Goal: Answer question/provide support: Share knowledge or assist other users

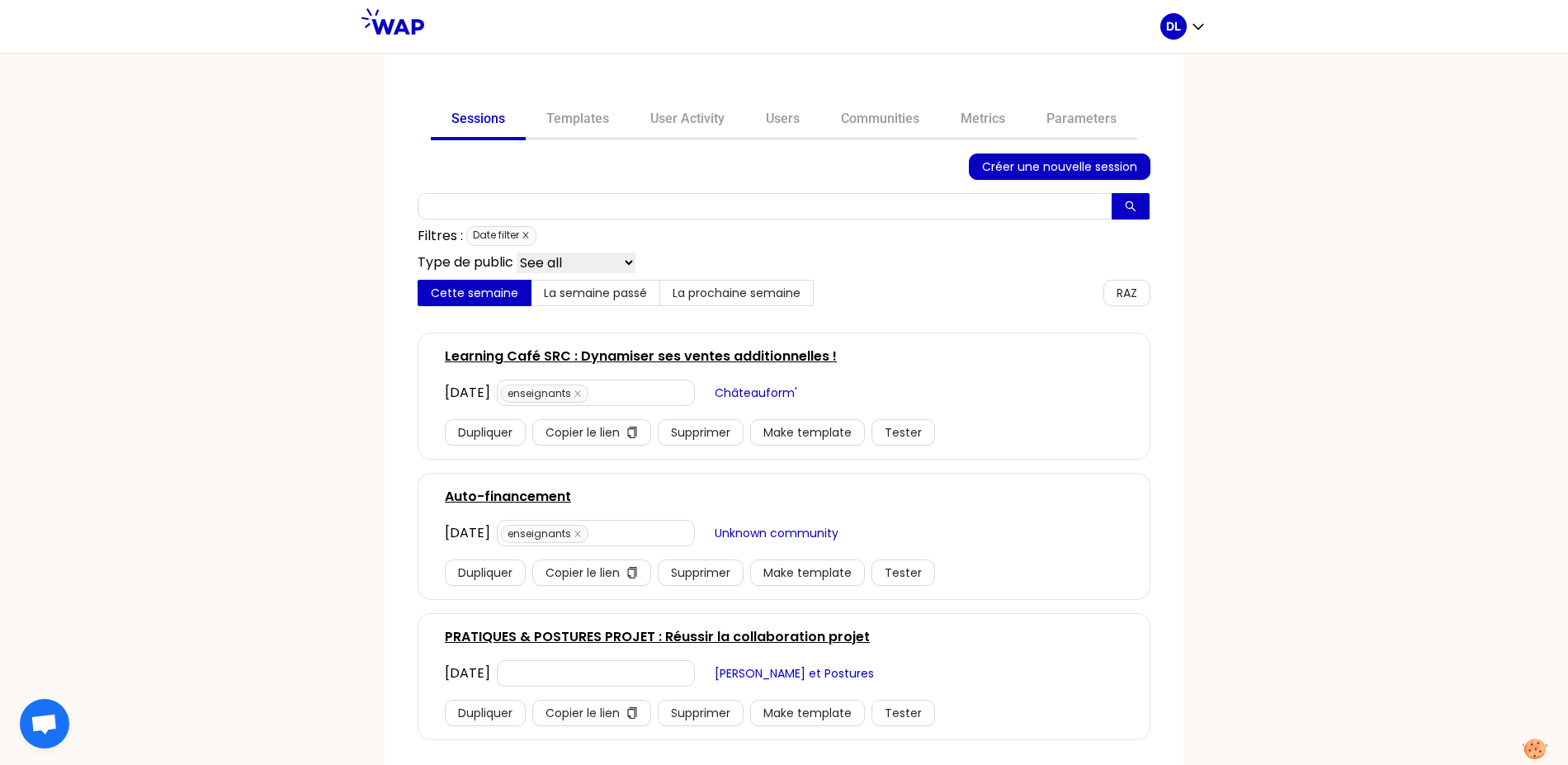
click at [522, 231] on icon "close" at bounding box center [525, 235] width 8 height 8
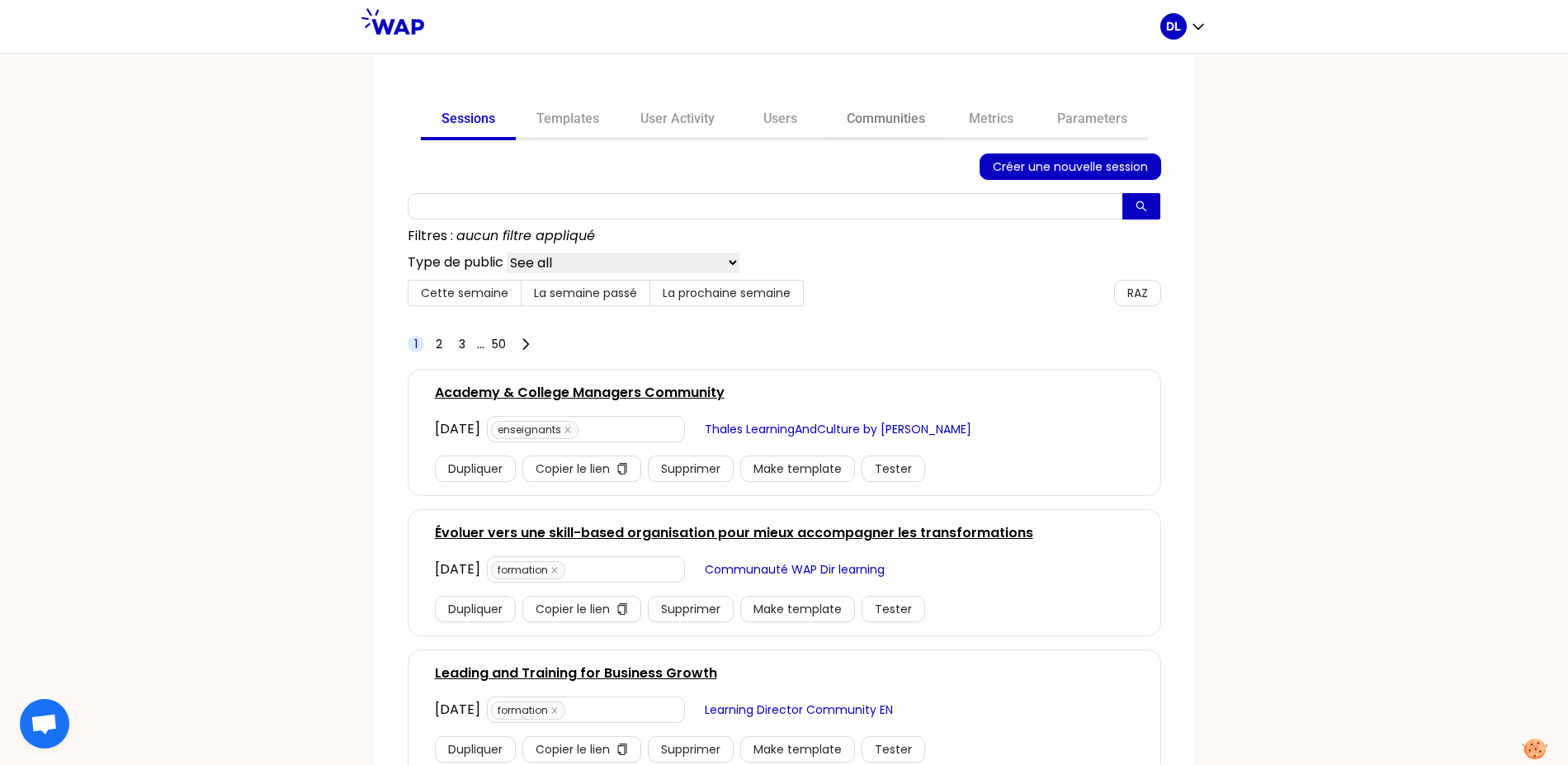
click at [907, 108] on link "Communities" at bounding box center [885, 120] width 119 height 40
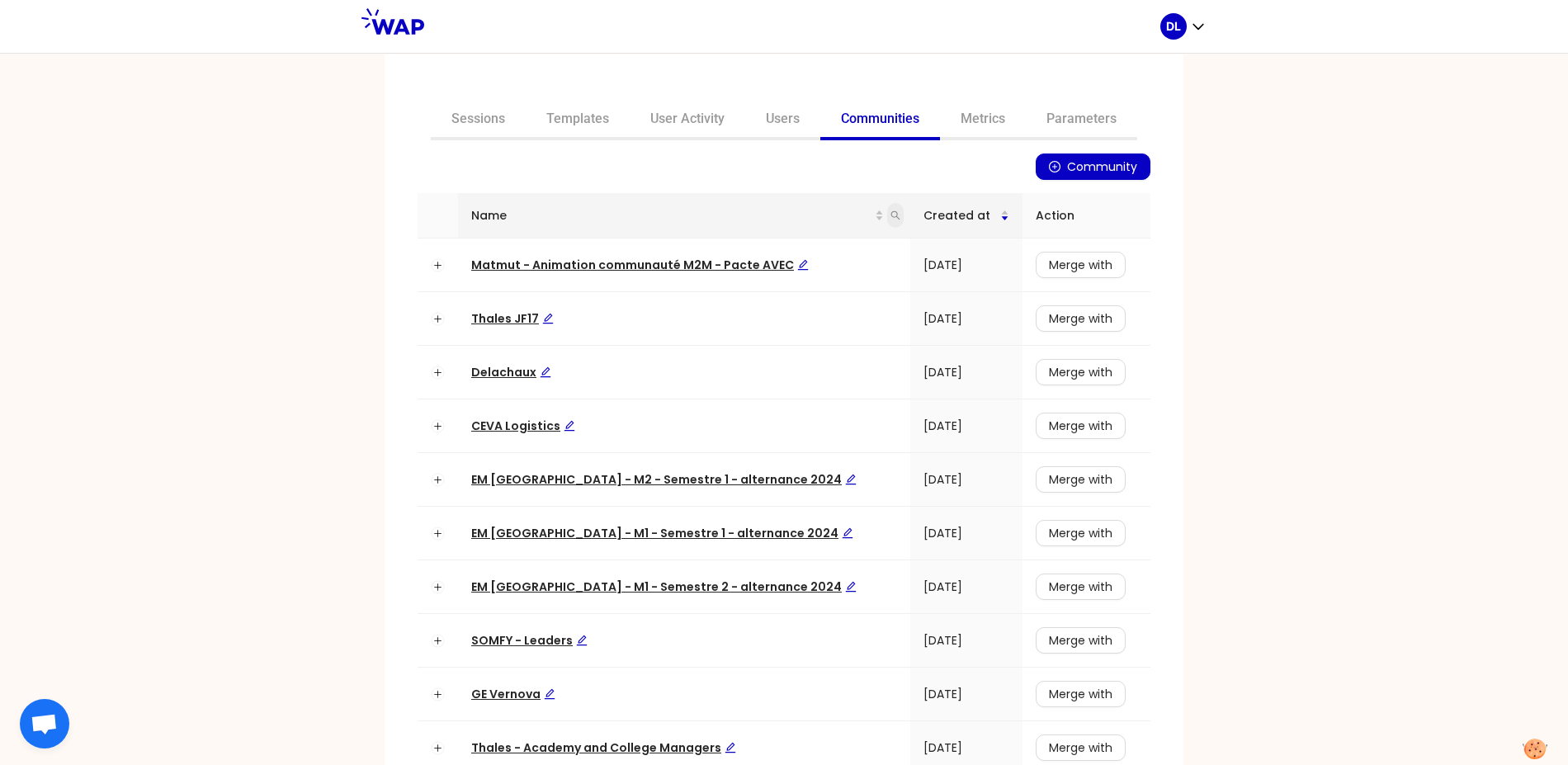
click at [891, 213] on icon "search" at bounding box center [895, 216] width 9 height 9
type input "capgemini"
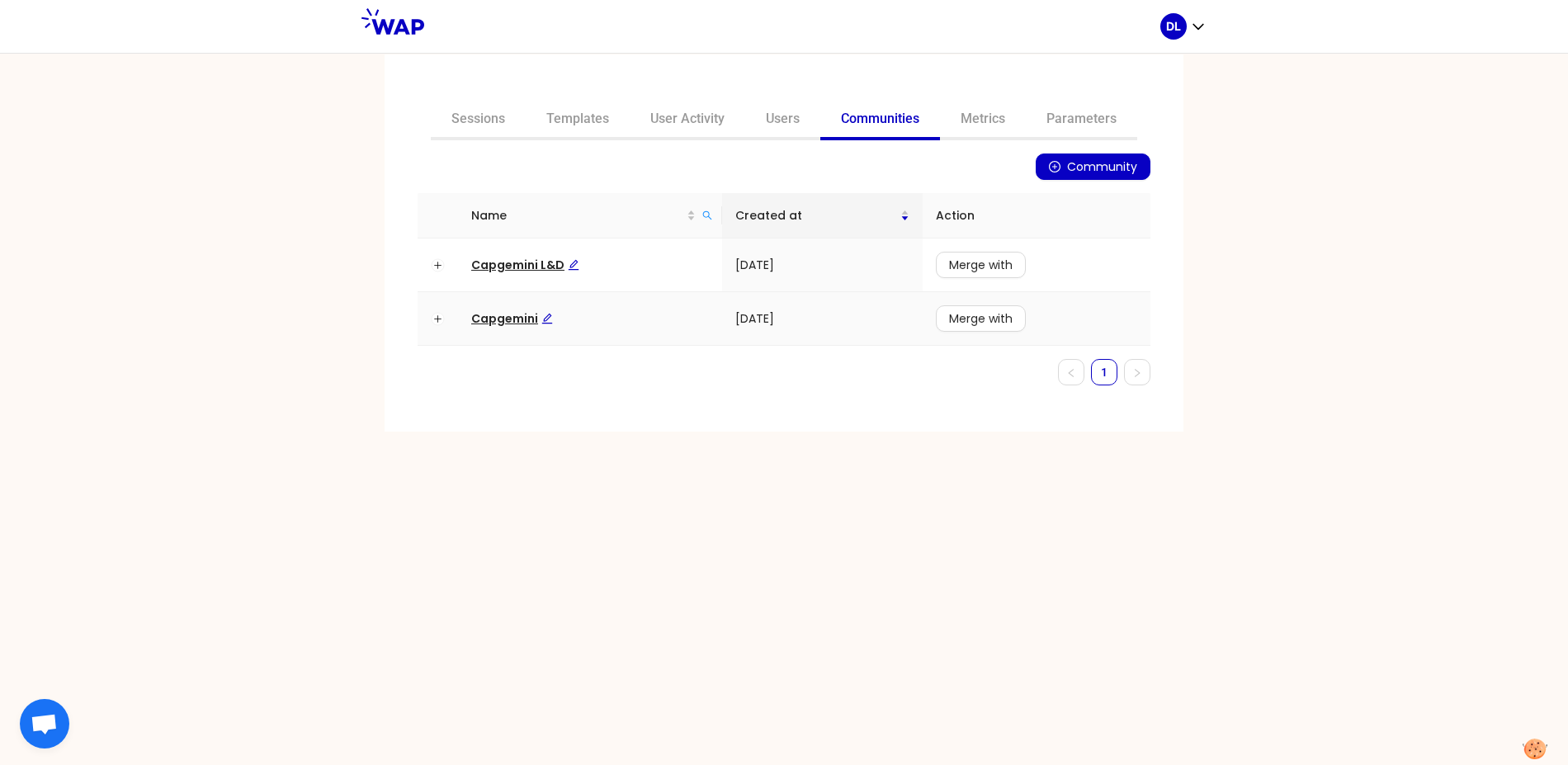
click at [513, 318] on span "Capgemini" at bounding box center [512, 319] width 82 height 17
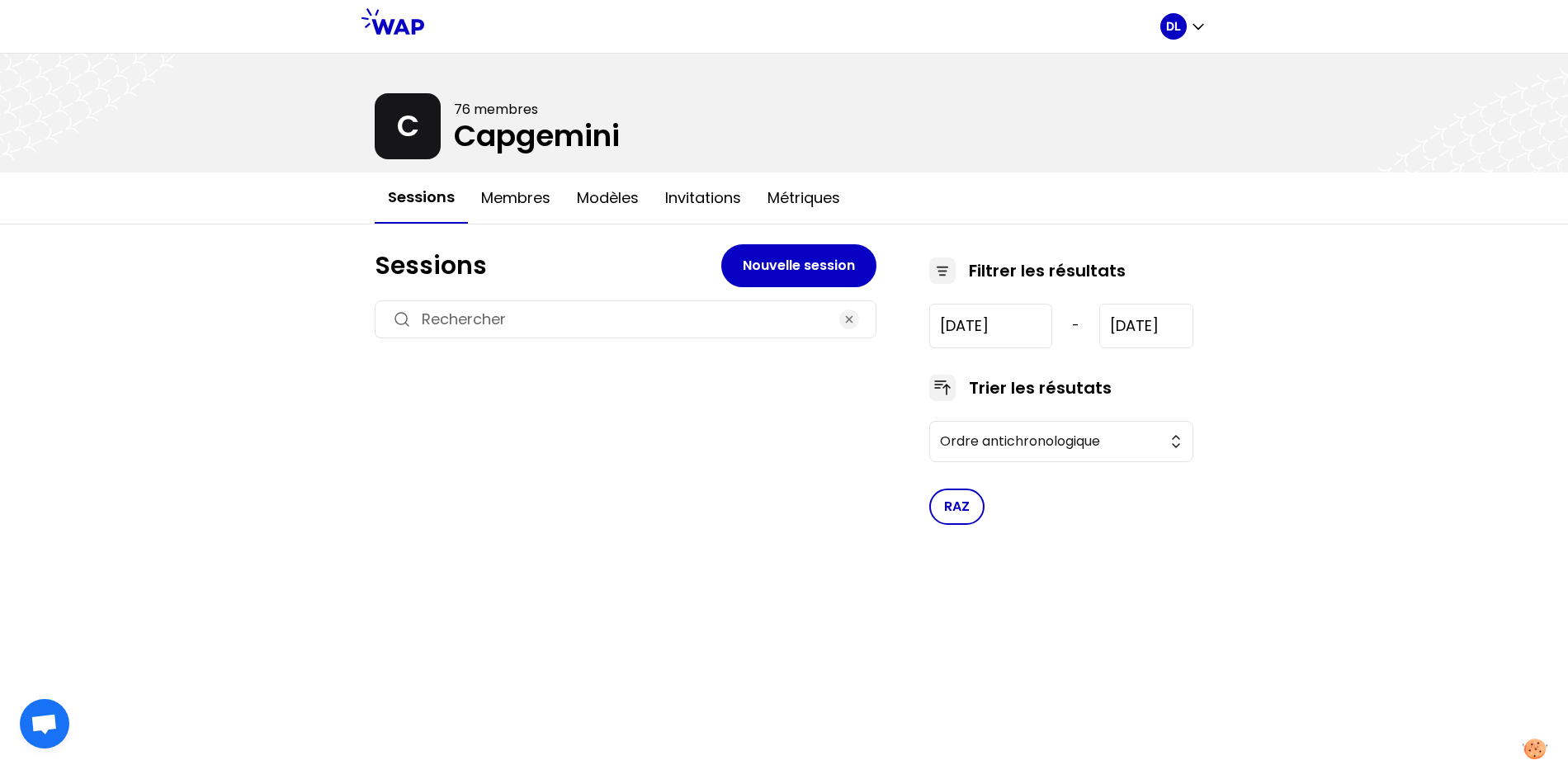
type input "2022-6-24"
type input "2024-7-5"
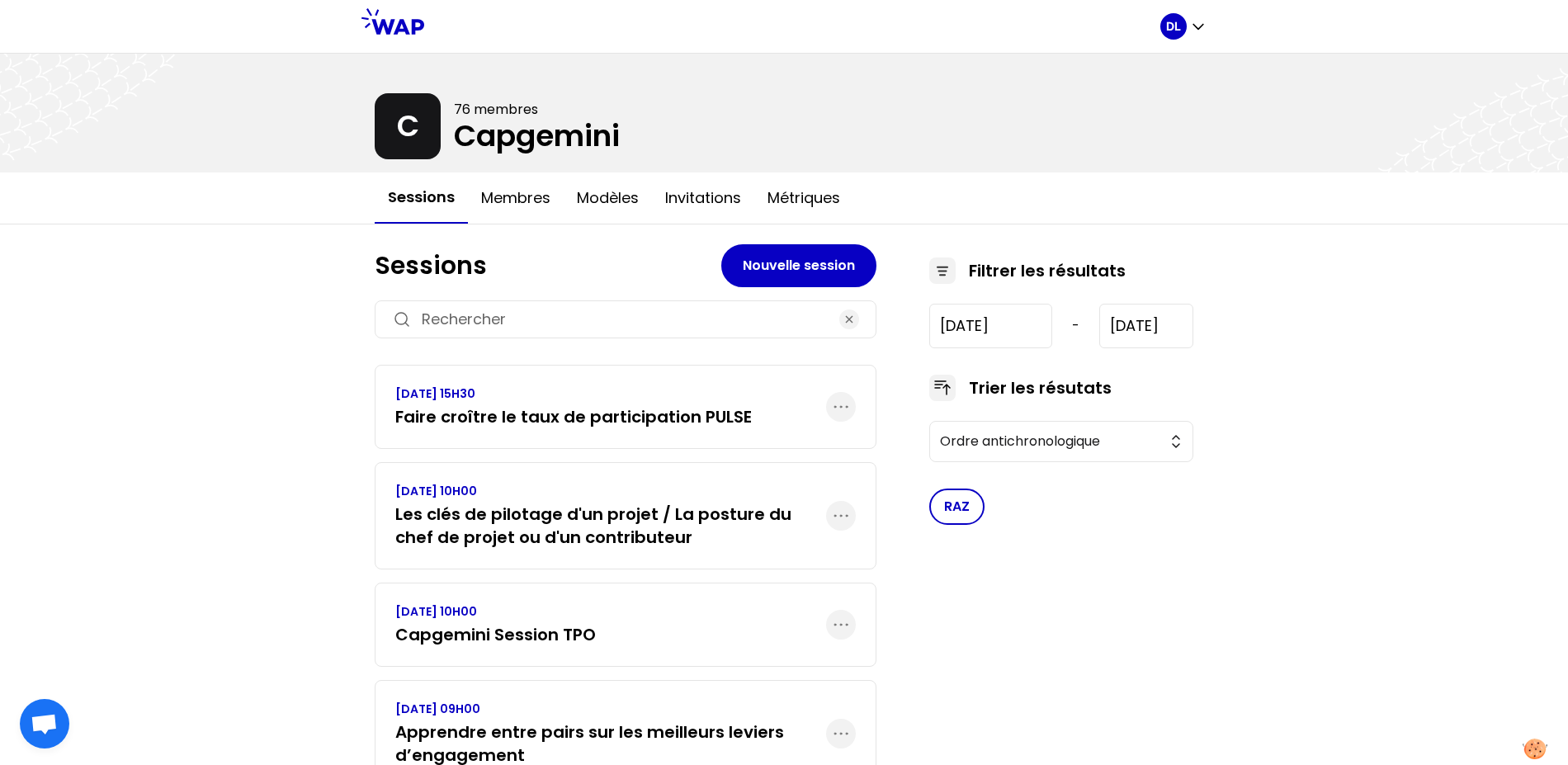
scroll to position [72, 0]
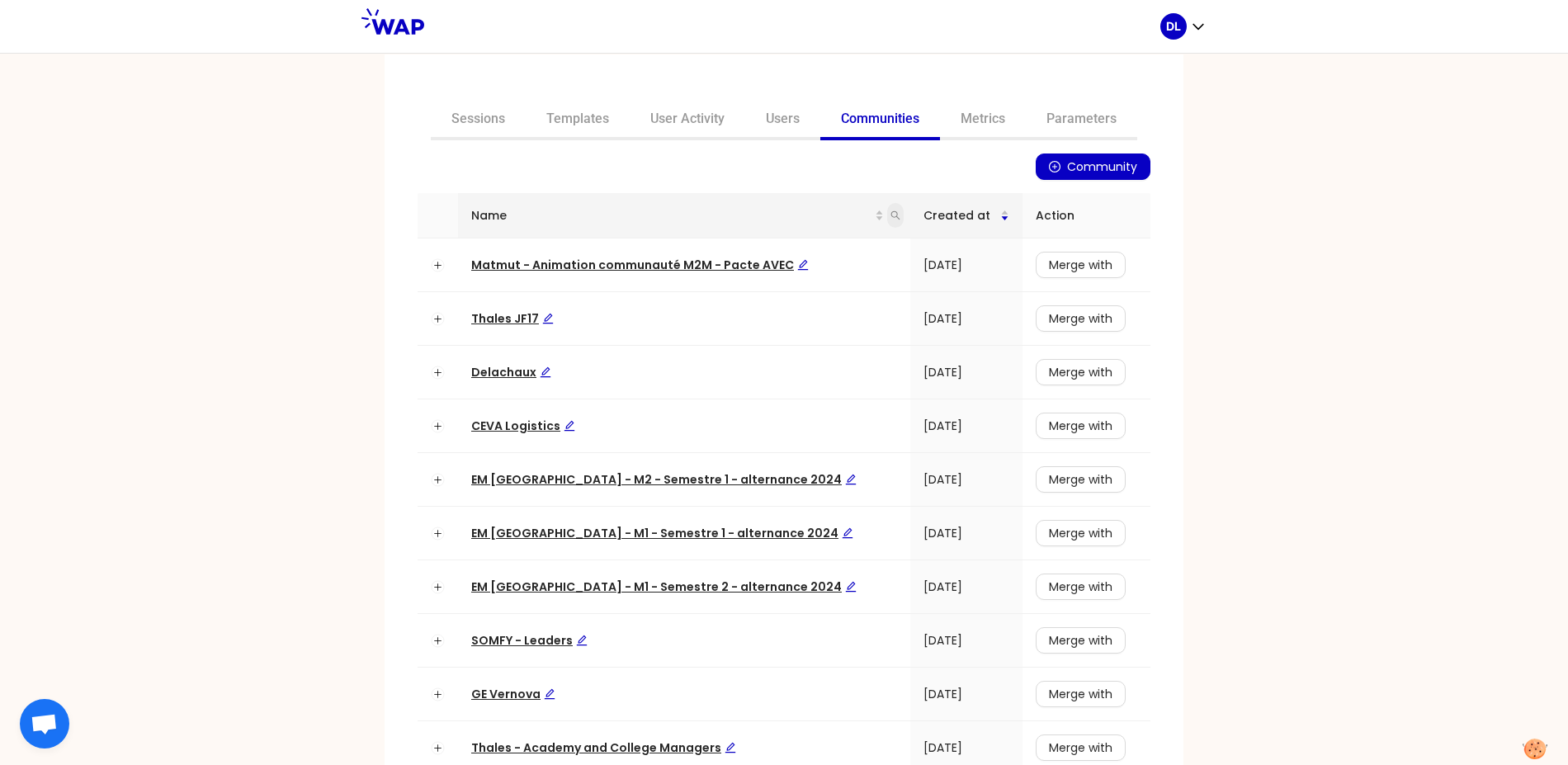
click at [887, 211] on span at bounding box center [895, 215] width 17 height 24
type input "capgemini"
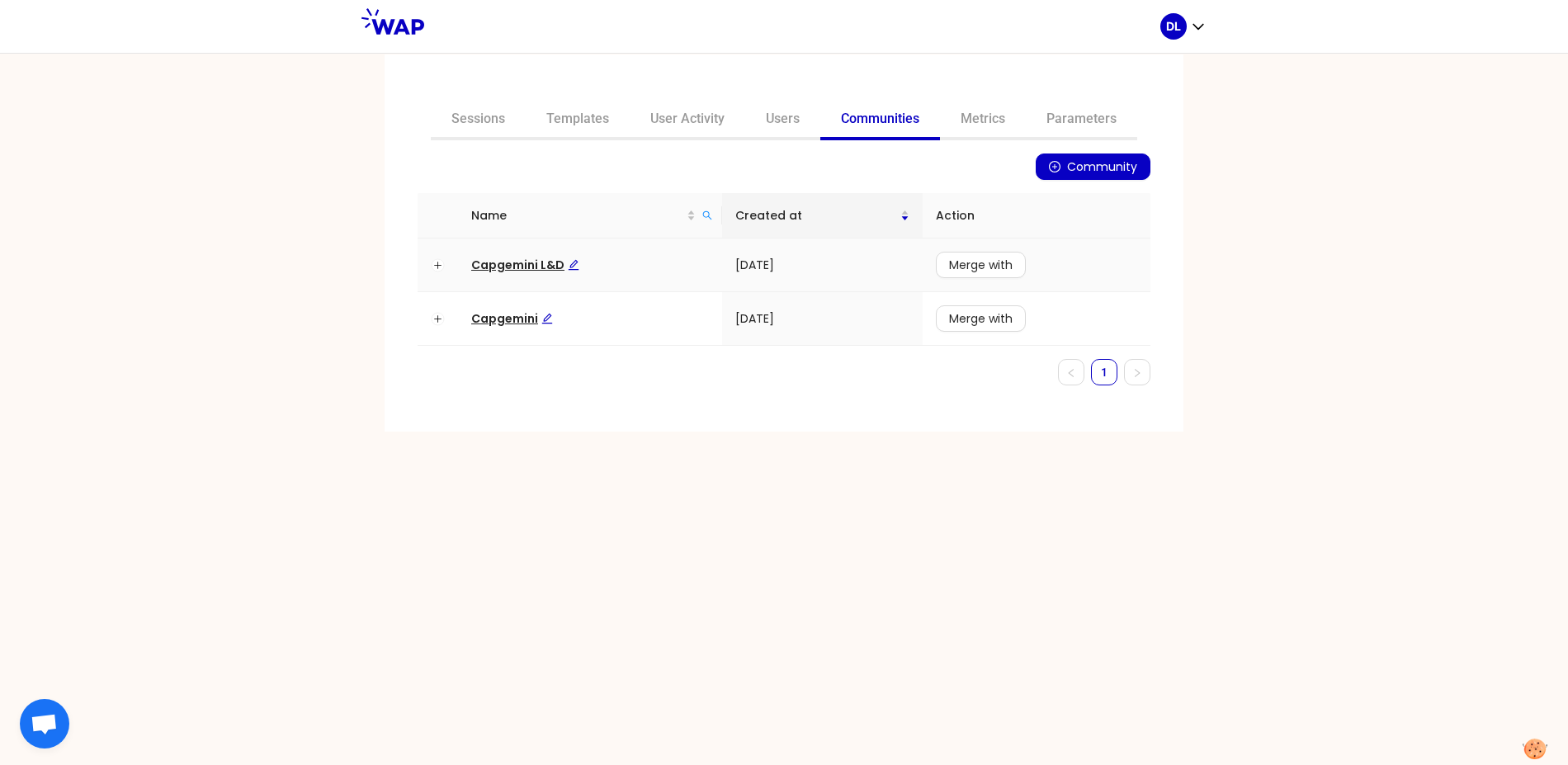
click at [536, 263] on span "Capgemini L&D" at bounding box center [525, 265] width 108 height 17
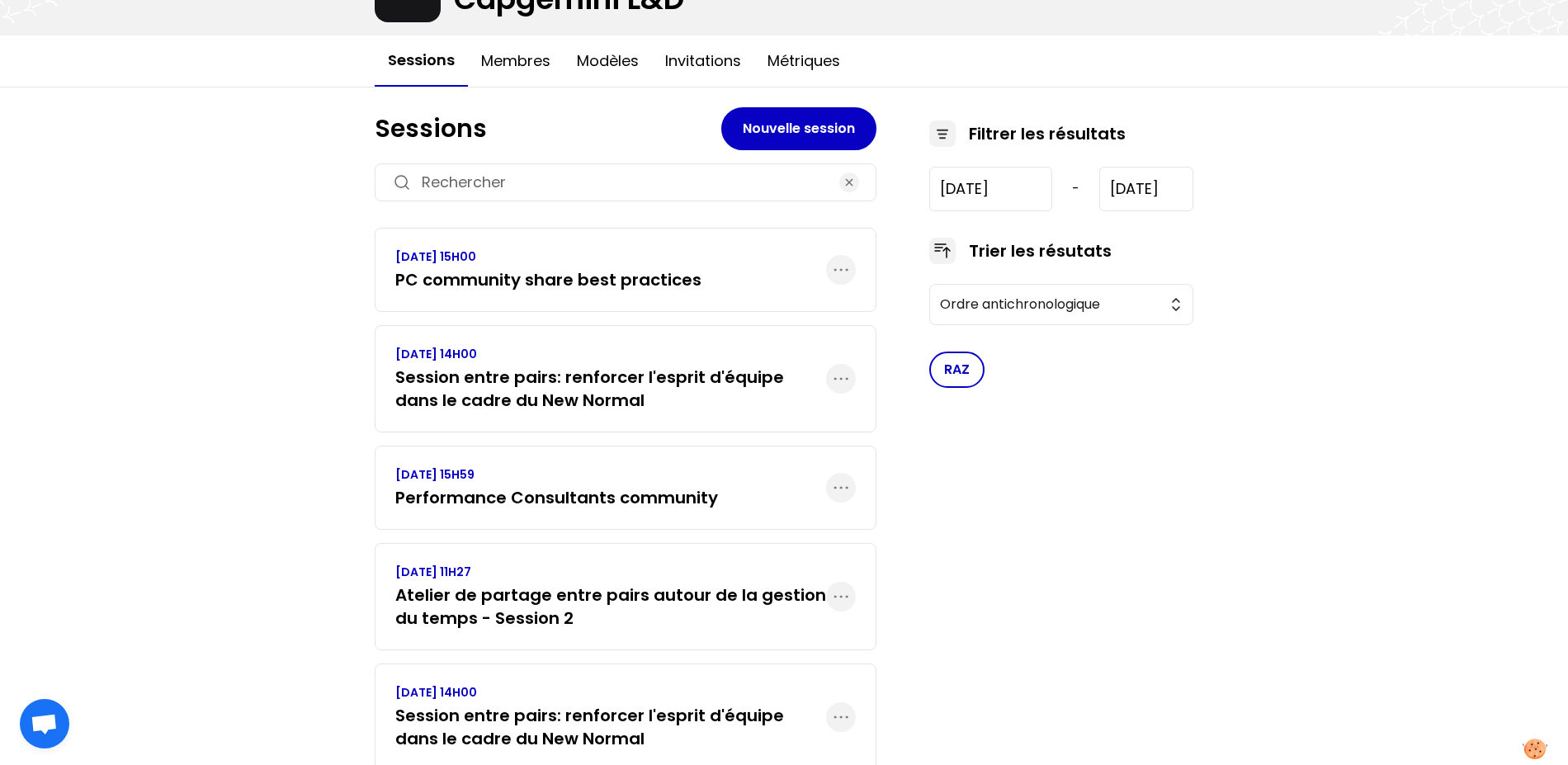
scroll to position [340, 0]
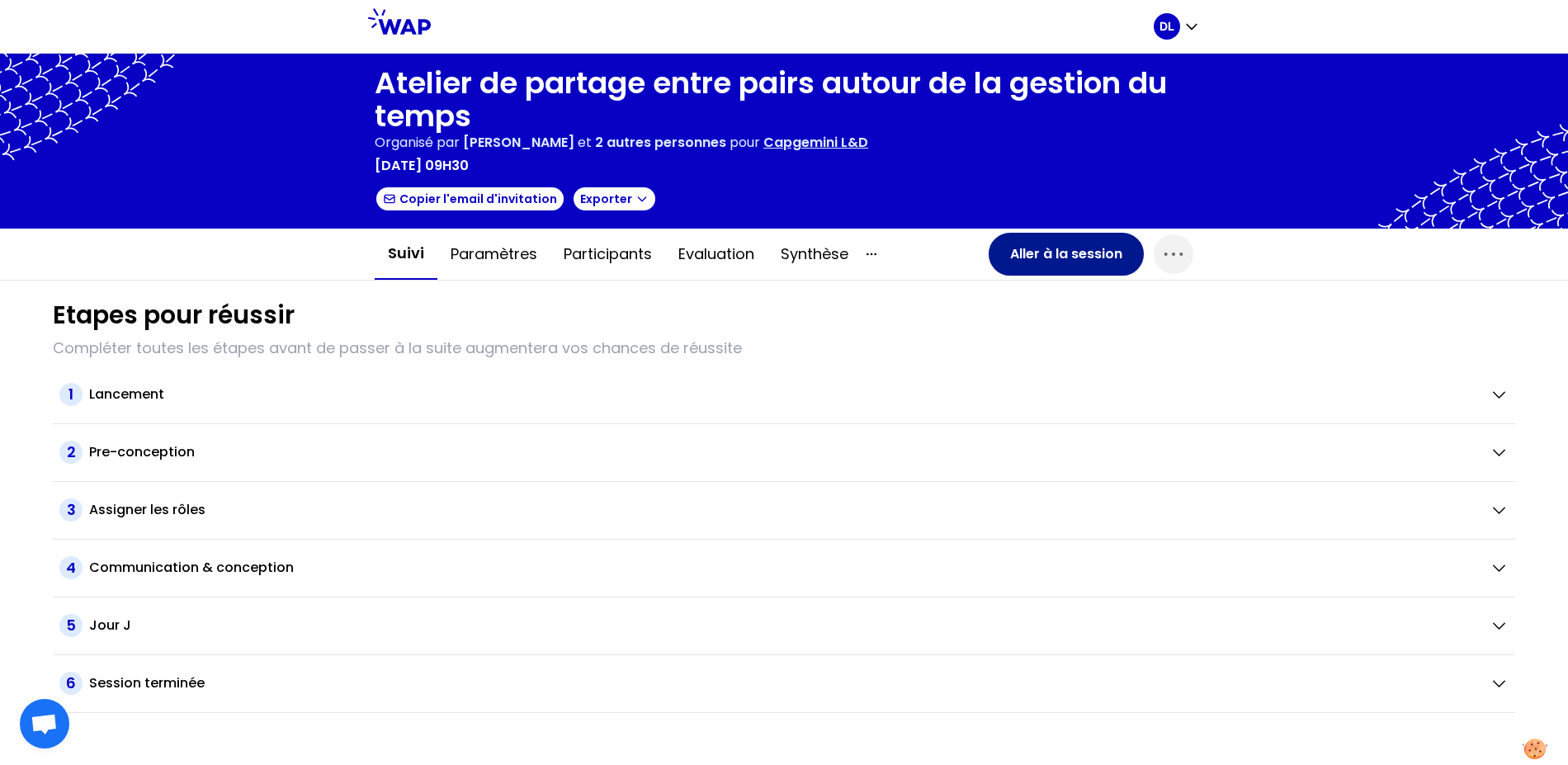
click at [1031, 258] on button "Aller à la session" at bounding box center [1066, 254] width 155 height 43
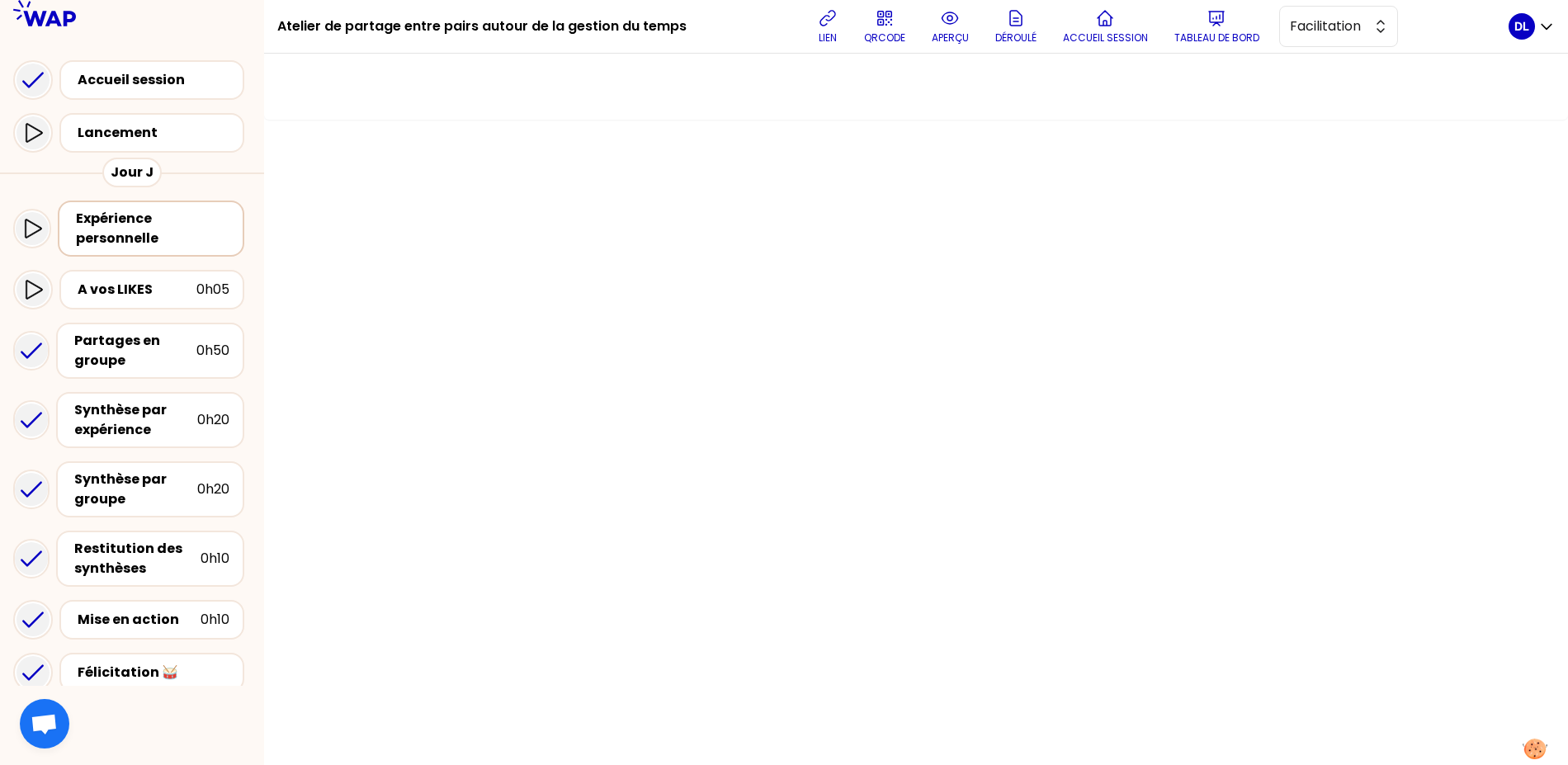
click at [119, 222] on div "Expérience personnelle" at bounding box center [152, 229] width 153 height 40
click at [1183, 51] on div "Atelier de partage entre pairs autour de la gestion du temps lien QRCODE aperçu…" at bounding box center [893, 26] width 1231 height 53
click at [1183, 43] on p "Tableau de bord" at bounding box center [1216, 38] width 85 height 13
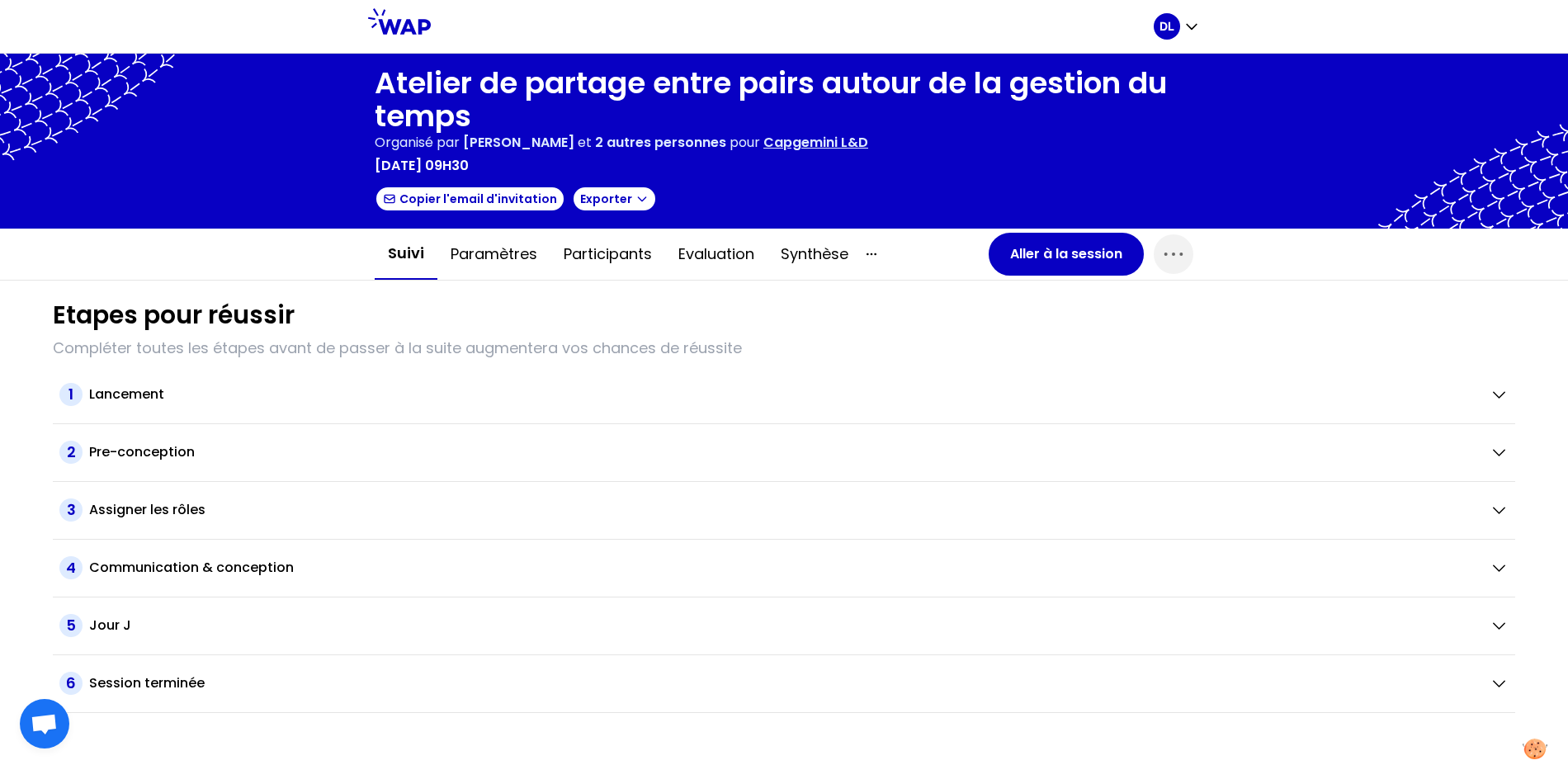
drag, startPoint x: 611, startPoint y: 165, endPoint x: 374, endPoint y: 86, distance: 249.8
click at [374, 86] on div "Atelier de partage entre pairs autour de la gestion du temps Organisé par Sabah…" at bounding box center [784, 141] width 818 height 149
copy div "Atelier de partage entre pairs autour de la gestion du temps Organisé par Sabah…"
click at [810, 254] on button "Synthèse" at bounding box center [815, 254] width 94 height 50
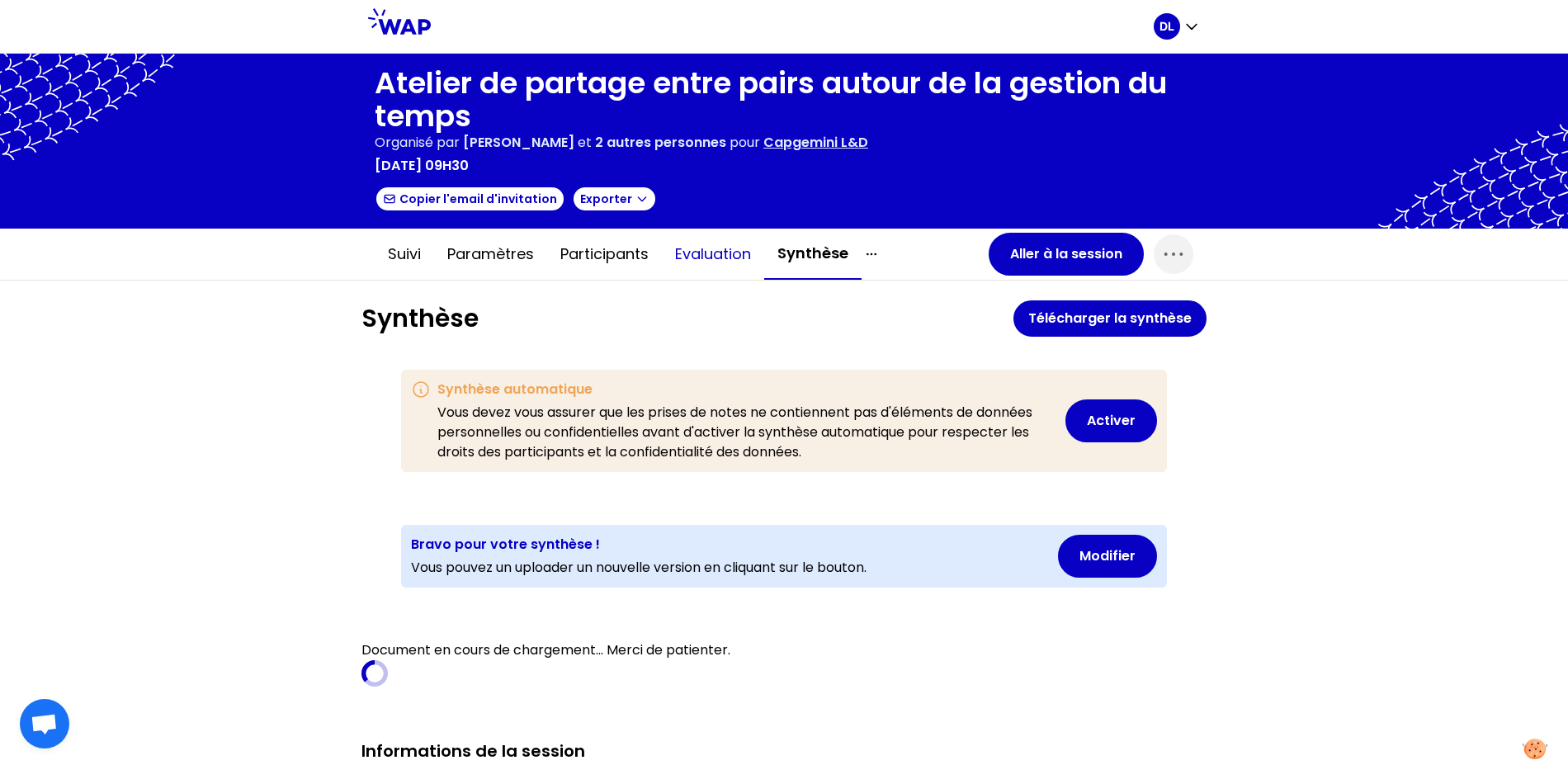
click at [720, 247] on button "Evaluation" at bounding box center [713, 254] width 103 height 50
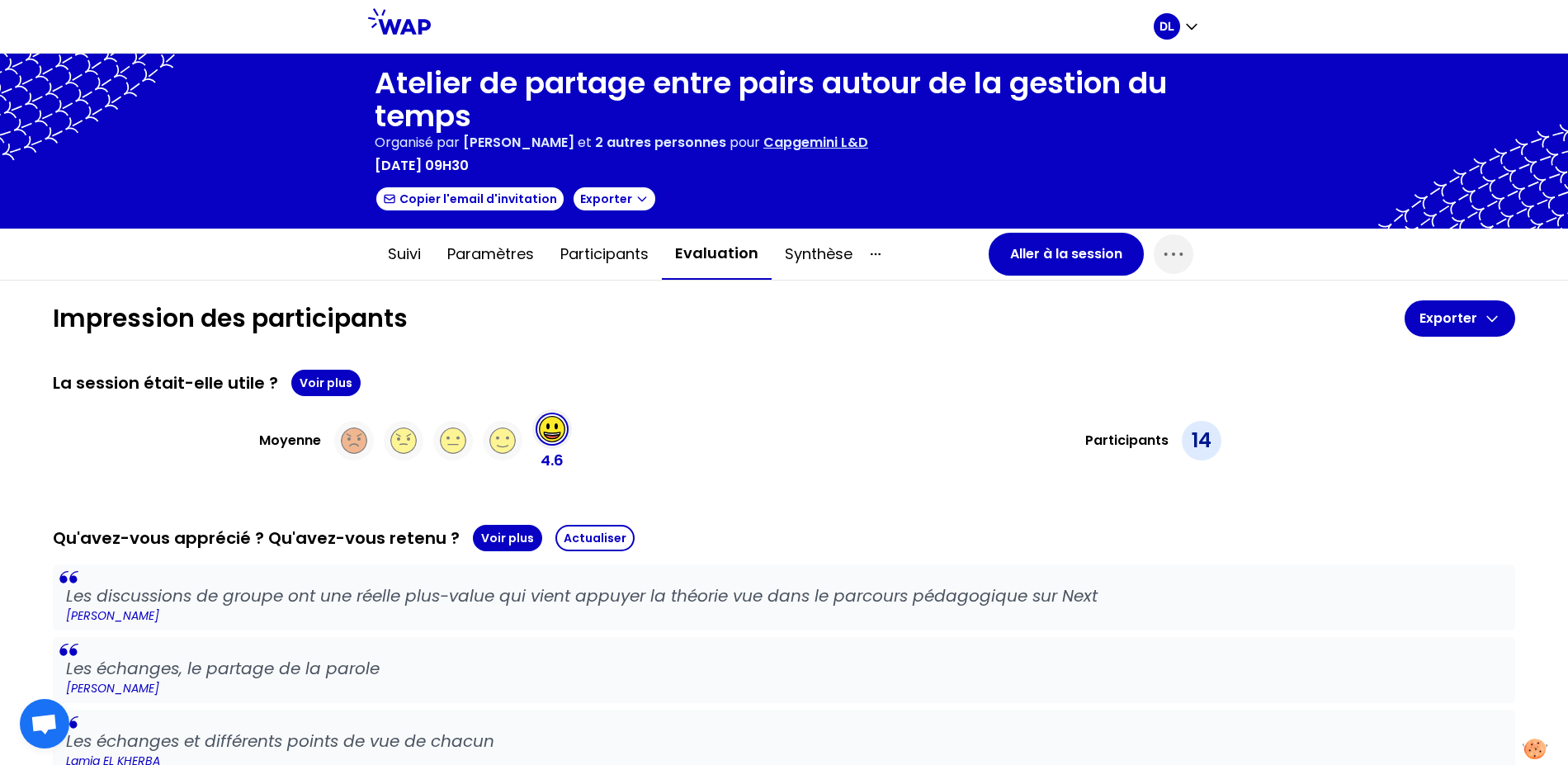
drag, startPoint x: 589, startPoint y: 462, endPoint x: 540, endPoint y: 463, distance: 49.0
click at [540, 462] on div "Moyenne 4.6" at bounding box center [415, 440] width 724 height 63
click at [1045, 252] on button "Aller à la session" at bounding box center [1066, 254] width 155 height 43
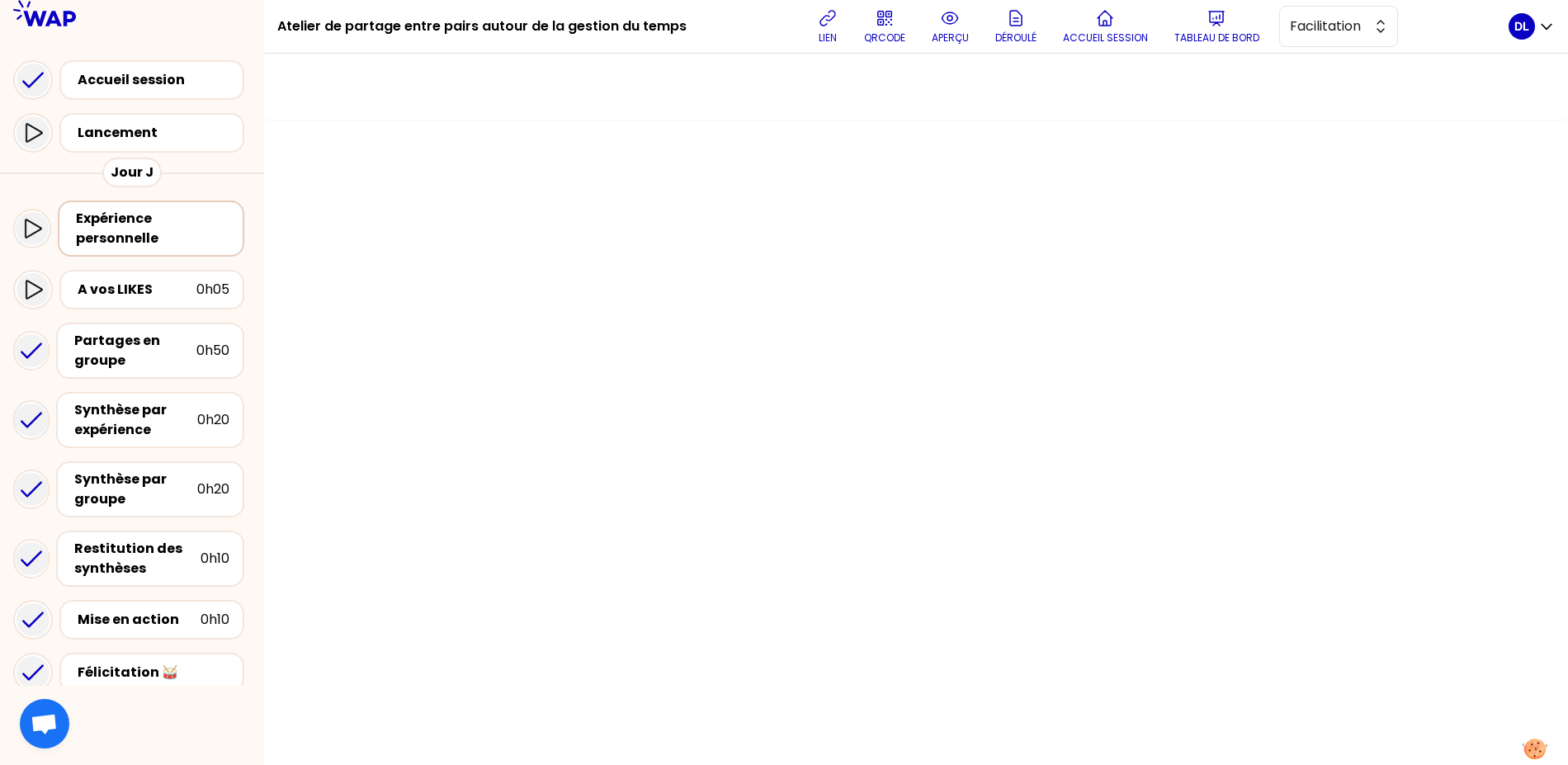
click at [153, 231] on div "Expérience personnelle" at bounding box center [152, 229] width 153 height 40
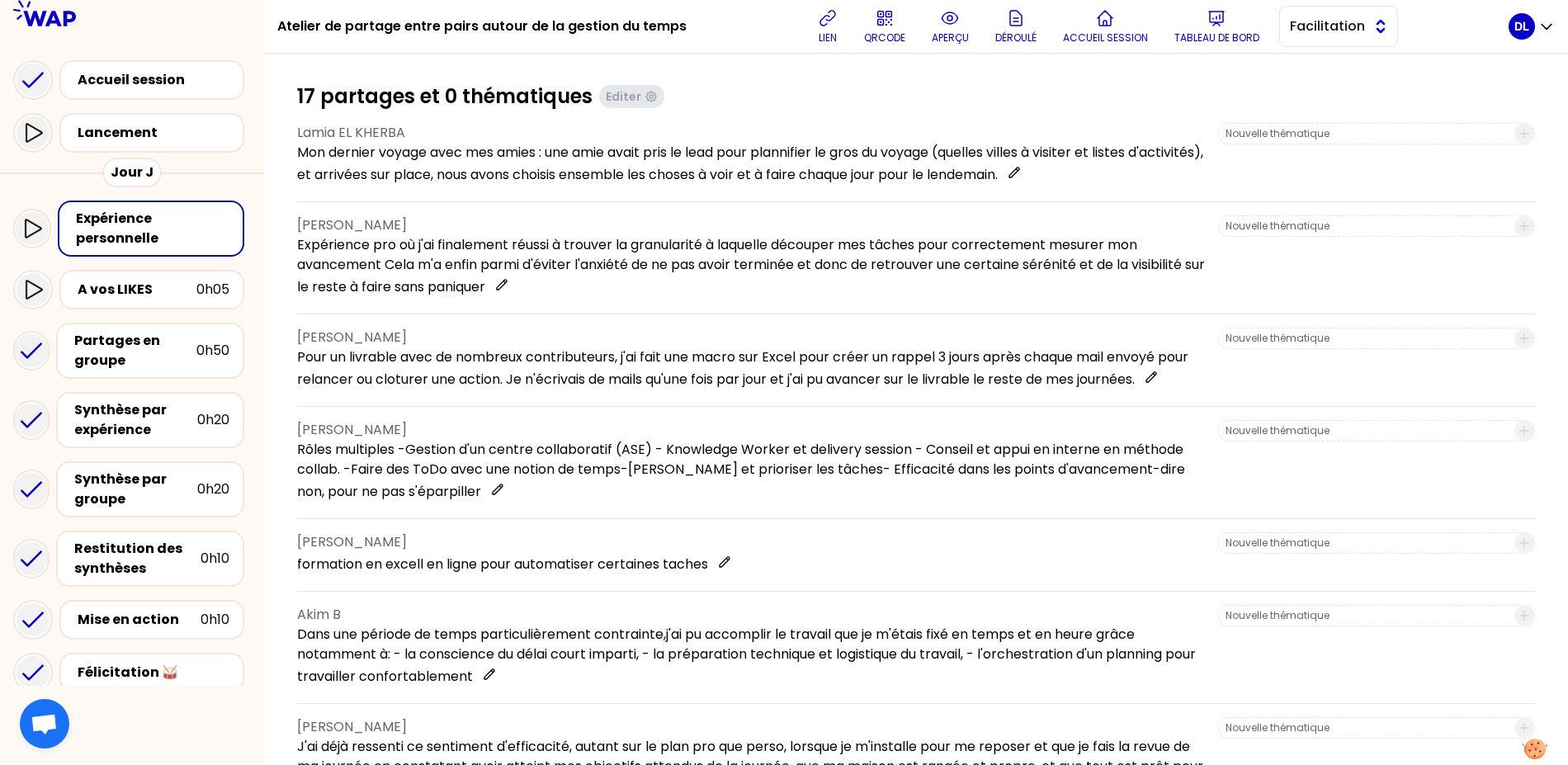
click at [1305, 34] on span "Facilitation" at bounding box center [1326, 26] width 74 height 20
click at [1306, 92] on li "Facilitation" at bounding box center [1338, 94] width 118 height 26
click at [939, 40] on p "aperçu" at bounding box center [949, 38] width 37 height 13
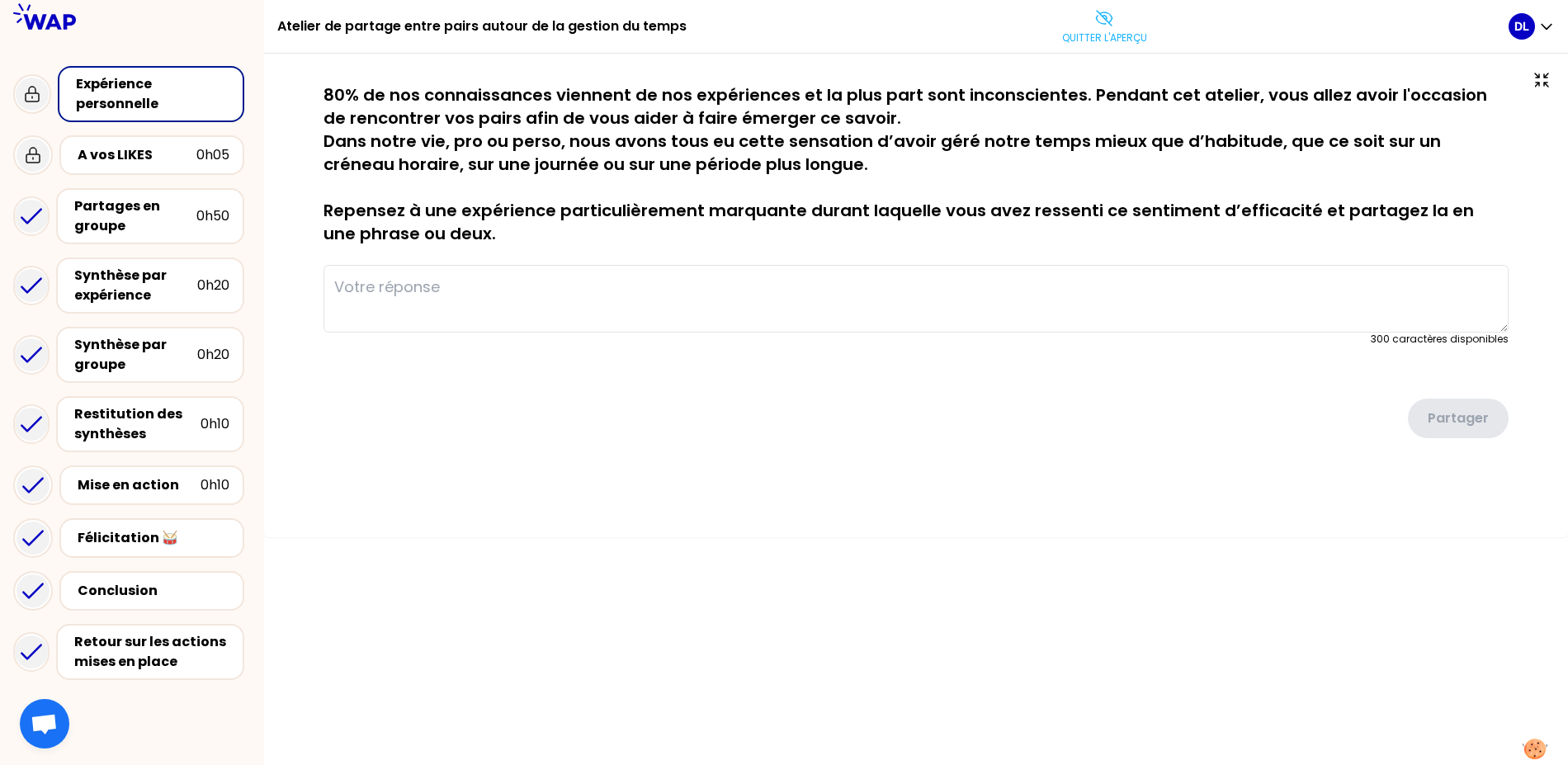
type textarea "Mon dernier voyage avec mes amies : une amie avait pris le lead pour plannifier…"
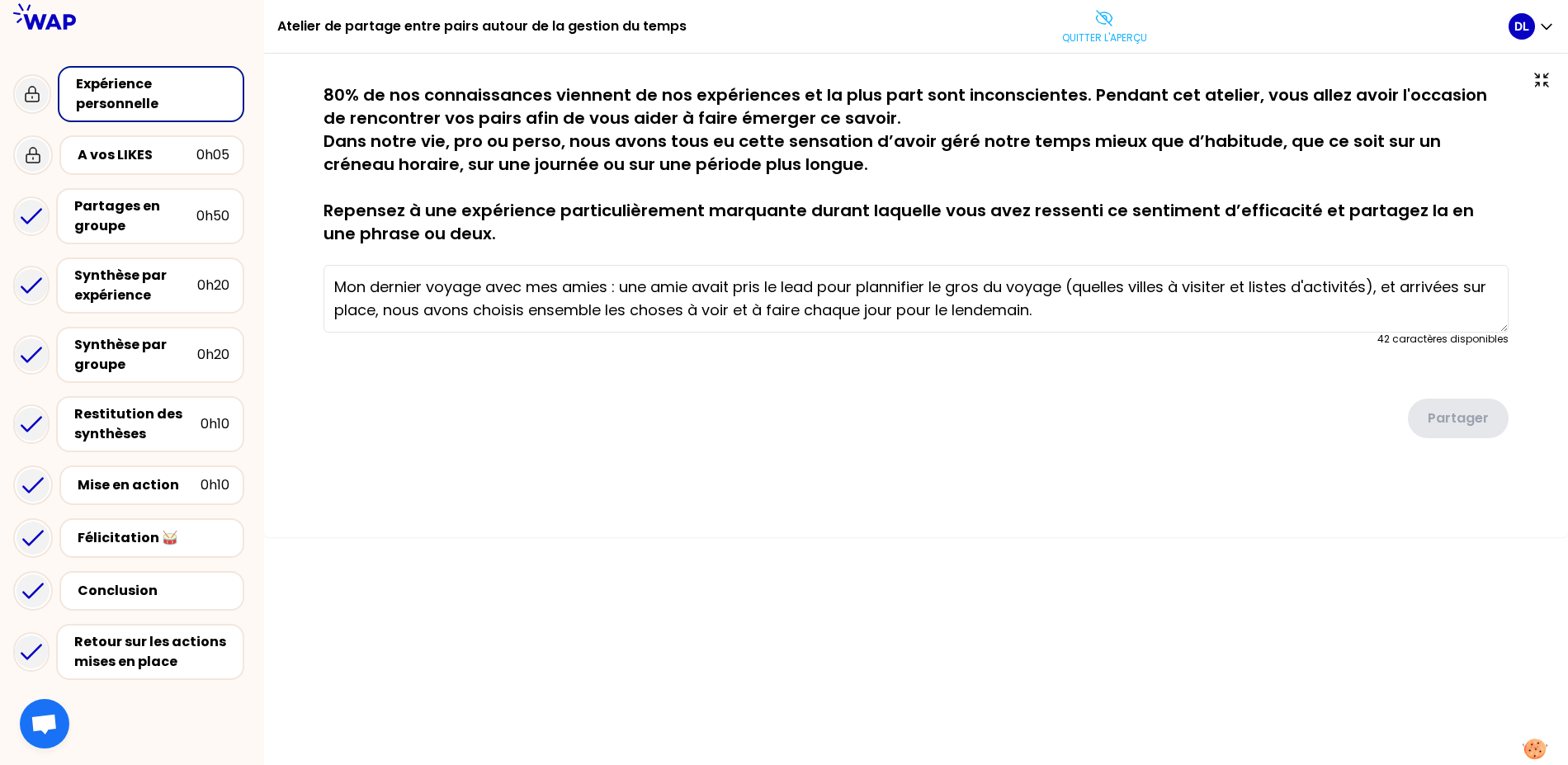
click at [605, 124] on p "80% de nos connaissances viennent de nos expériences et la plus part sont incon…" at bounding box center [916, 165] width 1185 height 162
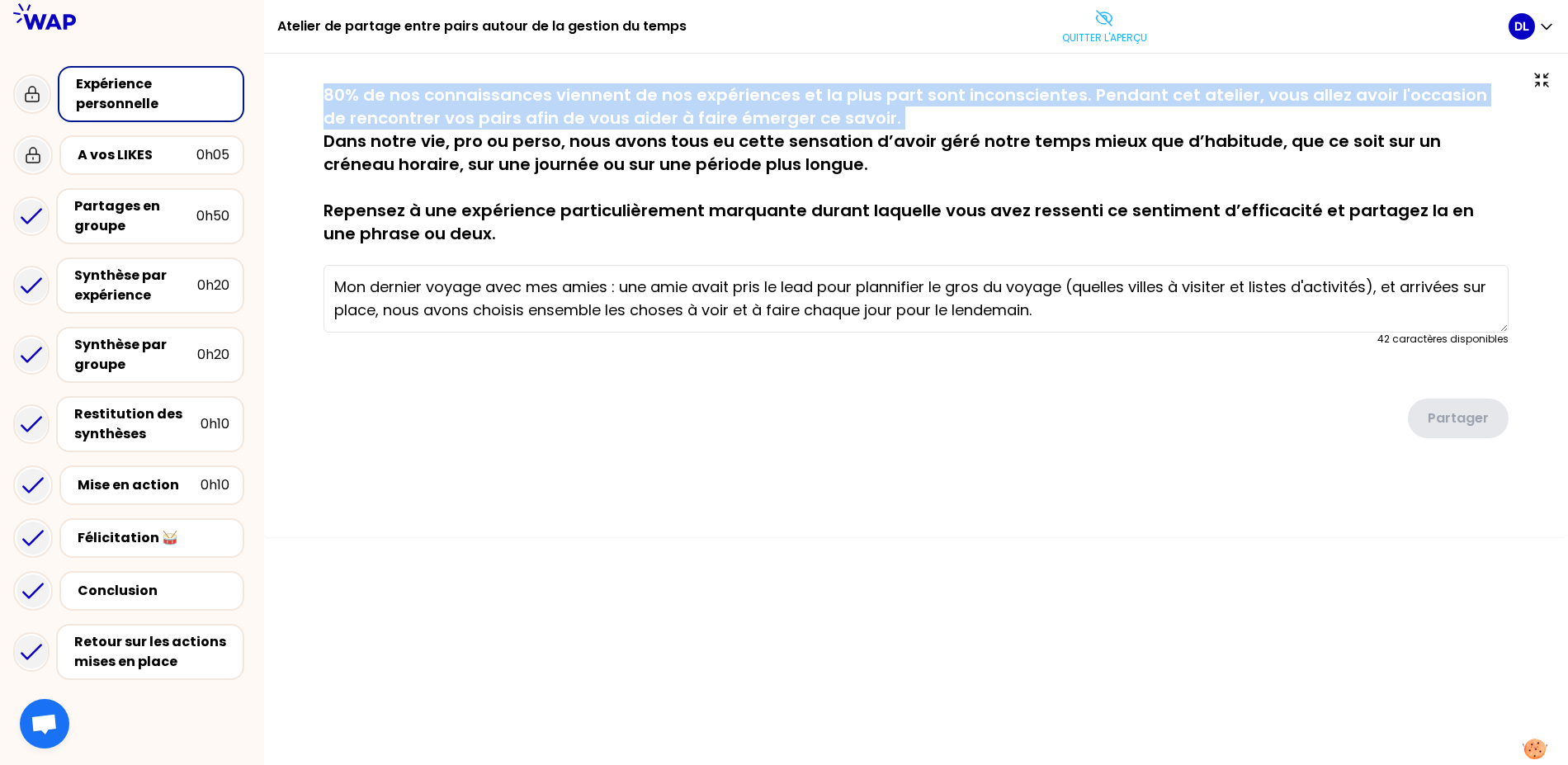
click at [605, 124] on p "80% de nos connaissances viennent de nos expériences et la plus part sont incon…" at bounding box center [916, 165] width 1185 height 162
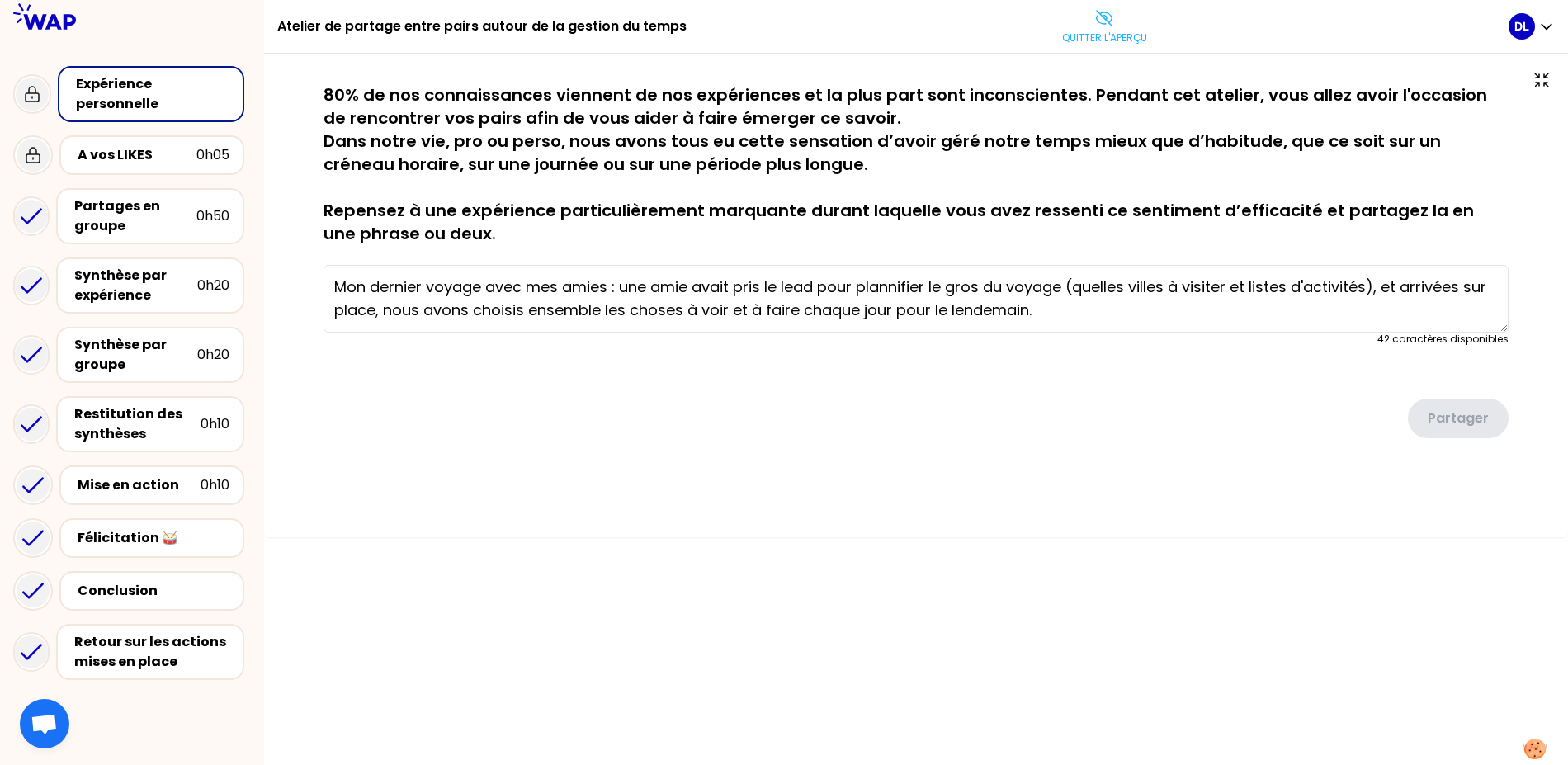
click at [736, 155] on p "80% de nos connaissances viennent de nos expériences et la plus part sont incon…" at bounding box center [916, 165] width 1185 height 162
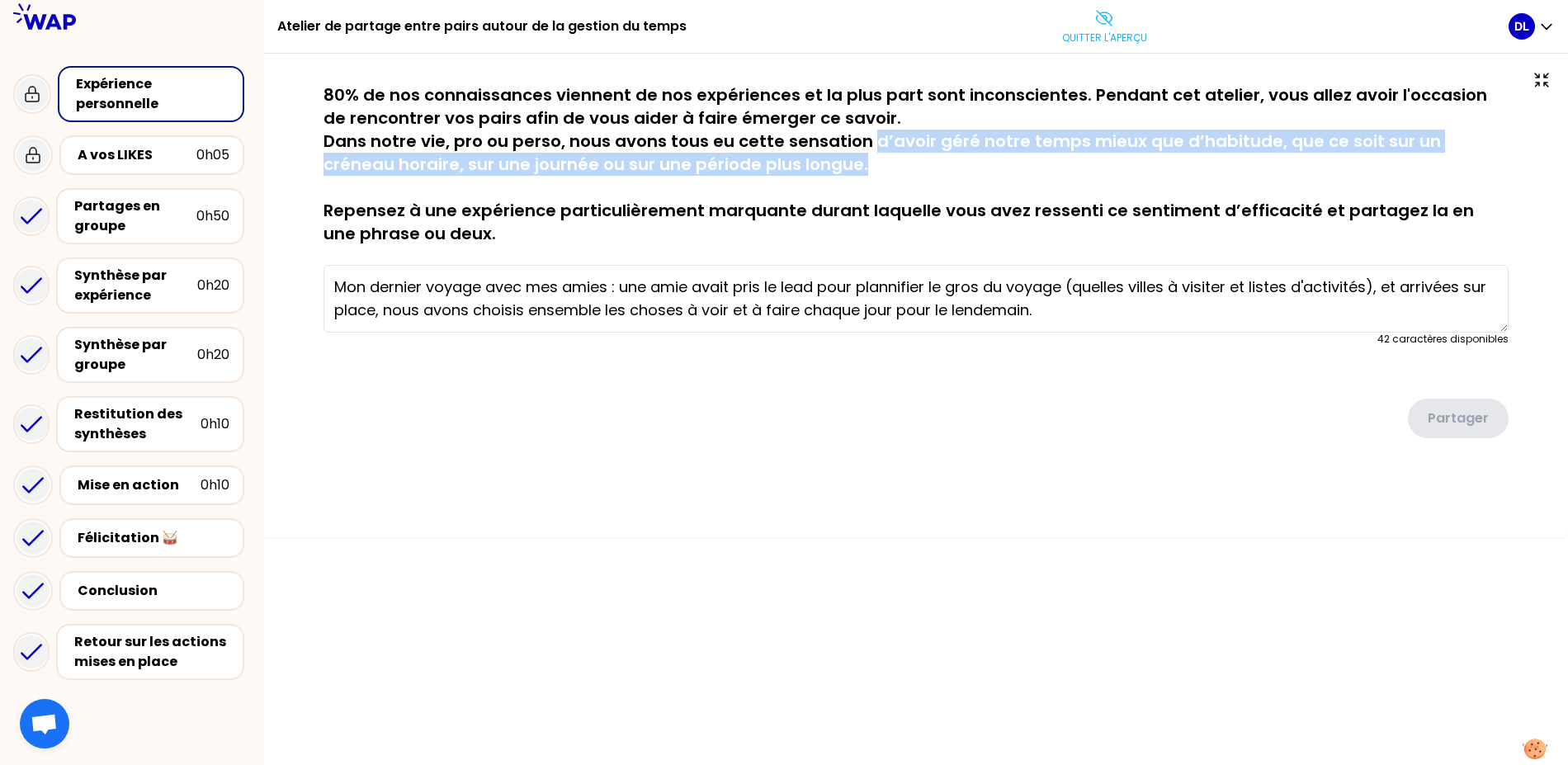
drag, startPoint x: 816, startPoint y: 163, endPoint x: 868, endPoint y: 135, distance: 59.1
click at [868, 135] on p "80% de nos connaissances viennent de nos expériences et la plus part sont incon…" at bounding box center [916, 165] width 1185 height 162
copy p "d’avoir géré notre temps mieux que d’habitude, que ce soit sur un créneau horai…"
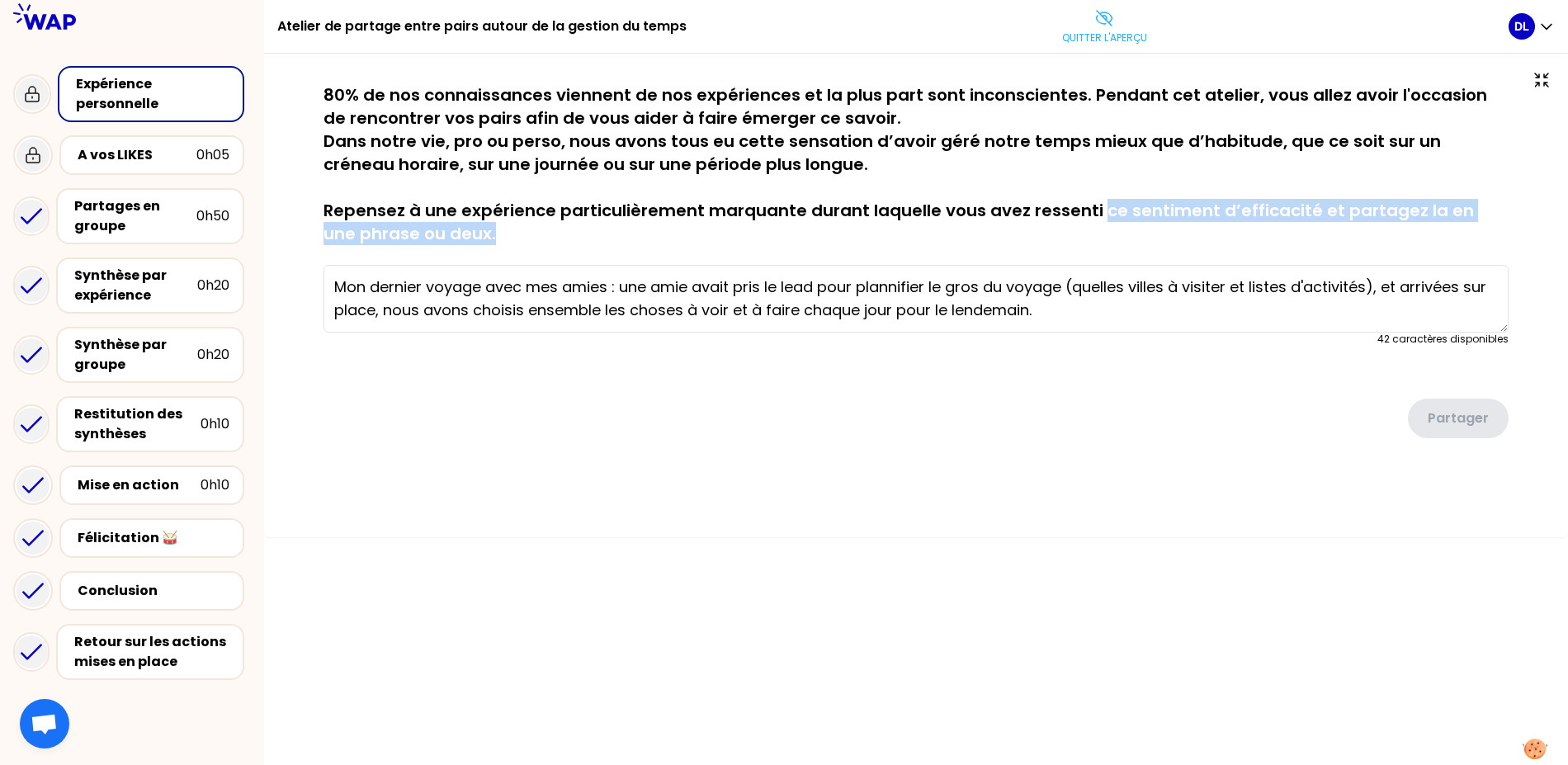
drag, startPoint x: 1095, startPoint y: 211, endPoint x: 1106, endPoint y: 232, distance: 23.7
click at [1106, 232] on p "80% de nos connaissances viennent de nos expériences et la plus part sont incon…" at bounding box center [916, 165] width 1185 height 162
copy p "ce sentiment d’efficacité et partagez la en une phrase ou deux."
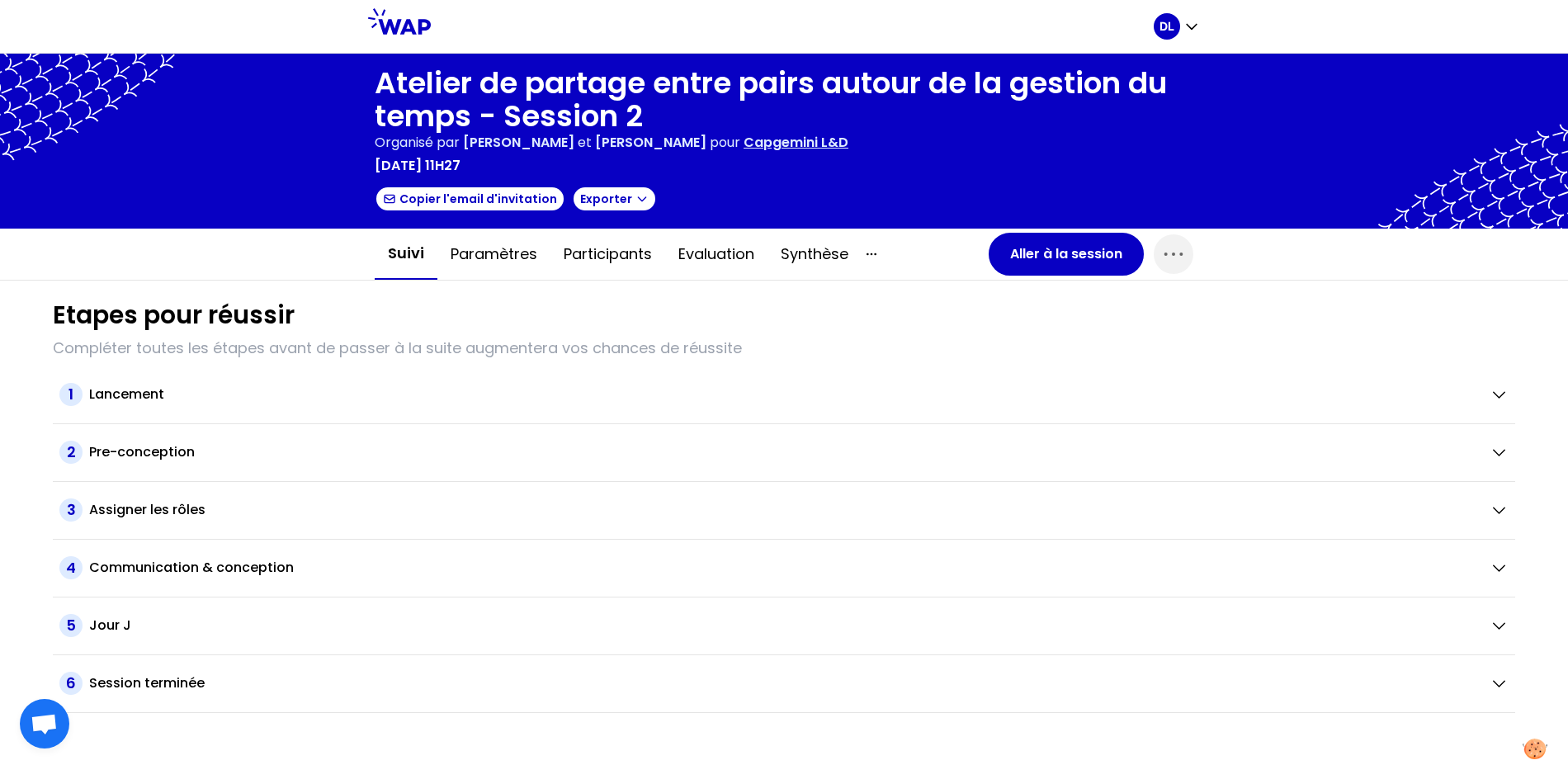
drag, startPoint x: 609, startPoint y: 172, endPoint x: 373, endPoint y: 103, distance: 245.9
click at [373, 103] on div "Atelier de partage entre pairs autour de la gestion du temps - Session 2 Organi…" at bounding box center [784, 141] width 1568 height 175
copy div "Atelier de partage entre pairs autour de la gestion du temps - Session 2 Organi…"
click at [747, 252] on button "Evaluation" at bounding box center [716, 254] width 103 height 50
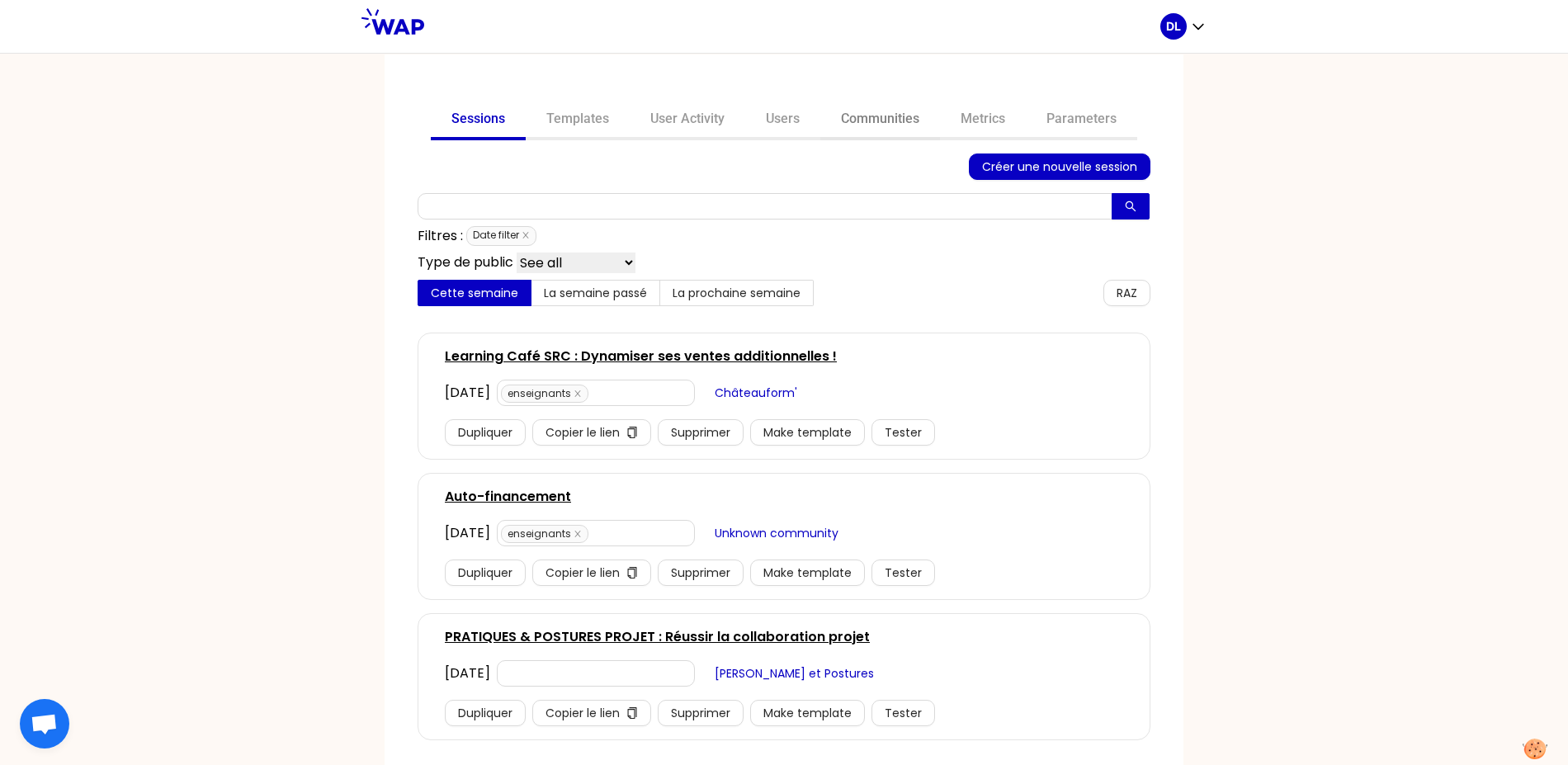
click at [858, 111] on link "Communities" at bounding box center [879, 120] width 119 height 40
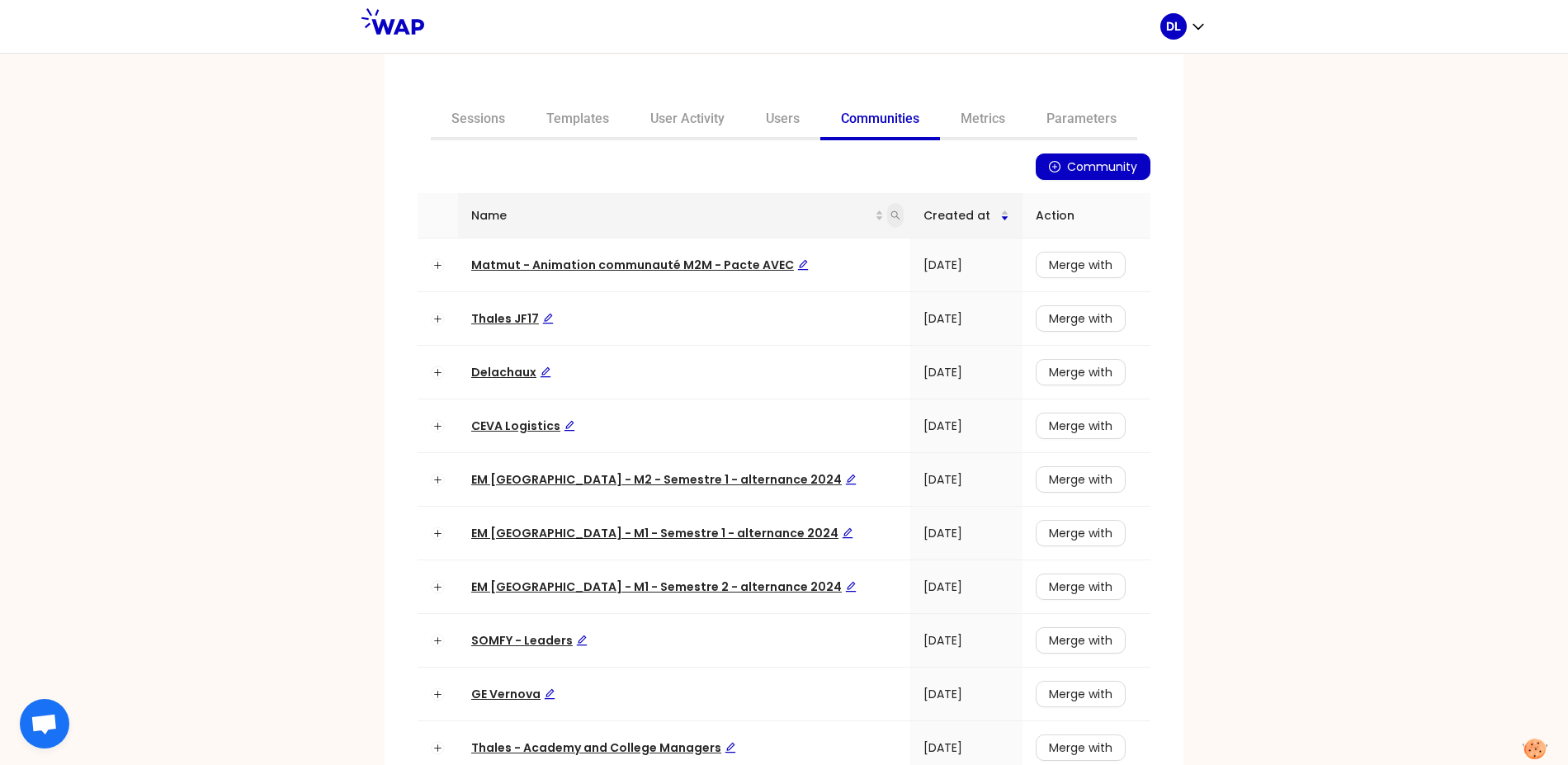
click at [891, 215] on icon "search" at bounding box center [895, 215] width 10 height 10
type input "eurofins"
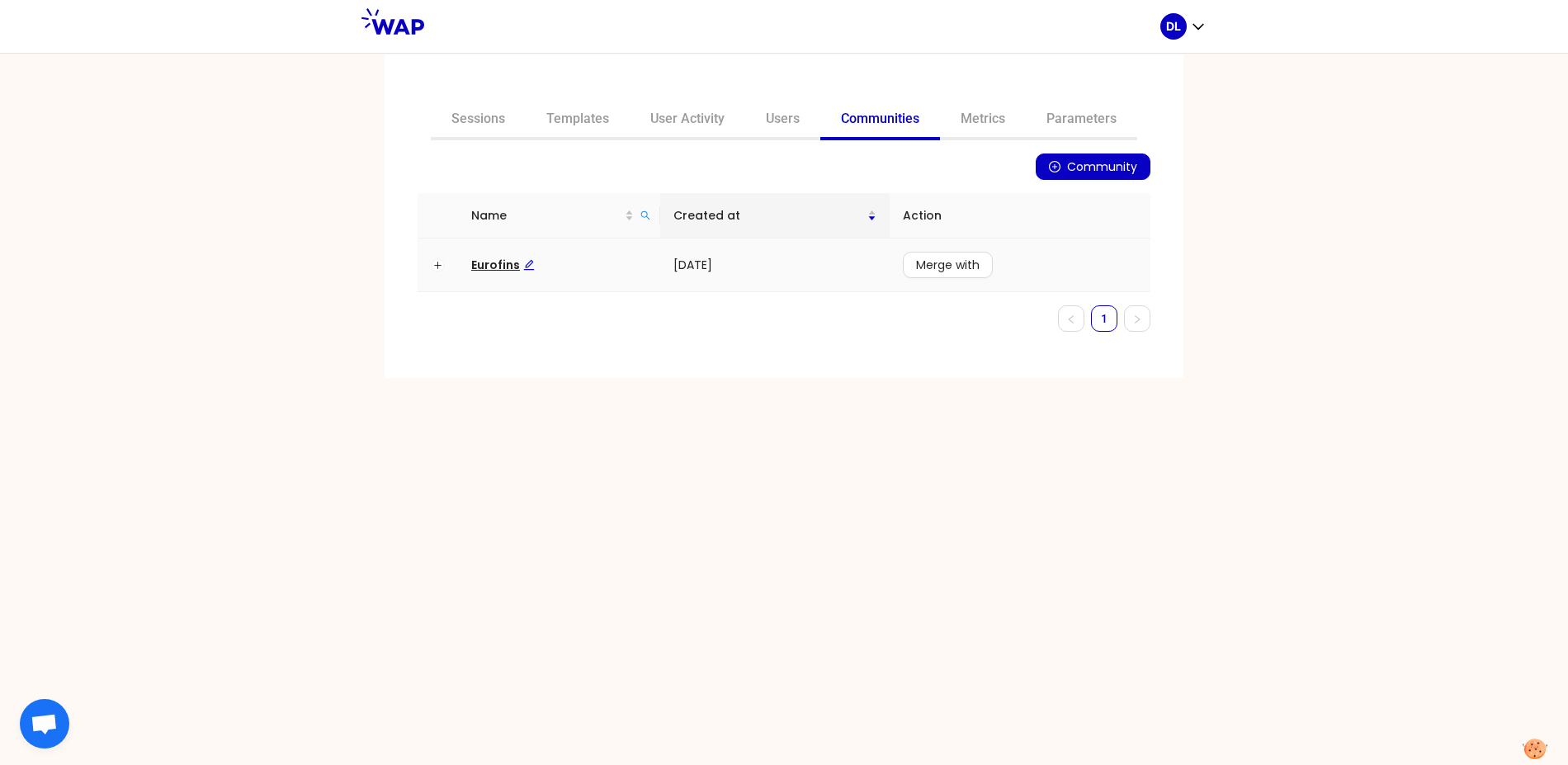
click at [493, 264] on span "Eurofins" at bounding box center [503, 265] width 64 height 17
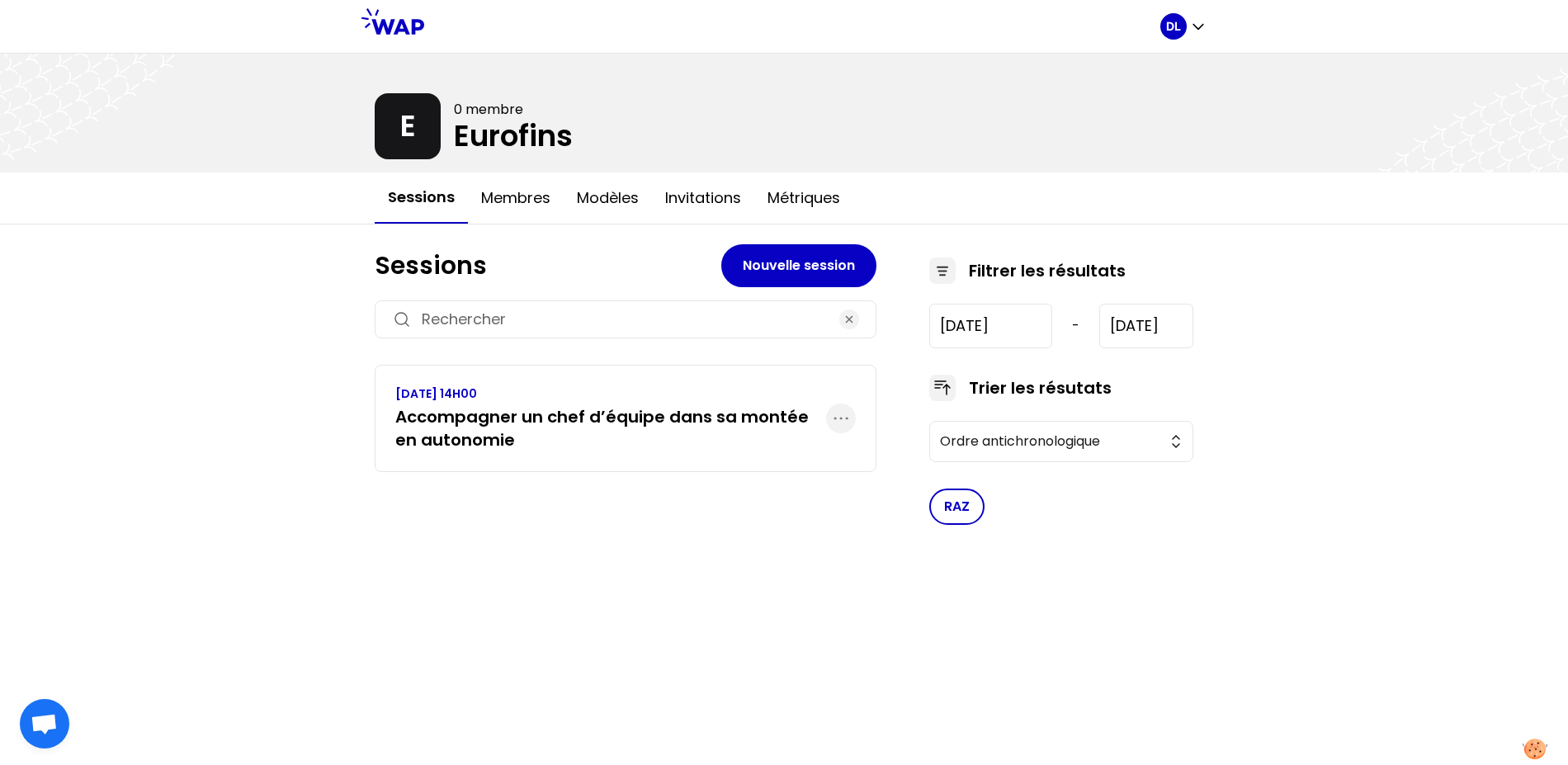
click at [501, 437] on h3 "Accompagner un chef d’équipe dans sa montée en autonomie" at bounding box center [610, 428] width 431 height 46
click at [719, 192] on button "Invitations" at bounding box center [703, 198] width 103 height 50
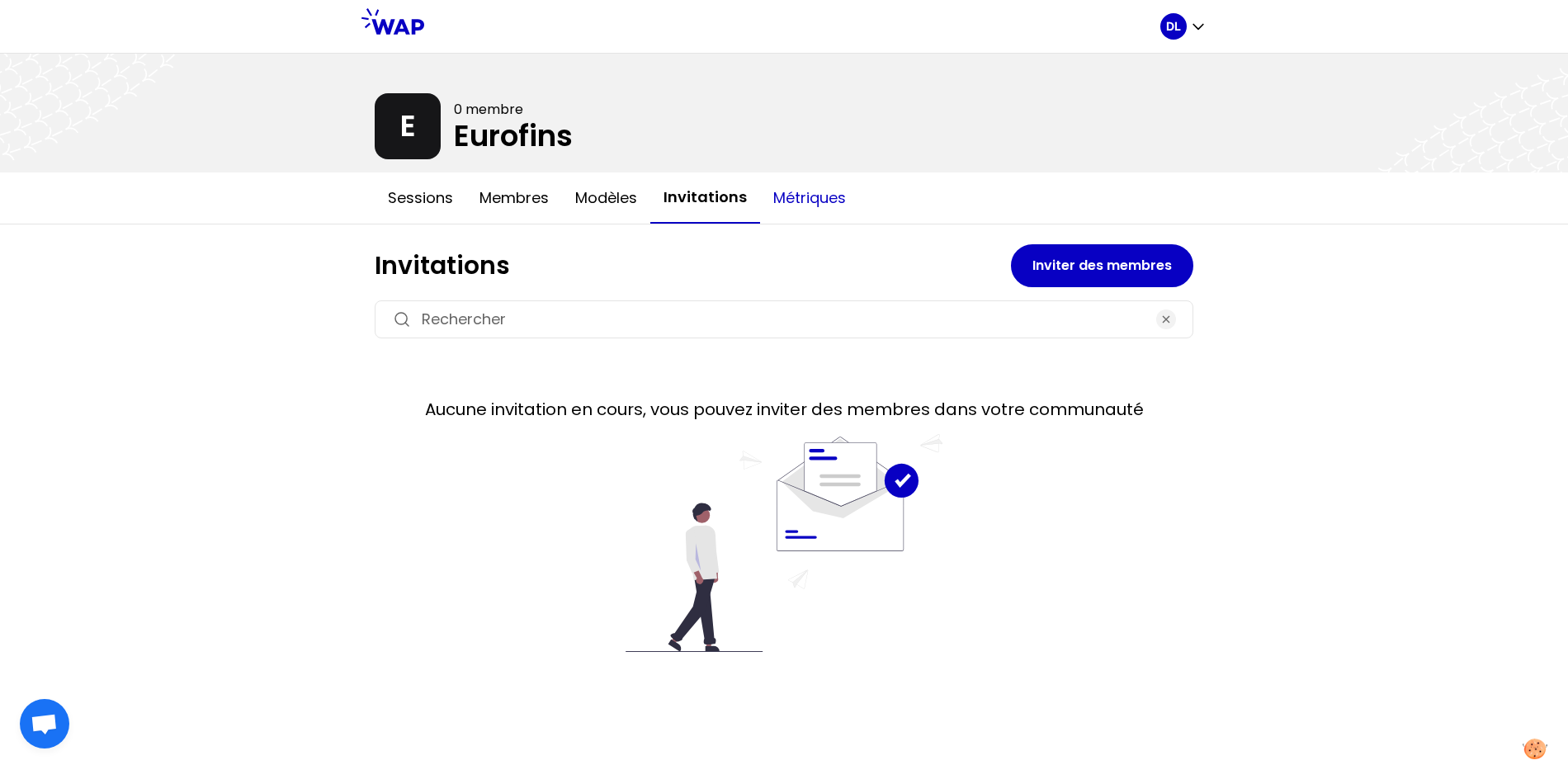
click at [802, 198] on button "Métriques" at bounding box center [809, 198] width 99 height 50
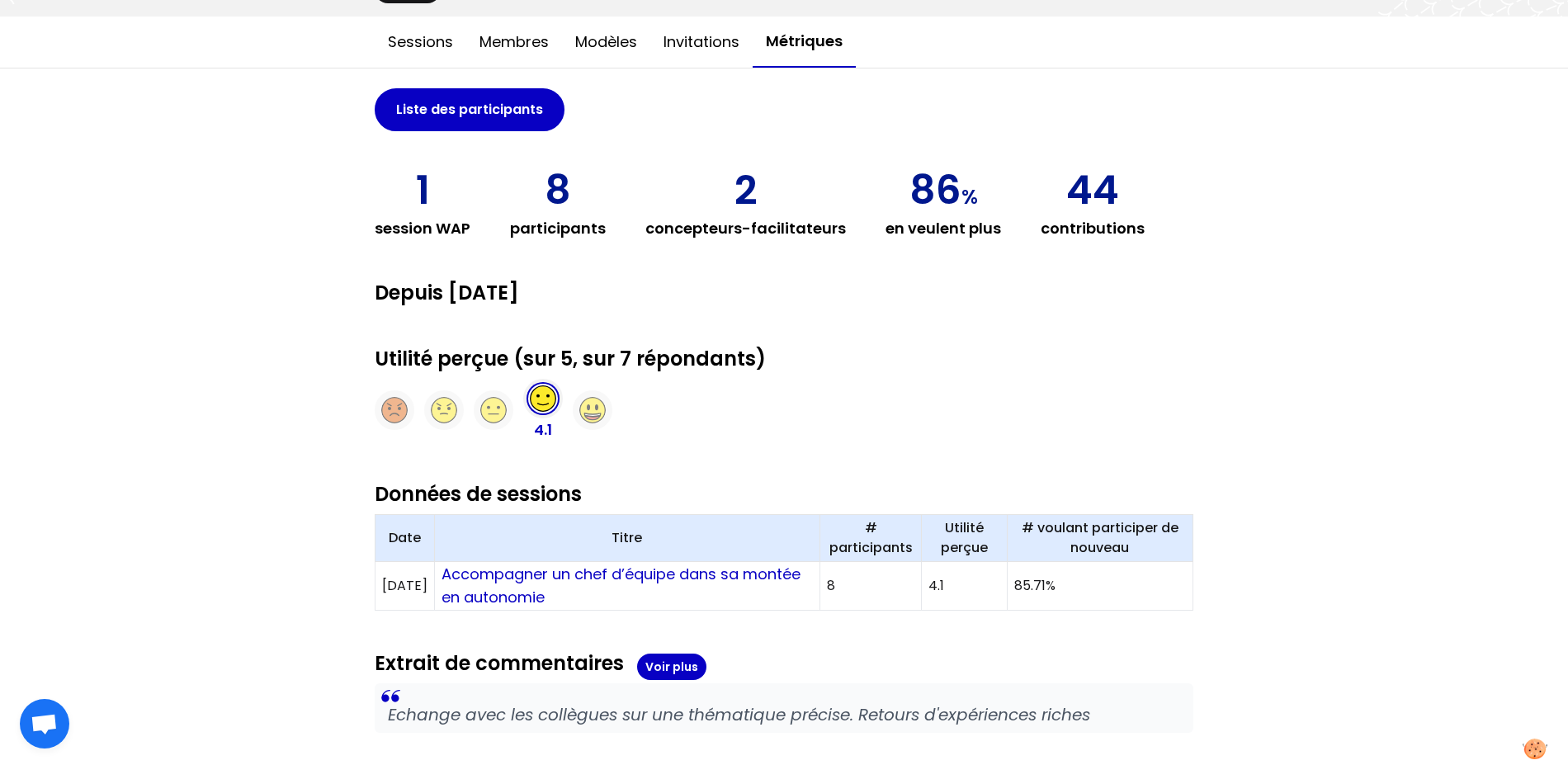
scroll to position [163, 0]
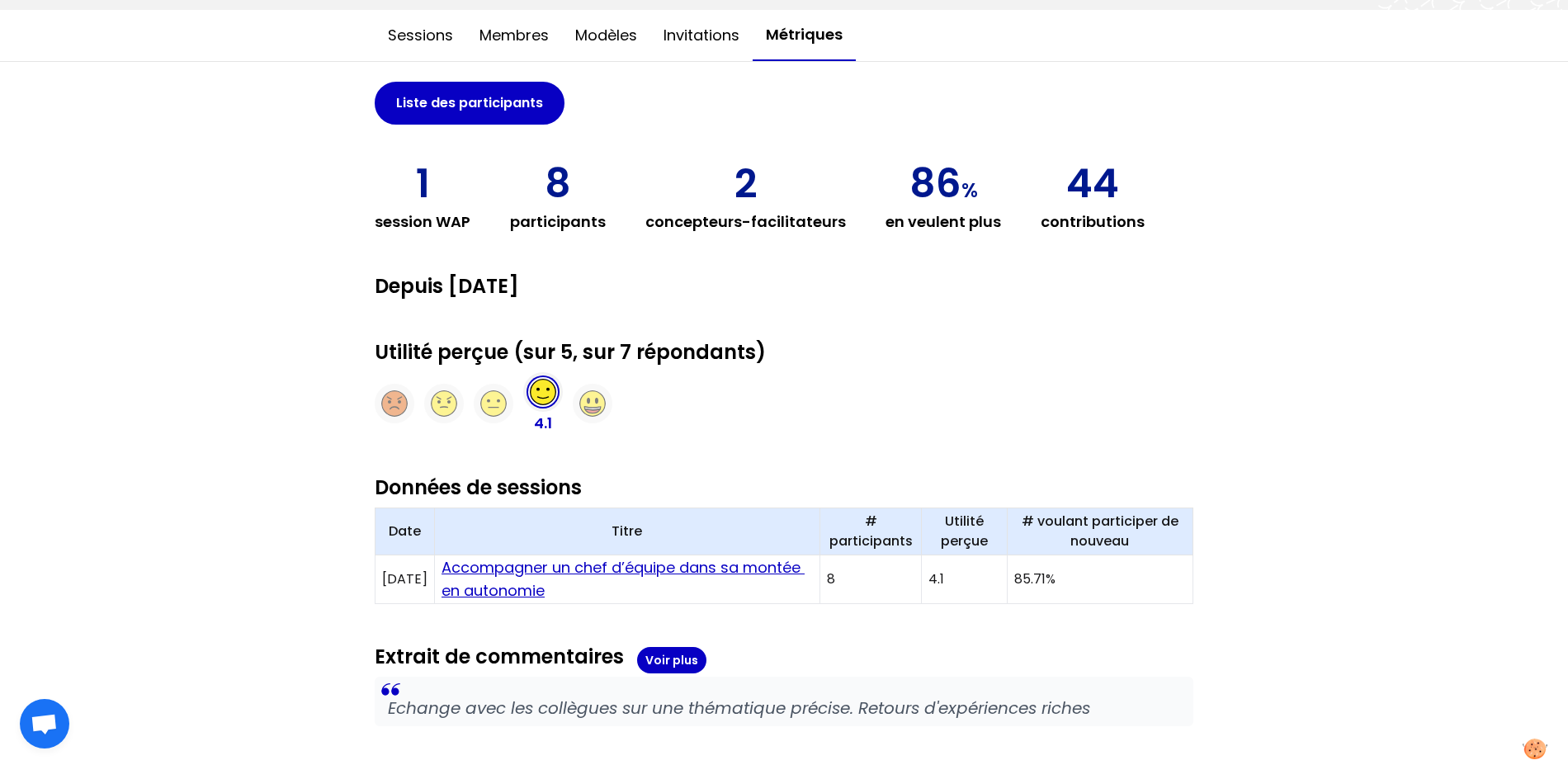
click at [667, 576] on link "Accompagner un chef d’équipe dans sa montée en autonomie" at bounding box center [623, 579] width 363 height 43
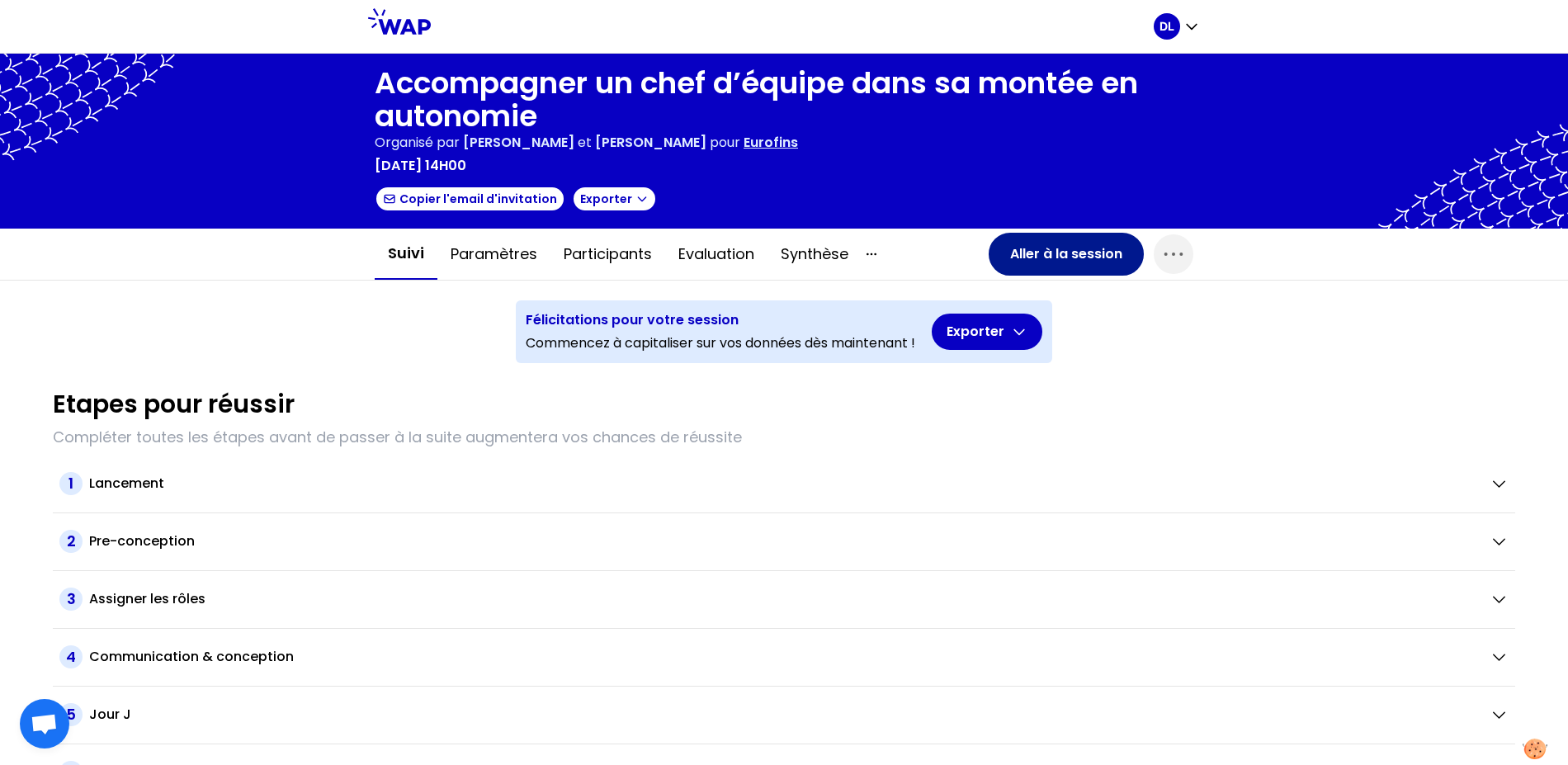
click at [1086, 255] on button "Aller à la session" at bounding box center [1066, 254] width 155 height 43
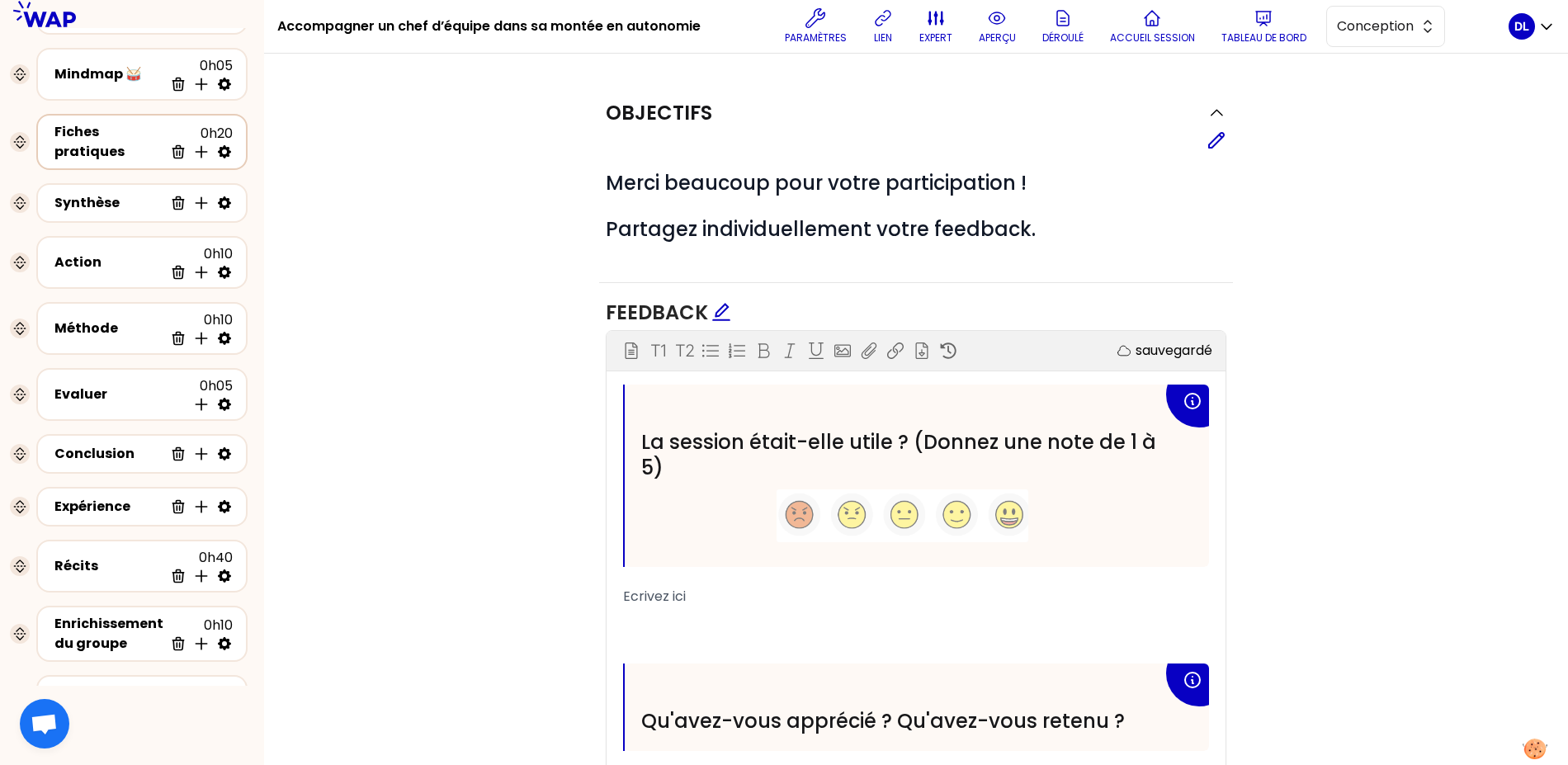
scroll to position [574, 0]
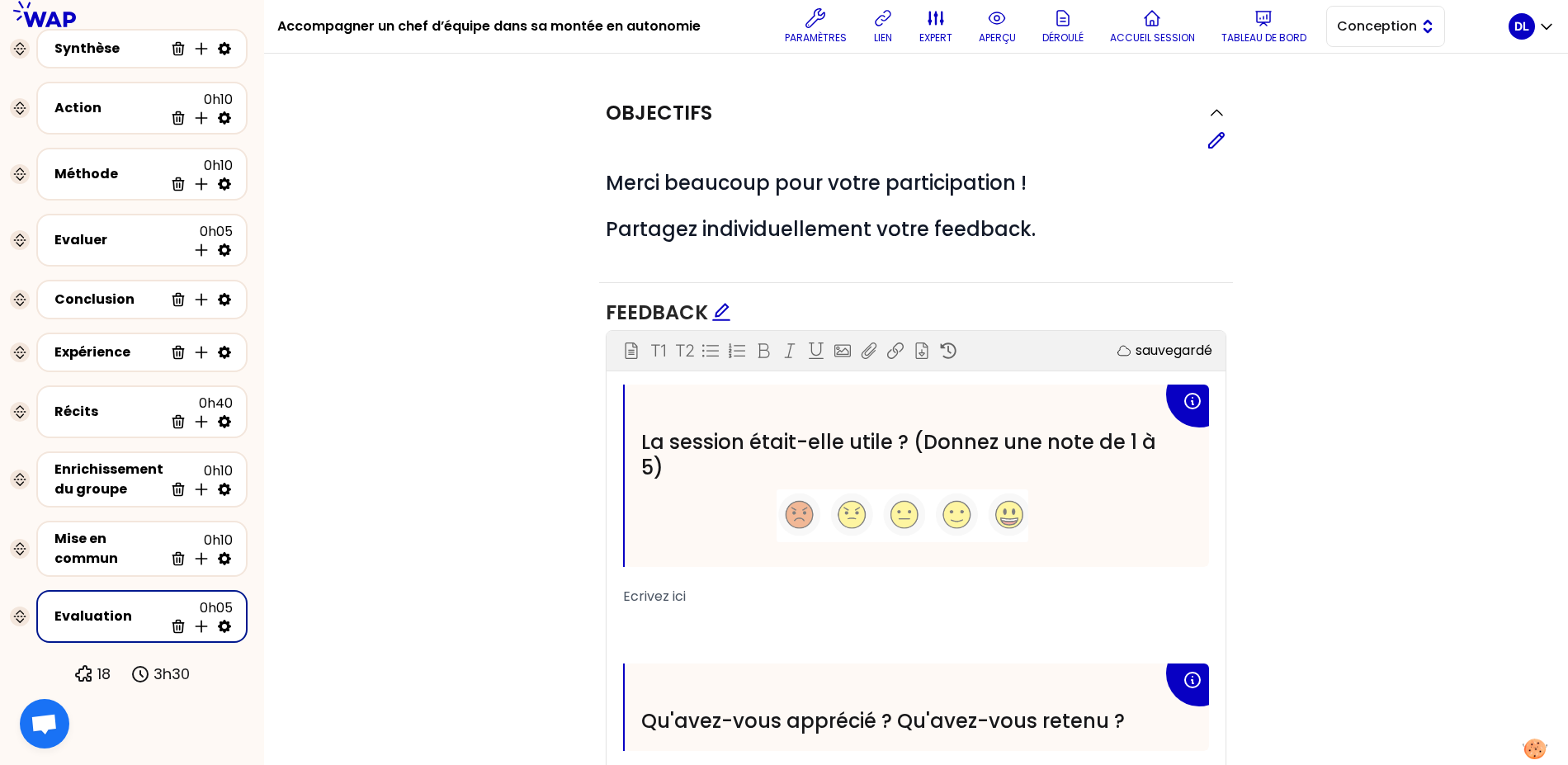
click at [1408, 35] on span "Conception" at bounding box center [1373, 26] width 74 height 20
click at [1403, 89] on span "Facilitation" at bounding box center [1395, 93] width 71 height 20
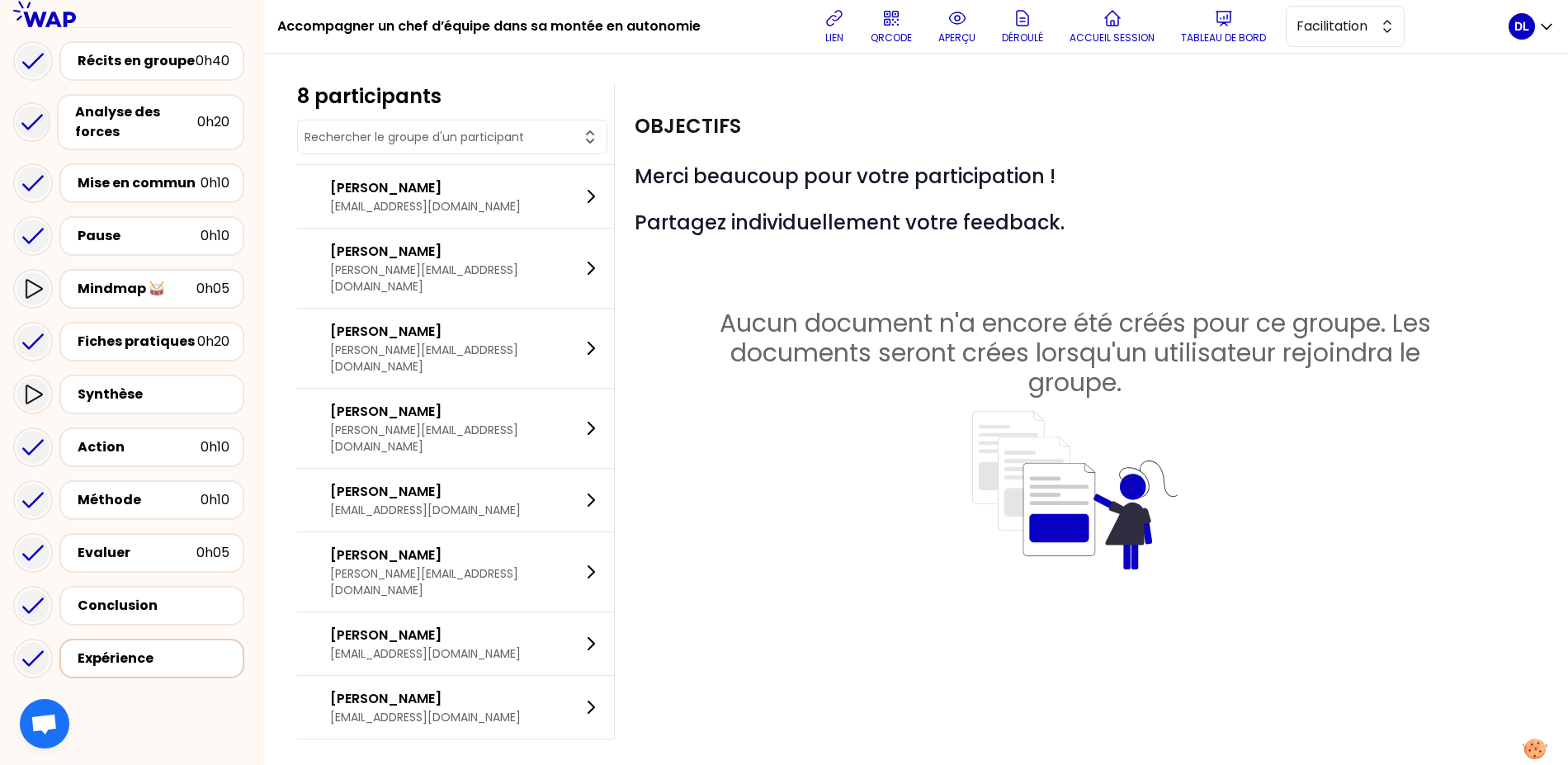
scroll to position [602, 0]
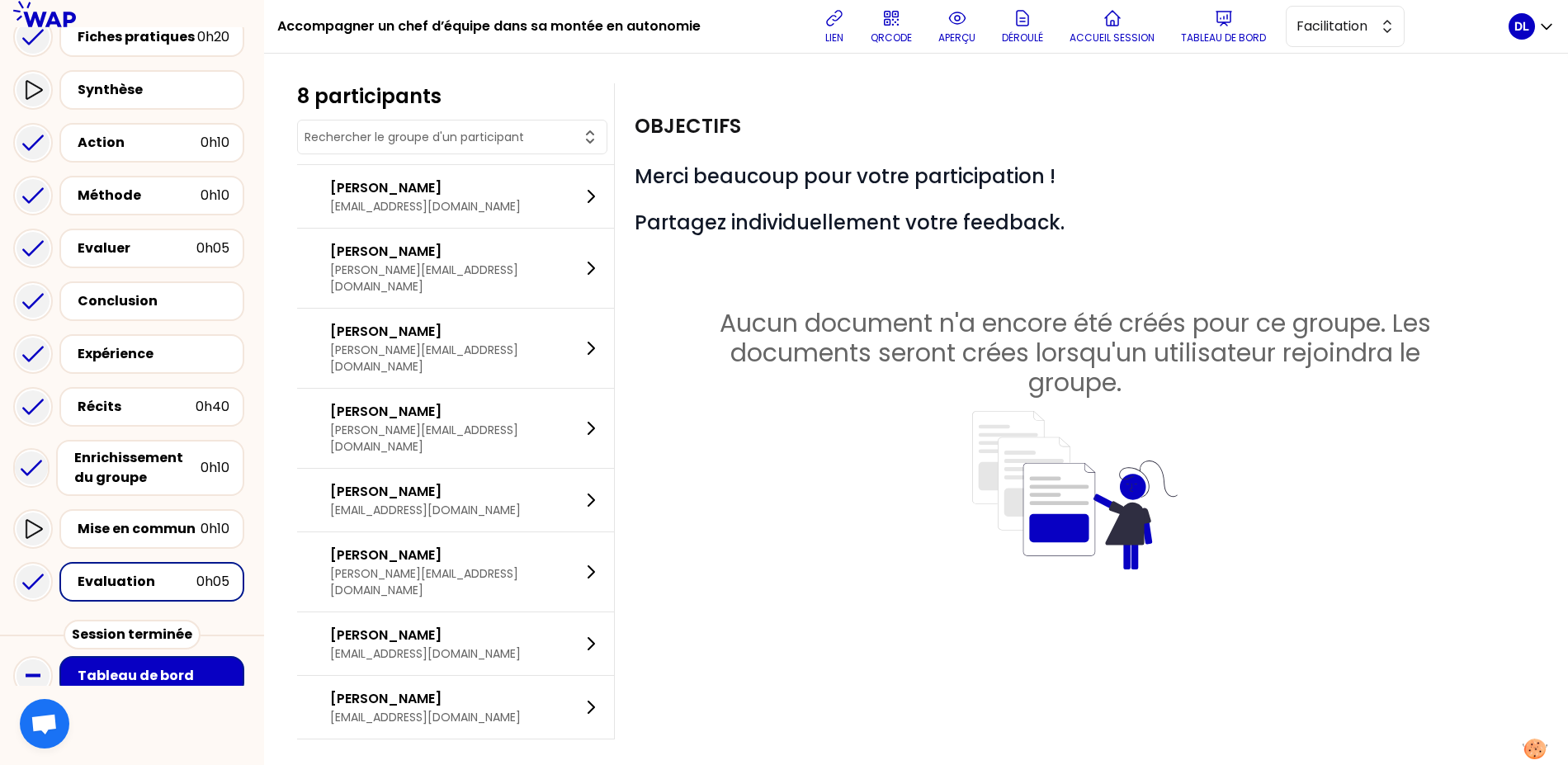
click at [147, 572] on div "Evaluation" at bounding box center [136, 582] width 119 height 20
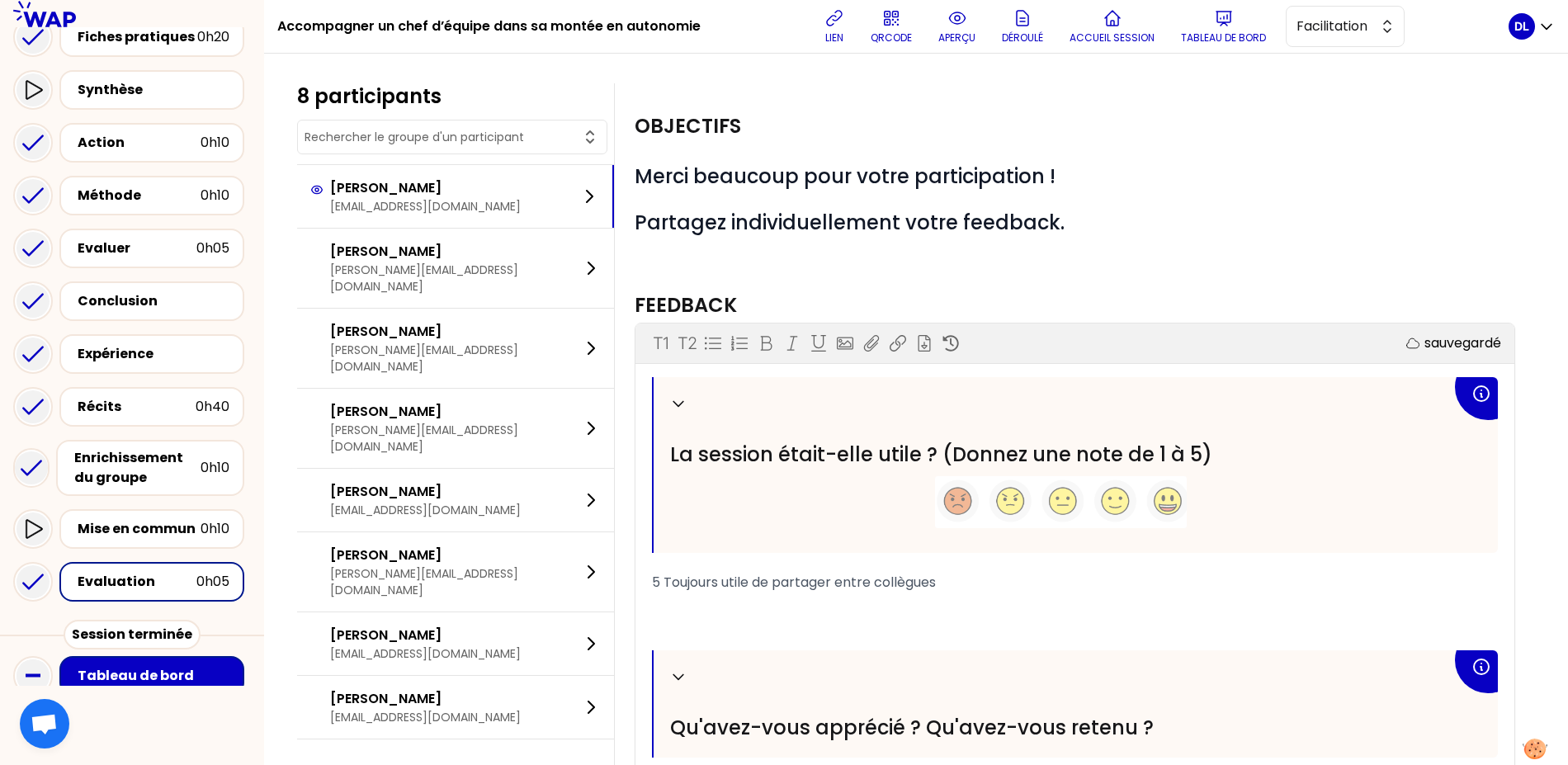
scroll to position [162, 0]
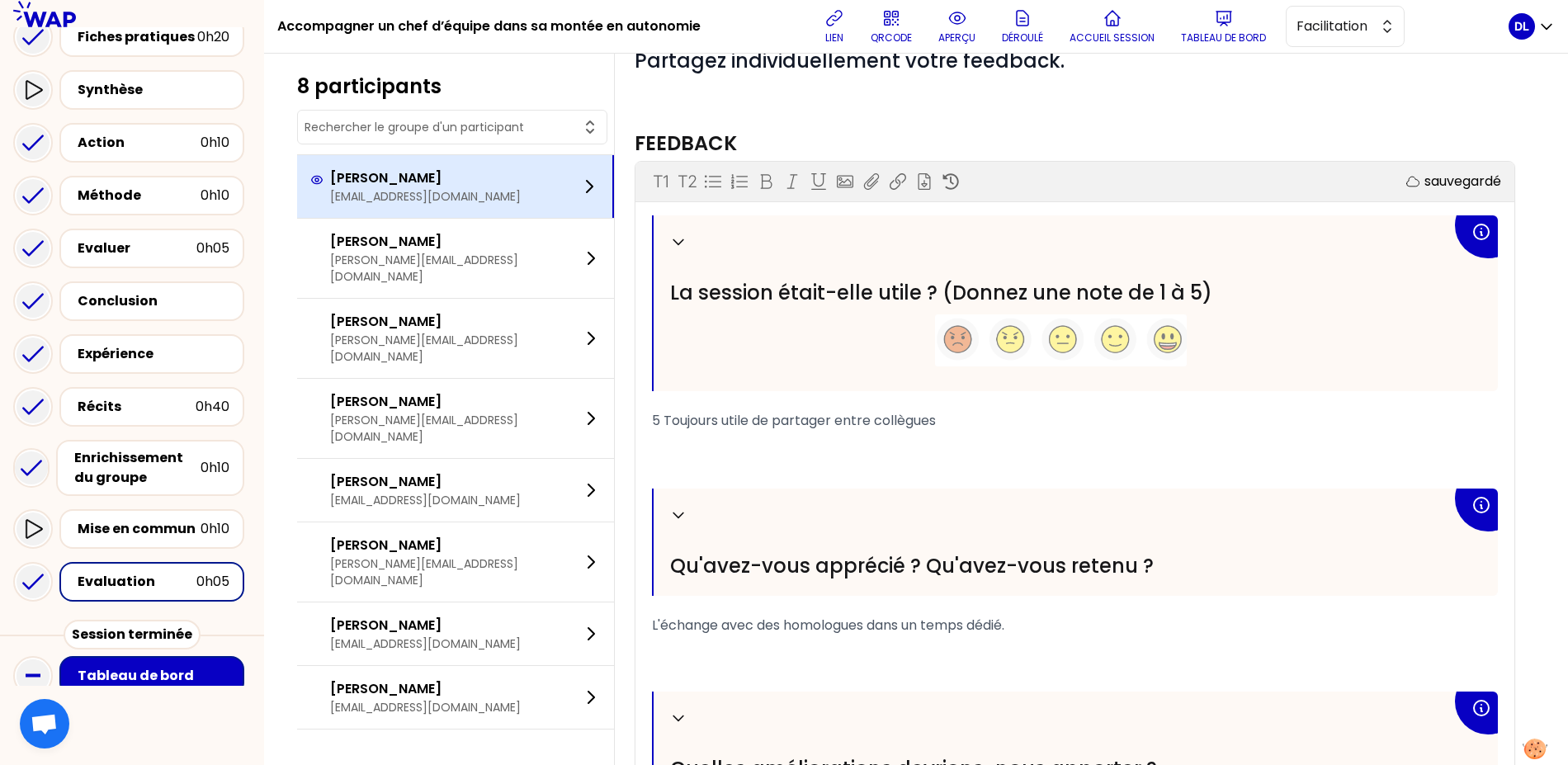
click at [521, 201] on p "[EMAIL_ADDRESS][DOMAIN_NAME]" at bounding box center [425, 197] width 191 height 17
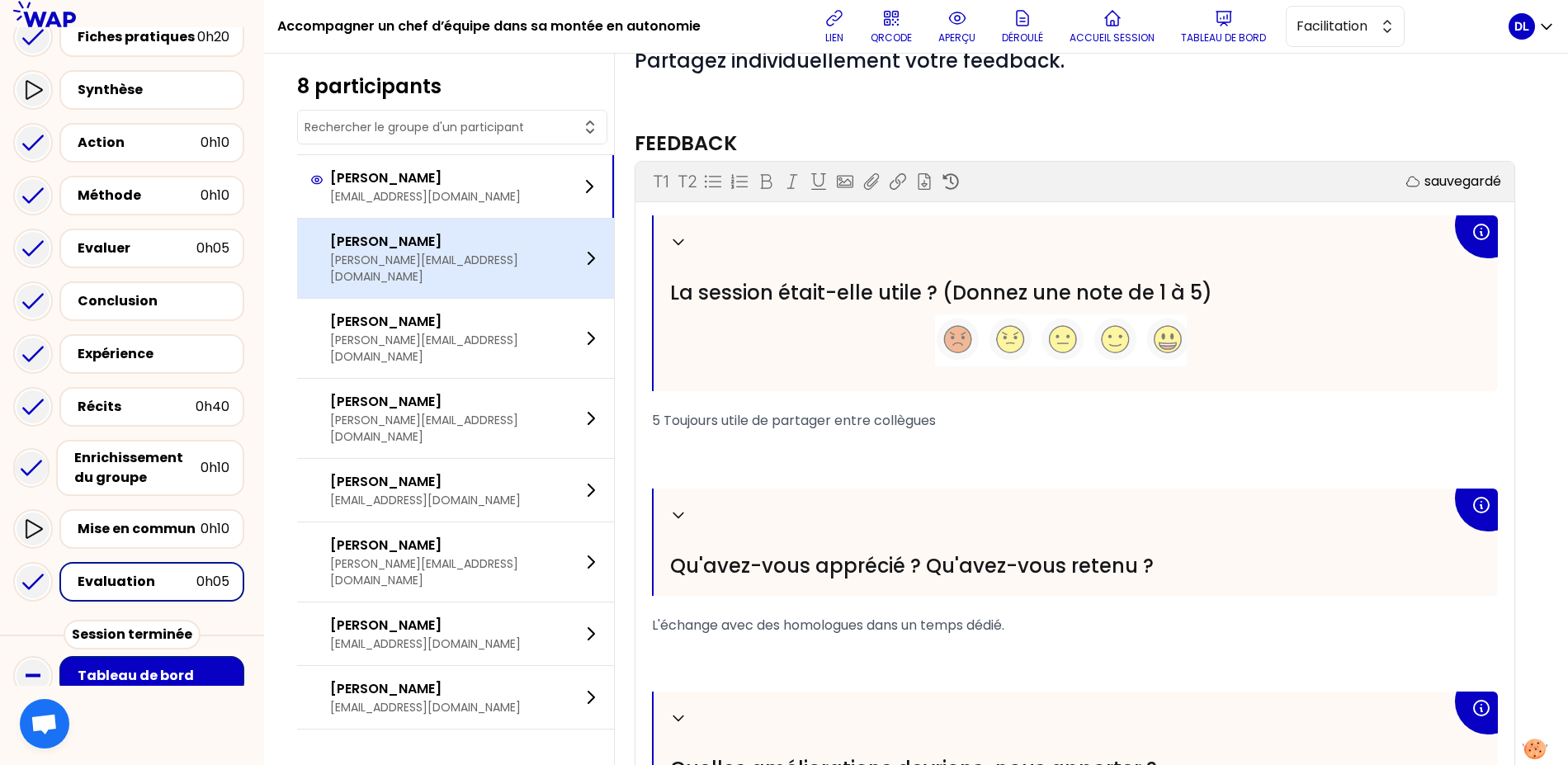
click at [516, 269] on div "[PERSON_NAME] [PERSON_NAME][EMAIL_ADDRESS][DOMAIN_NAME]" at bounding box center [455, 258] width 317 height 79
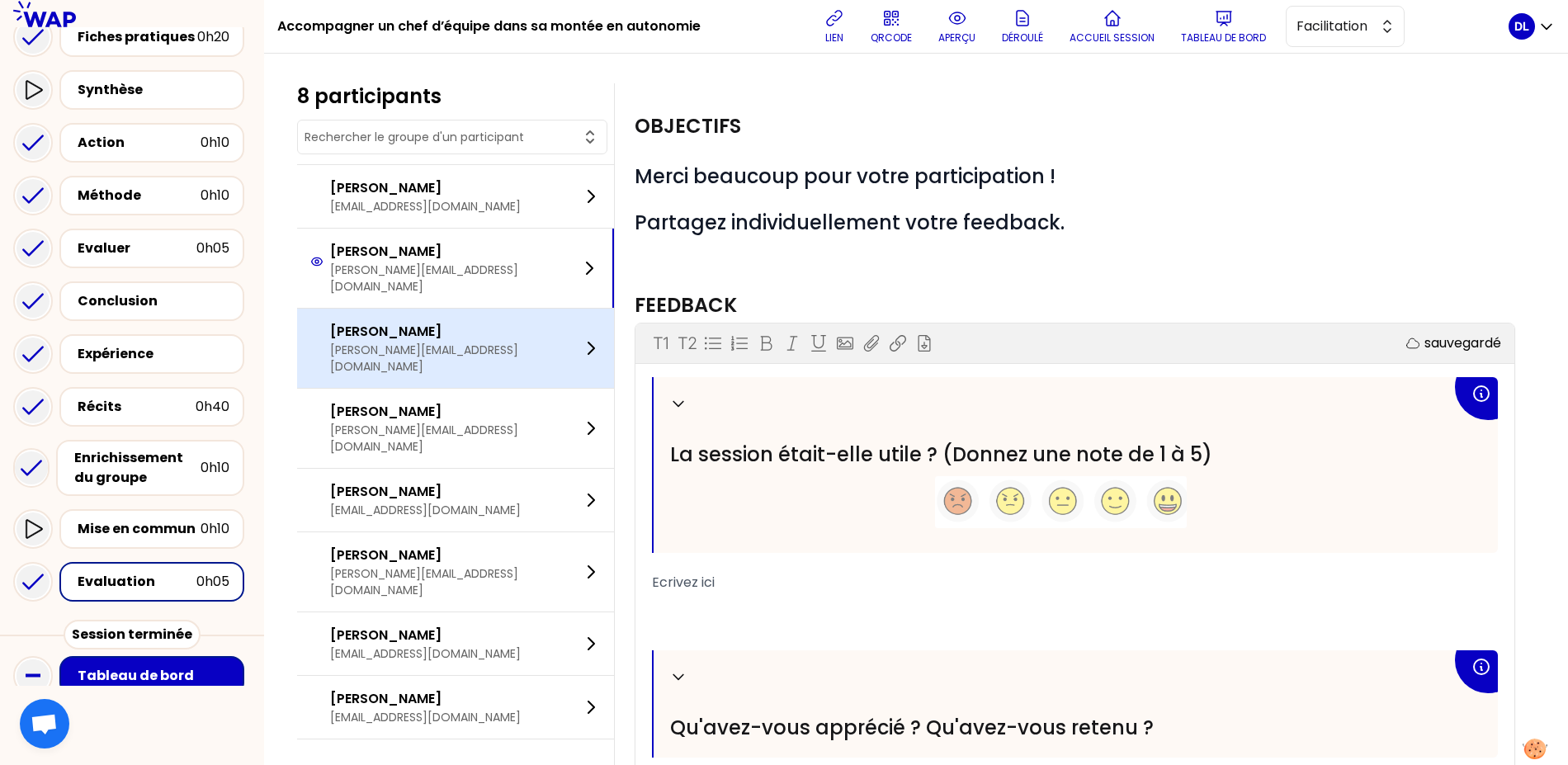
click at [513, 327] on div "[PERSON_NAME] [PERSON_NAME][EMAIL_ADDRESS][DOMAIN_NAME]" at bounding box center [455, 348] width 317 height 79
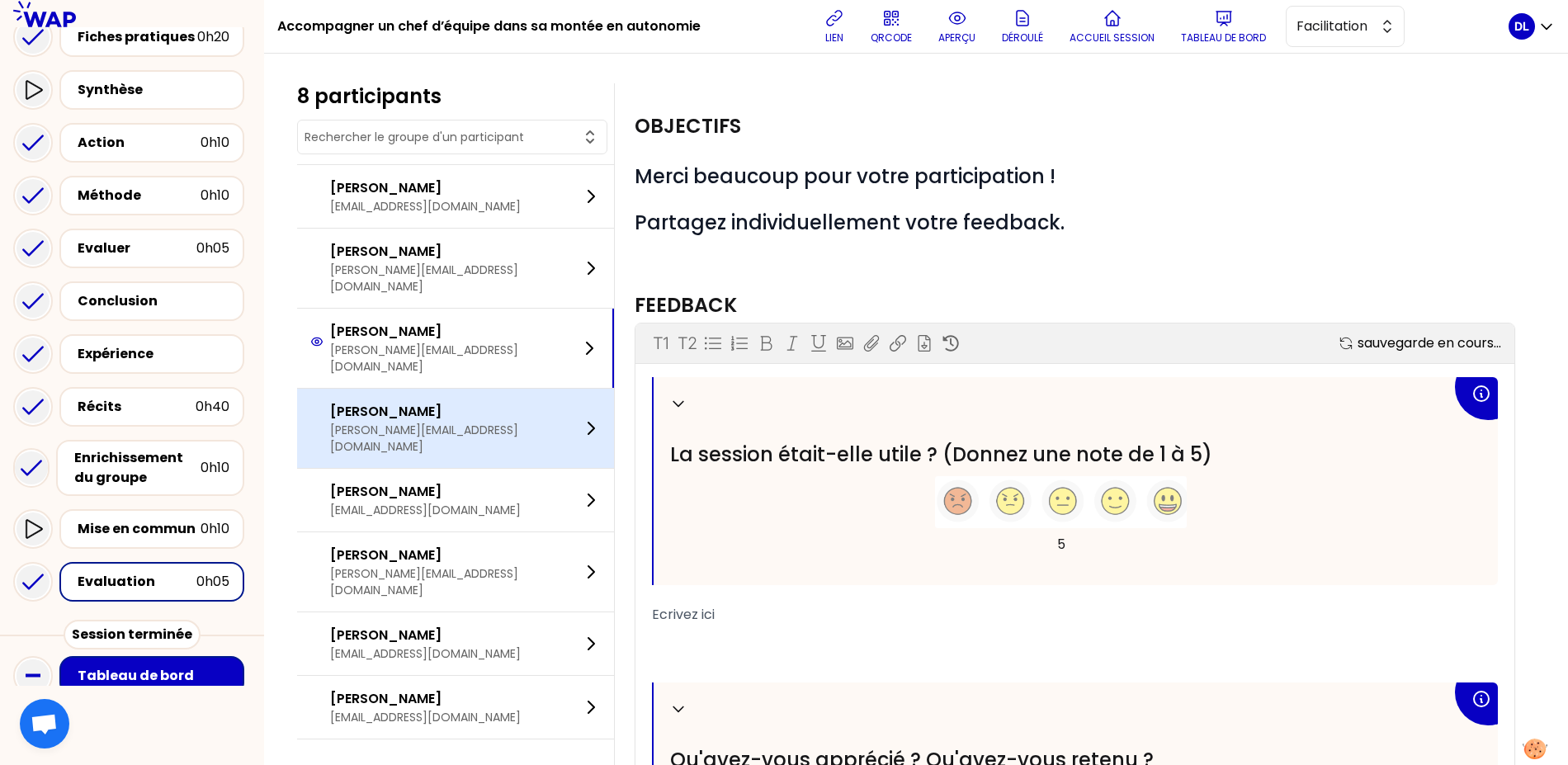
click at [511, 389] on div "[PERSON_NAME] [PERSON_NAME][EMAIL_ADDRESS][DOMAIN_NAME]" at bounding box center [455, 428] width 317 height 79
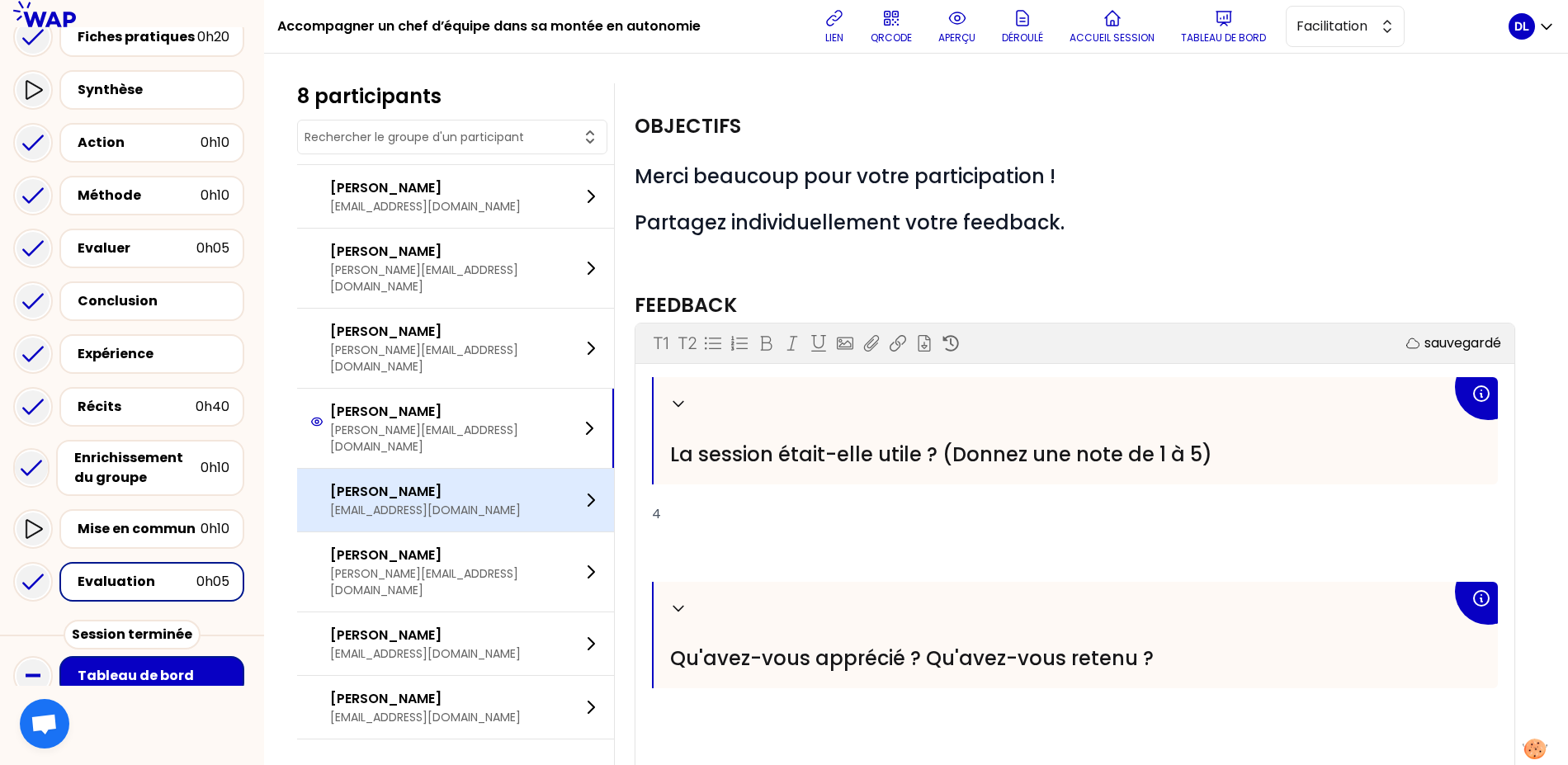
click at [505, 482] on p "[PERSON_NAME]" at bounding box center [425, 491] width 191 height 20
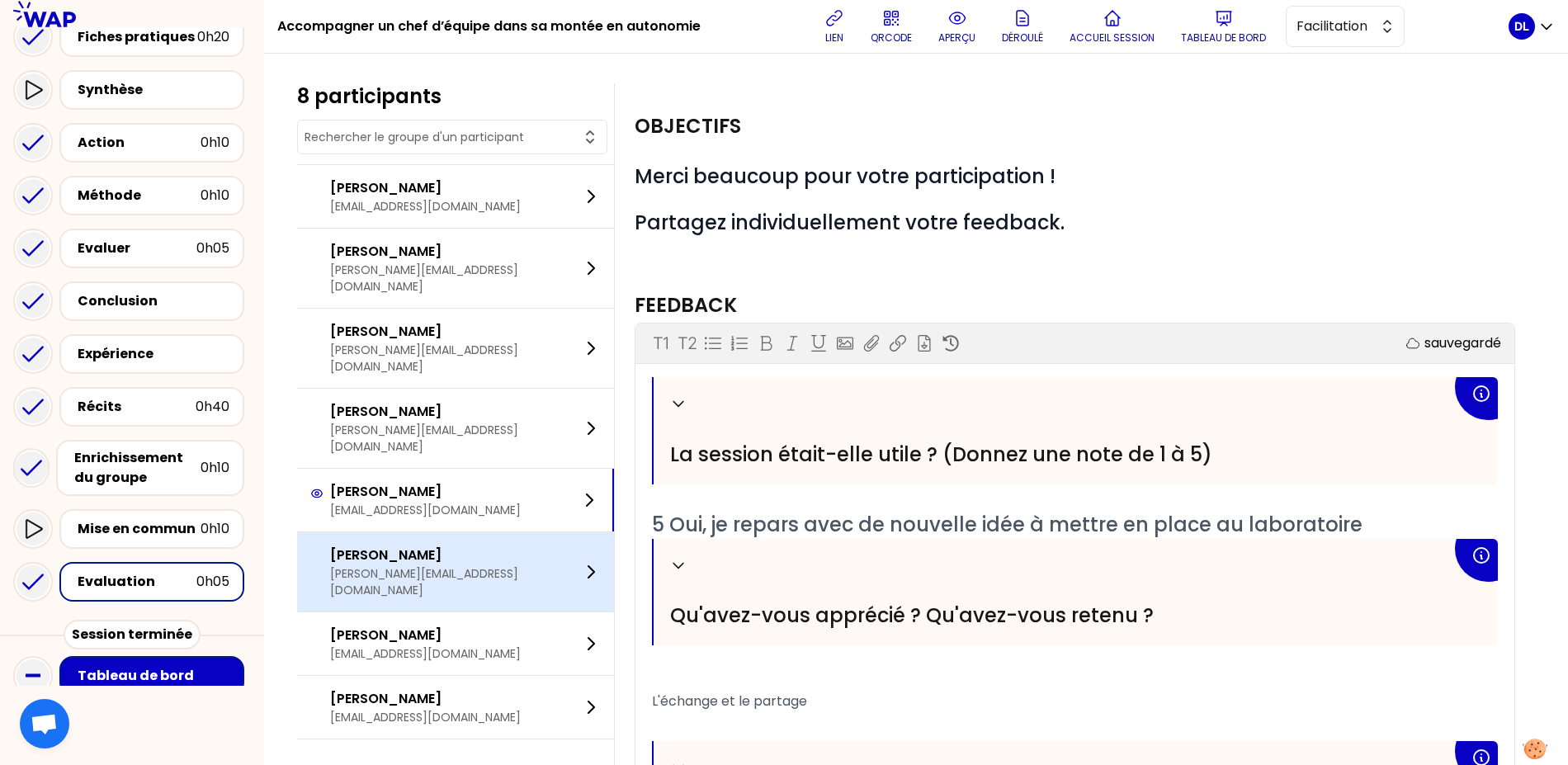
click at [503, 533] on div "[PERSON_NAME] [PERSON_NAME][EMAIL_ADDRESS][DOMAIN_NAME]" at bounding box center [455, 572] width 317 height 79
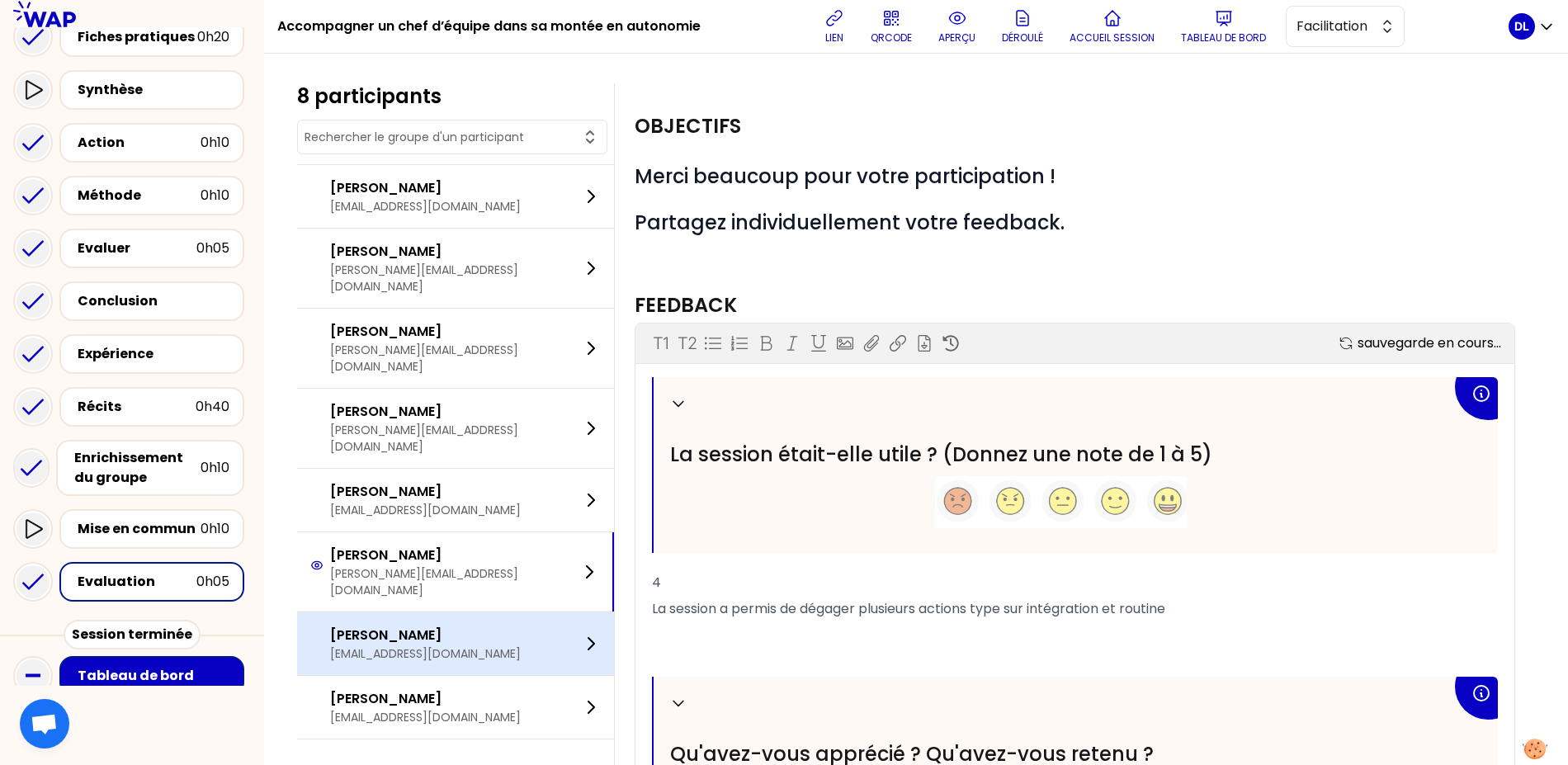
click at [503, 613] on div "[PERSON_NAME] [EMAIL_ADDRESS][DOMAIN_NAME]" at bounding box center [455, 644] width 317 height 63
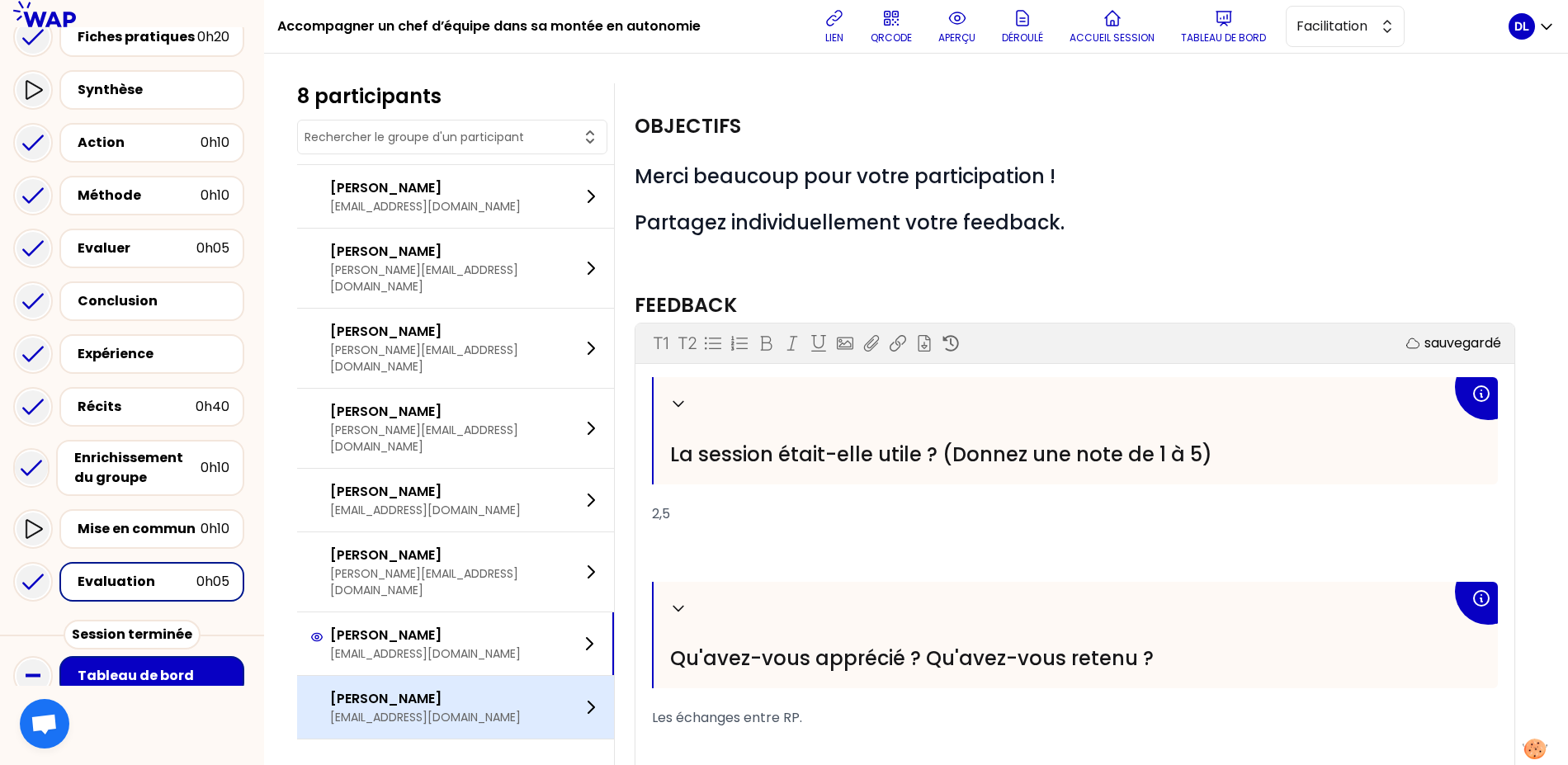
click at [491, 709] on p "[EMAIL_ADDRESS][DOMAIN_NAME]" at bounding box center [425, 718] width 191 height 17
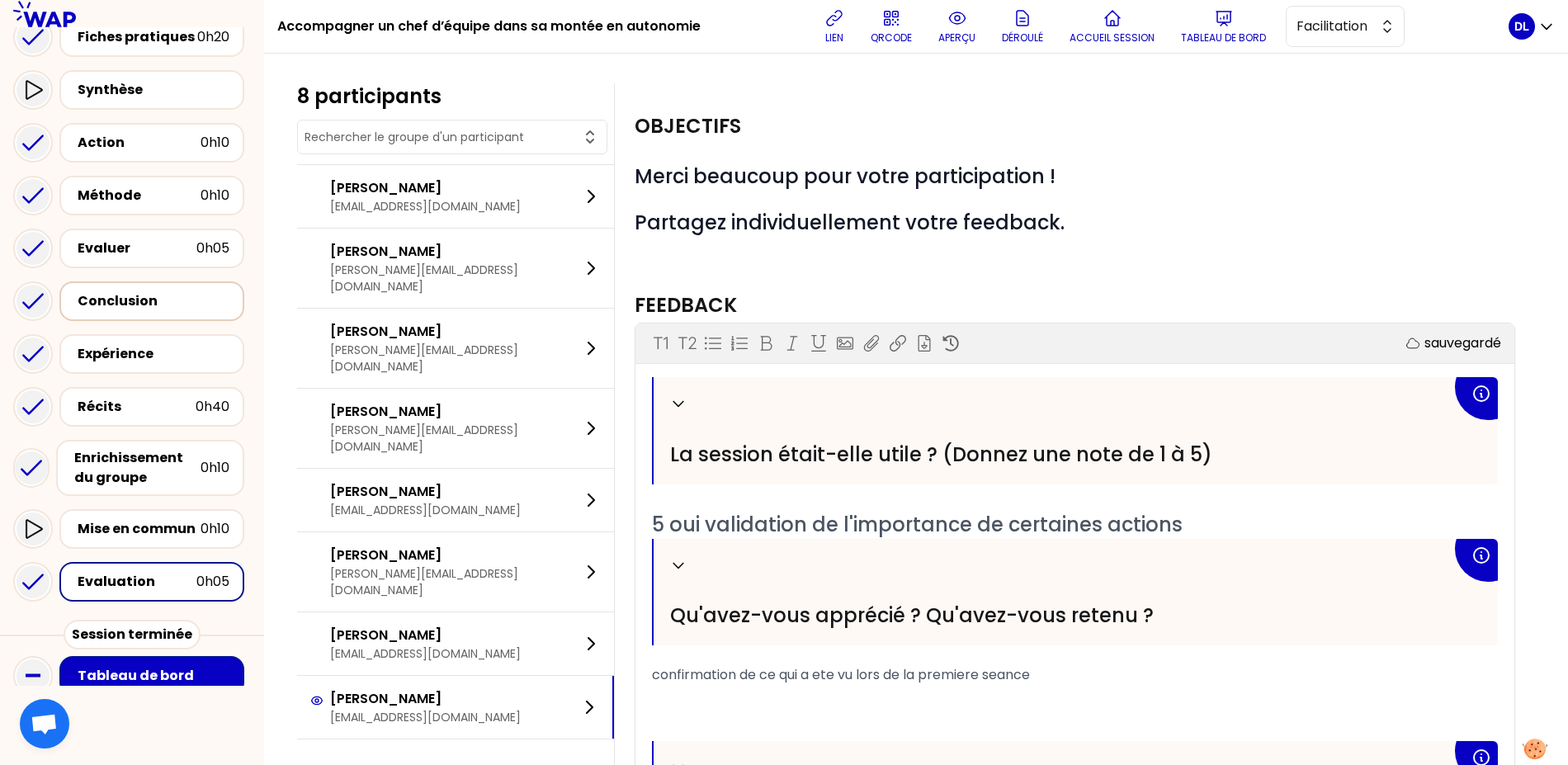
click at [133, 292] on div "Conclusion" at bounding box center [152, 301] width 151 height 20
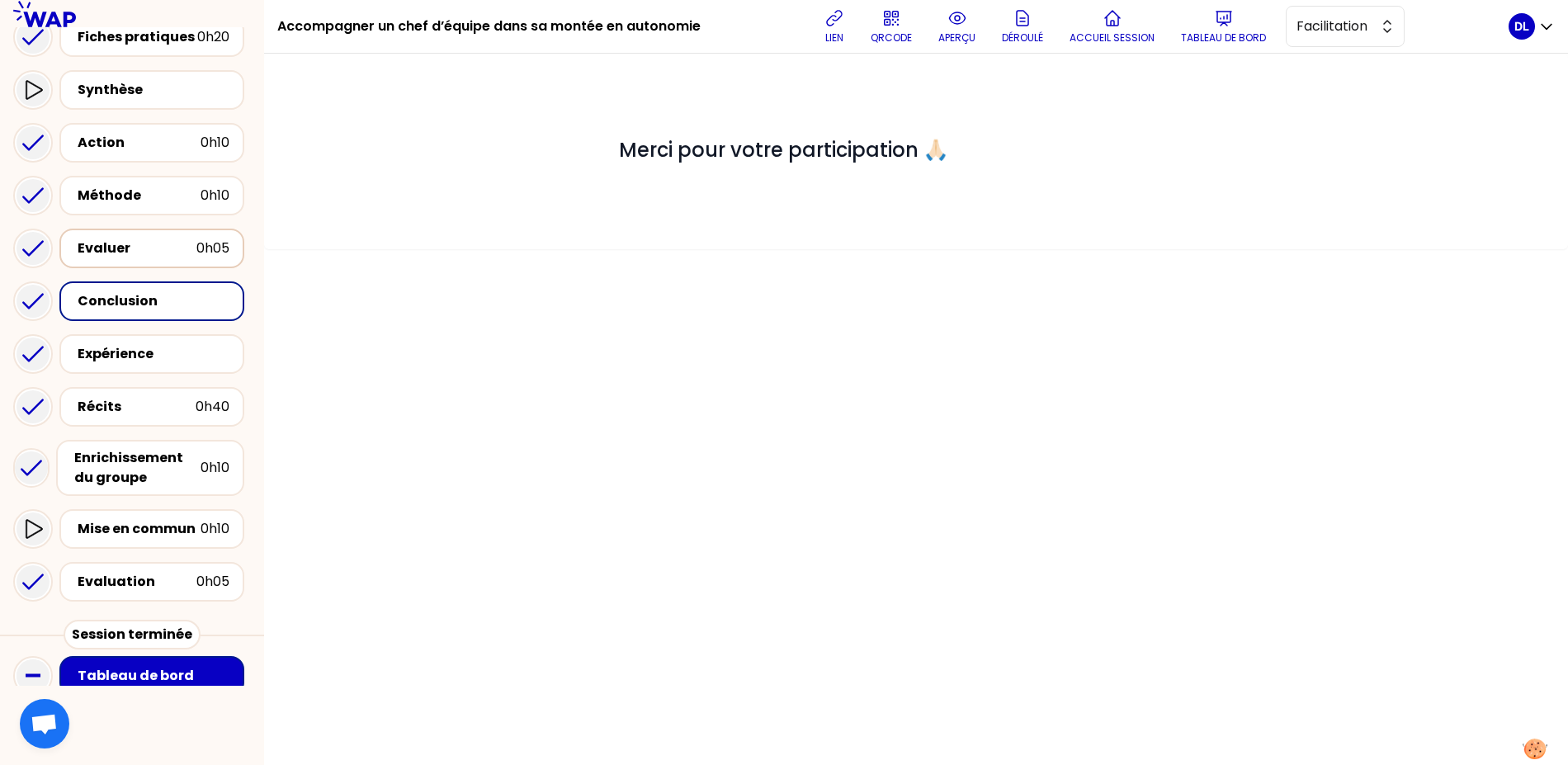
click at [138, 239] on div "Evaluer" at bounding box center [136, 248] width 119 height 20
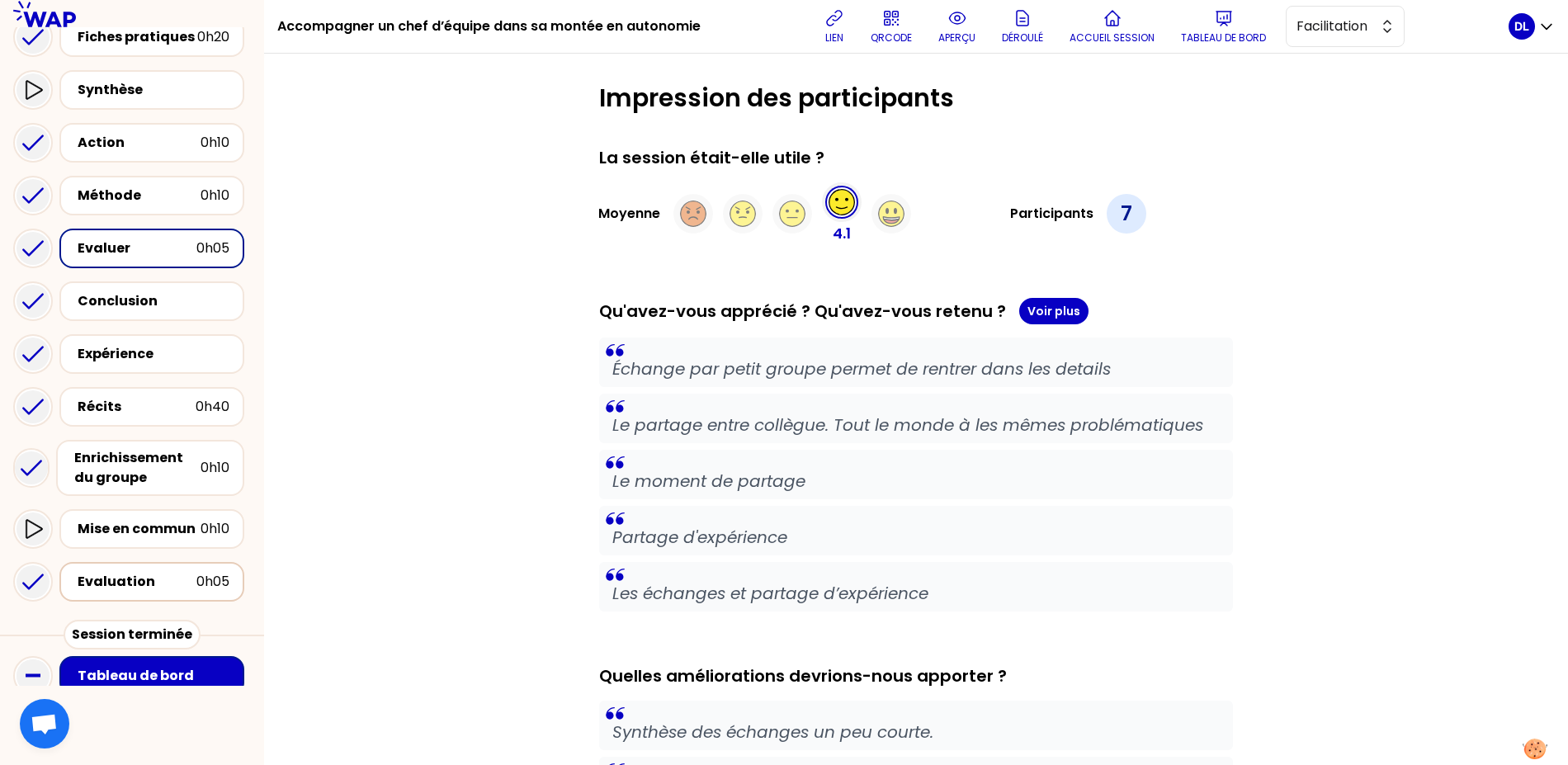
click at [169, 572] on div "Evaluation" at bounding box center [136, 582] width 119 height 20
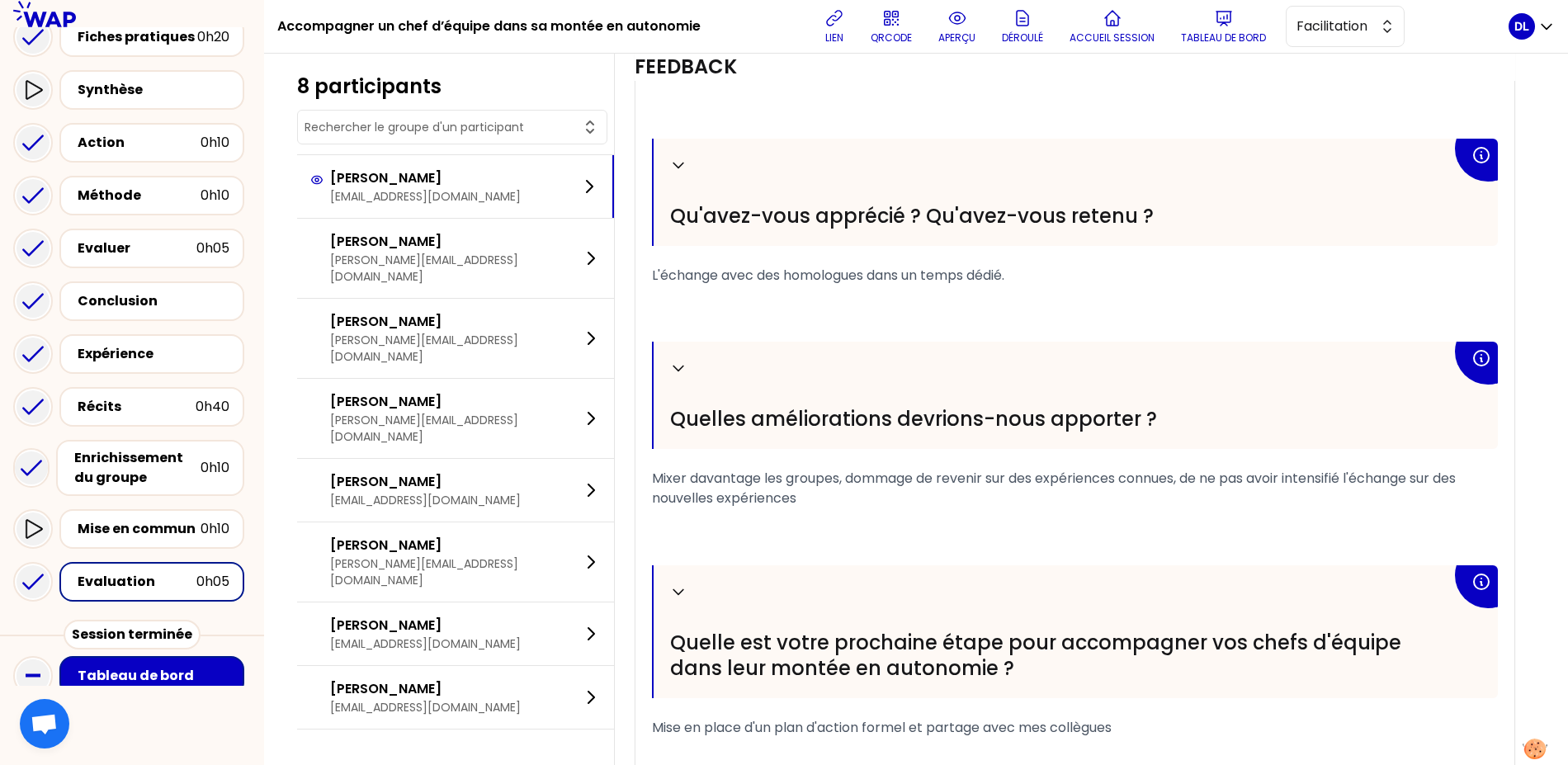
scroll to position [671, 0]
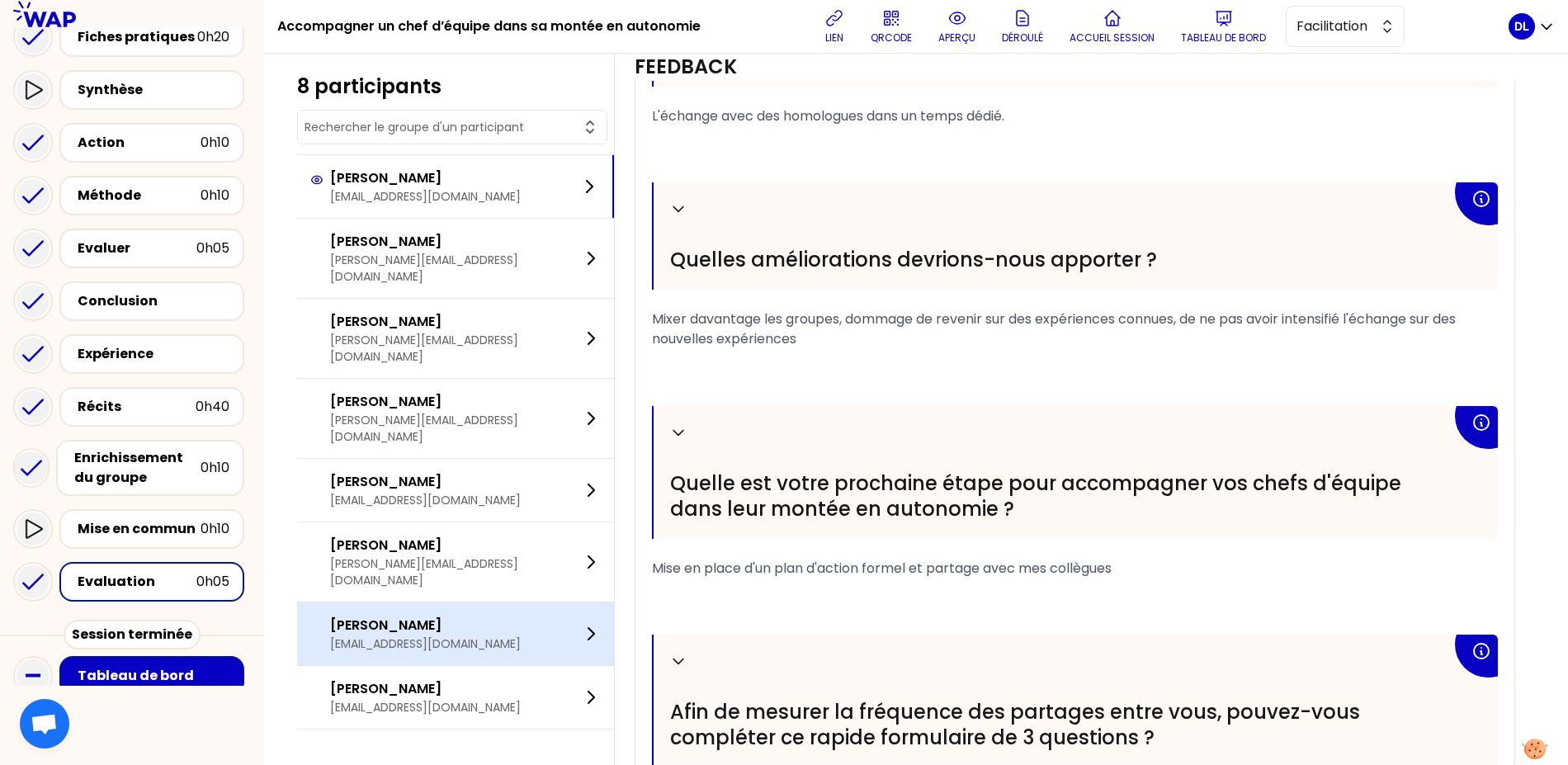
click at [444, 635] on p "[EMAIL_ADDRESS][DOMAIN_NAME]" at bounding box center [425, 644] width 191 height 17
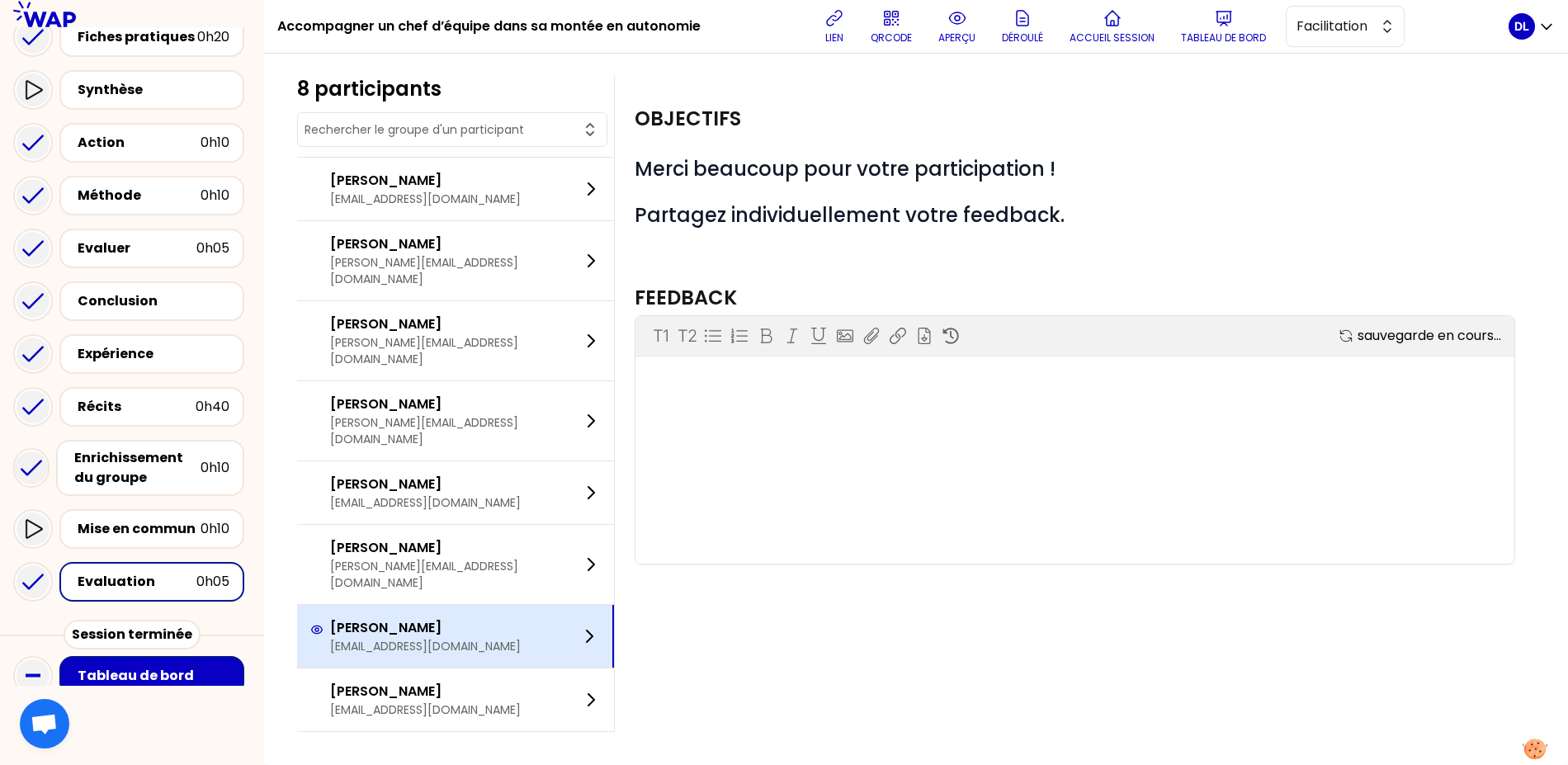
scroll to position [0, 0]
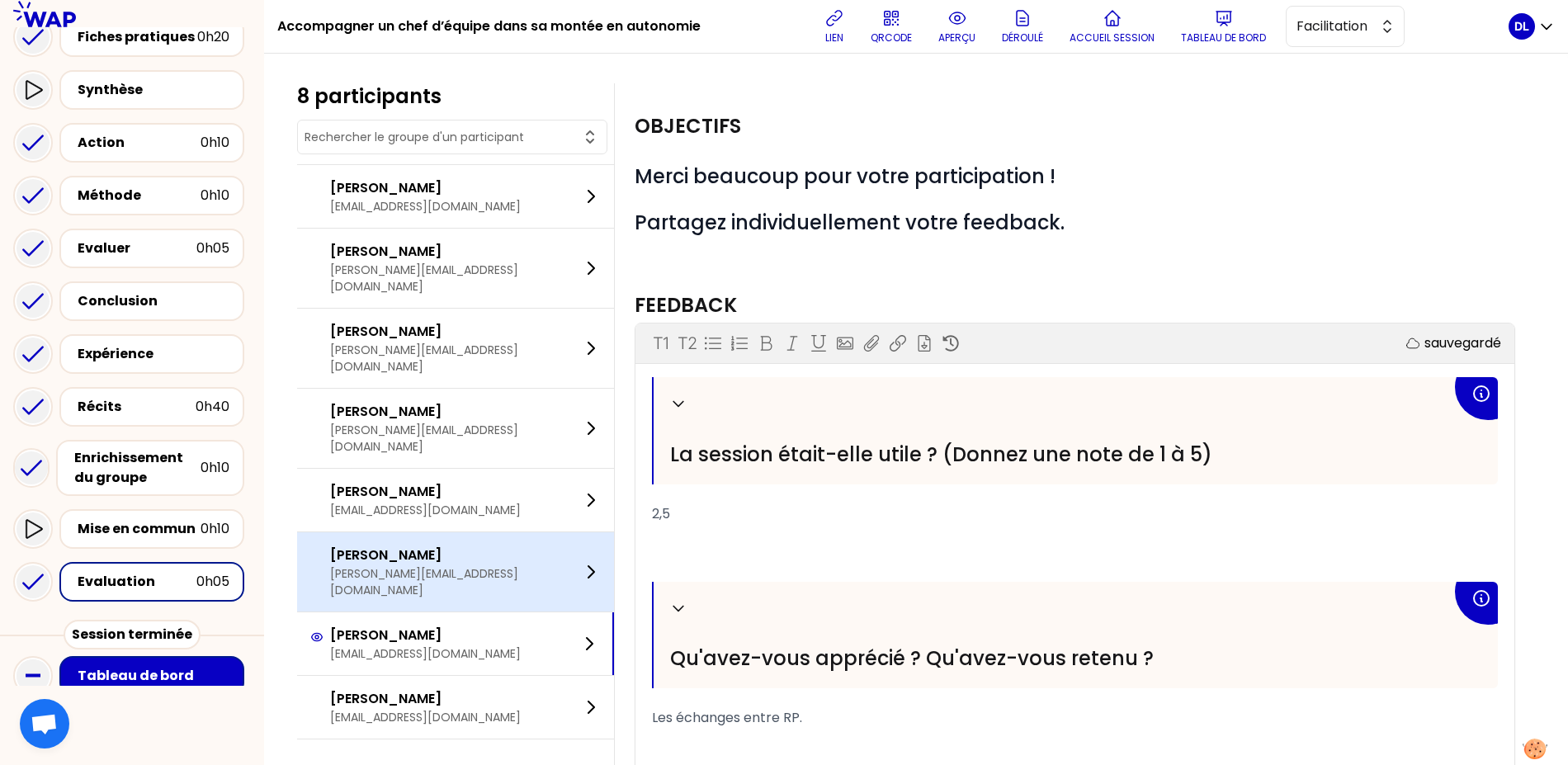
click at [456, 566] on p "[PERSON_NAME][EMAIL_ADDRESS][DOMAIN_NAME]" at bounding box center [455, 582] width 251 height 33
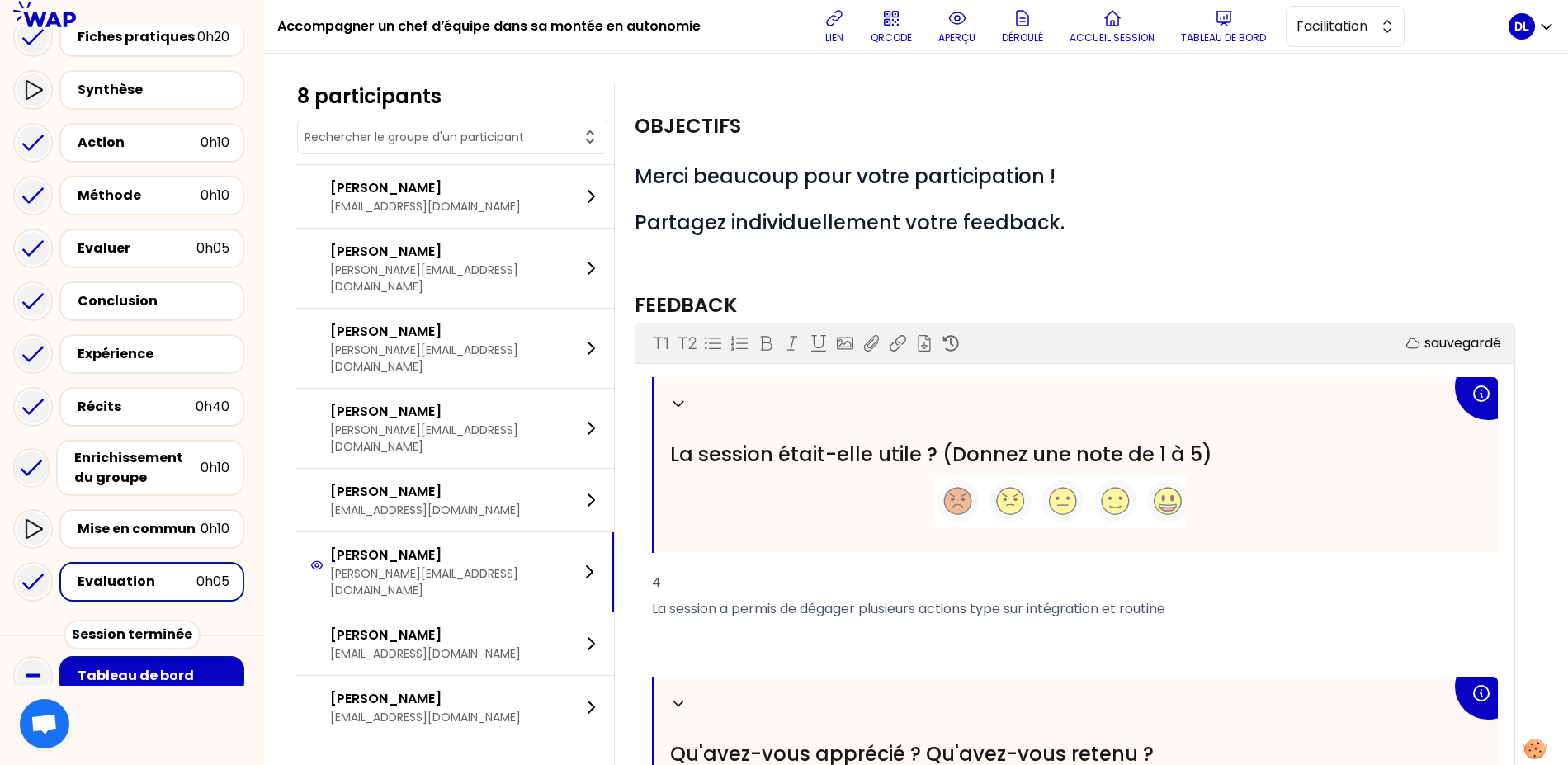
scroll to position [185, 0]
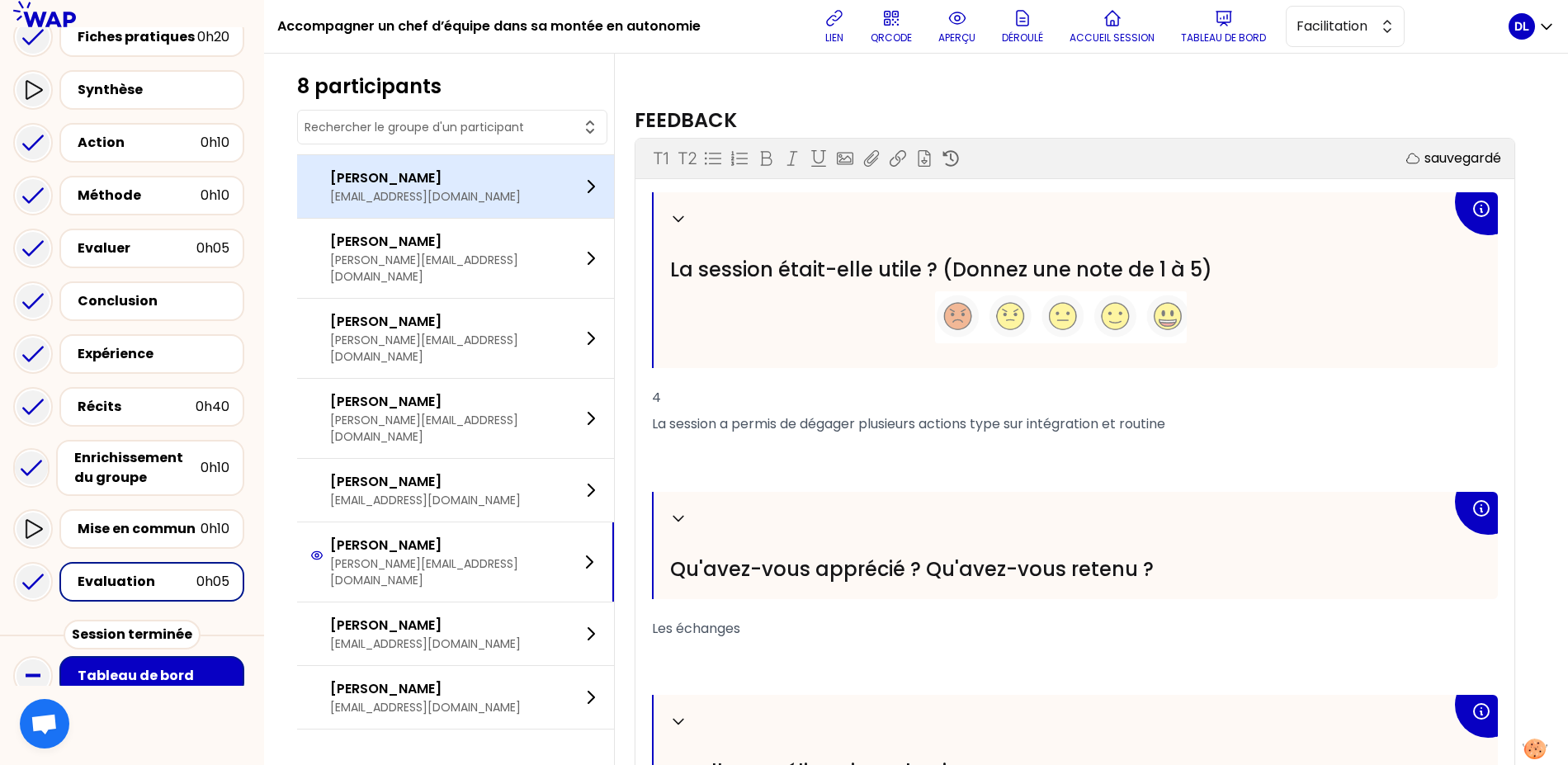
click at [491, 199] on p "[EMAIL_ADDRESS][DOMAIN_NAME]" at bounding box center [425, 197] width 191 height 17
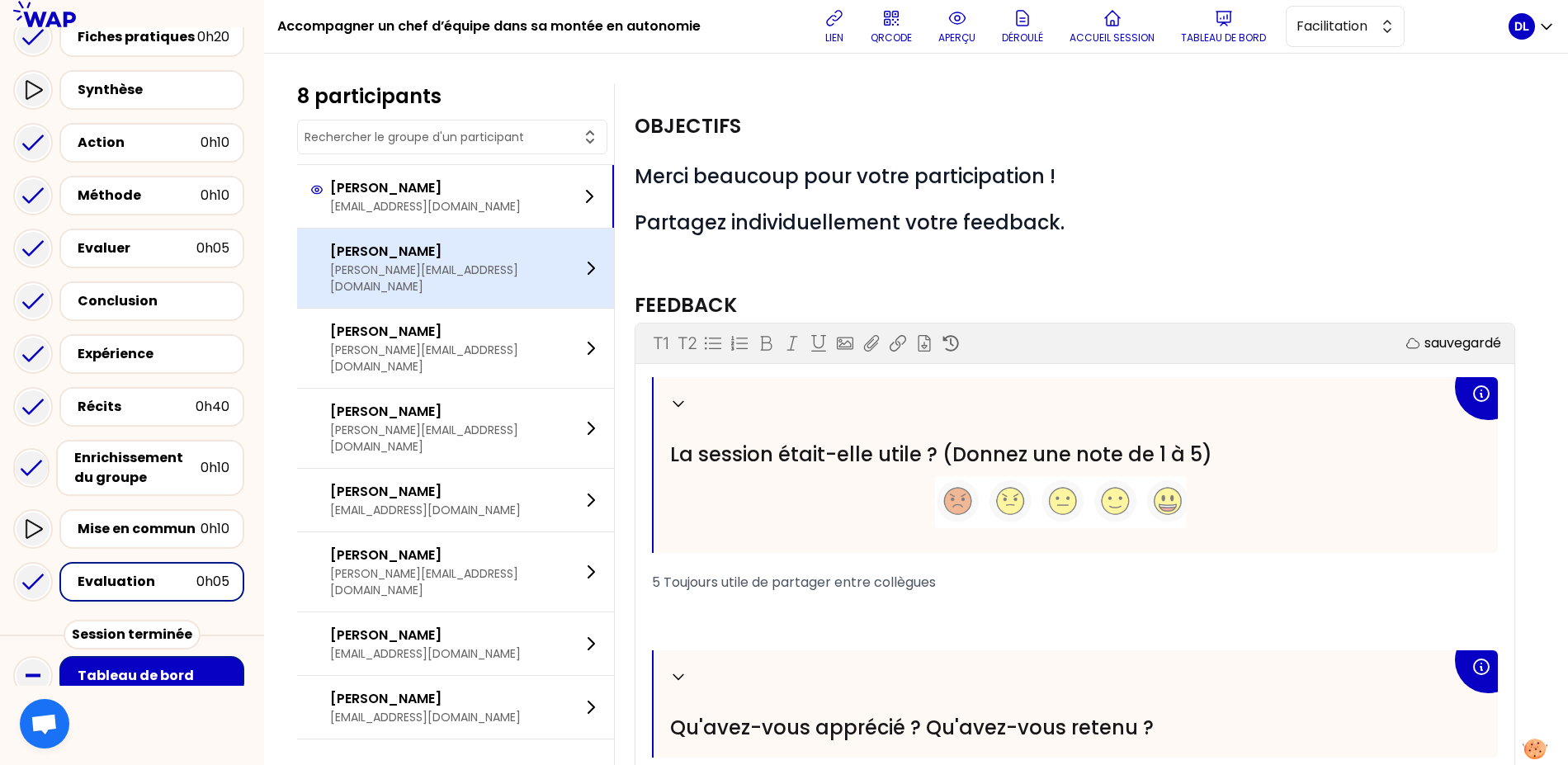
click at [487, 262] on p "[PERSON_NAME][EMAIL_ADDRESS][DOMAIN_NAME]" at bounding box center [455, 278] width 251 height 33
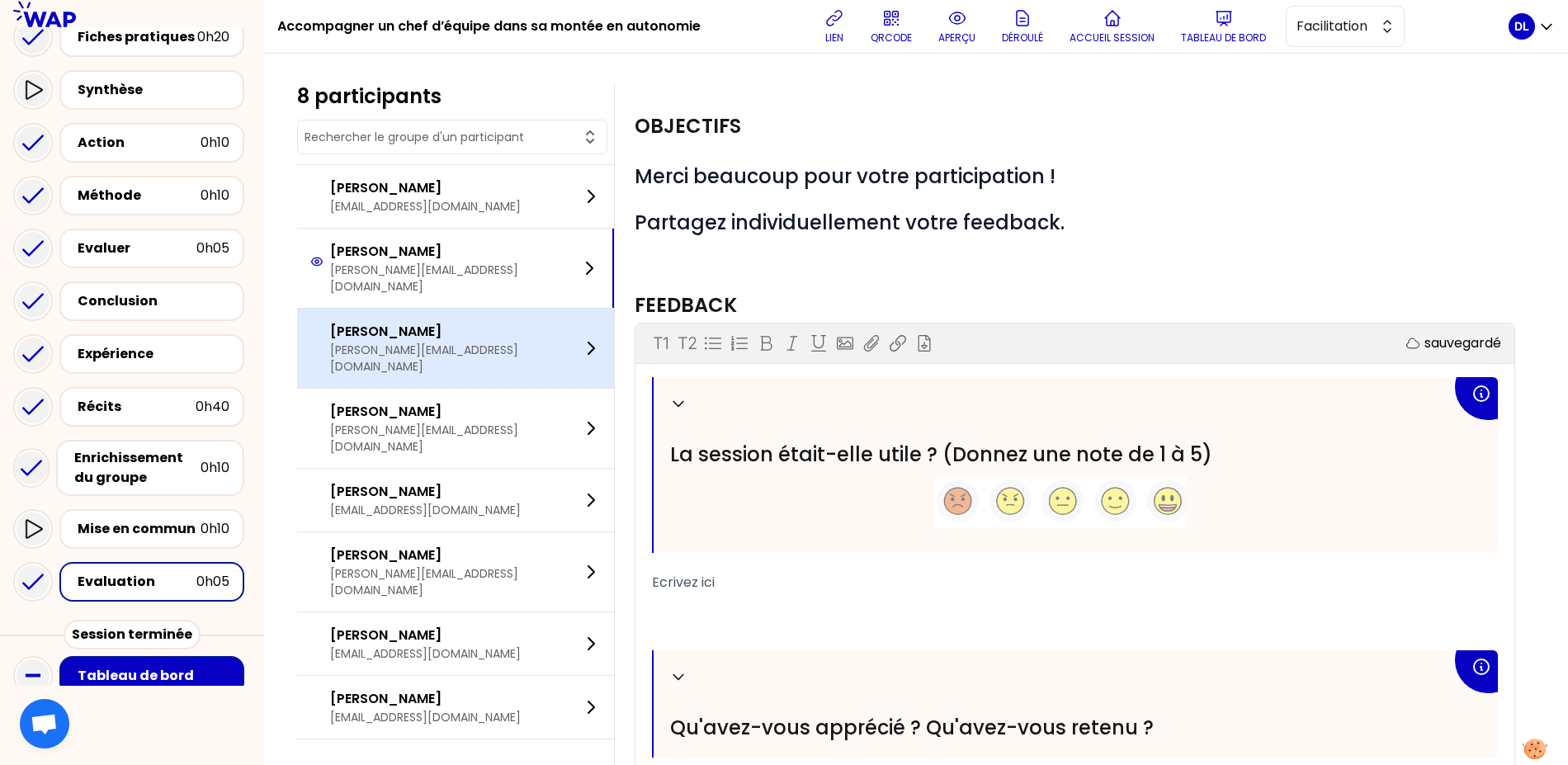
click at [434, 322] on p "[PERSON_NAME]" at bounding box center [455, 331] width 251 height 20
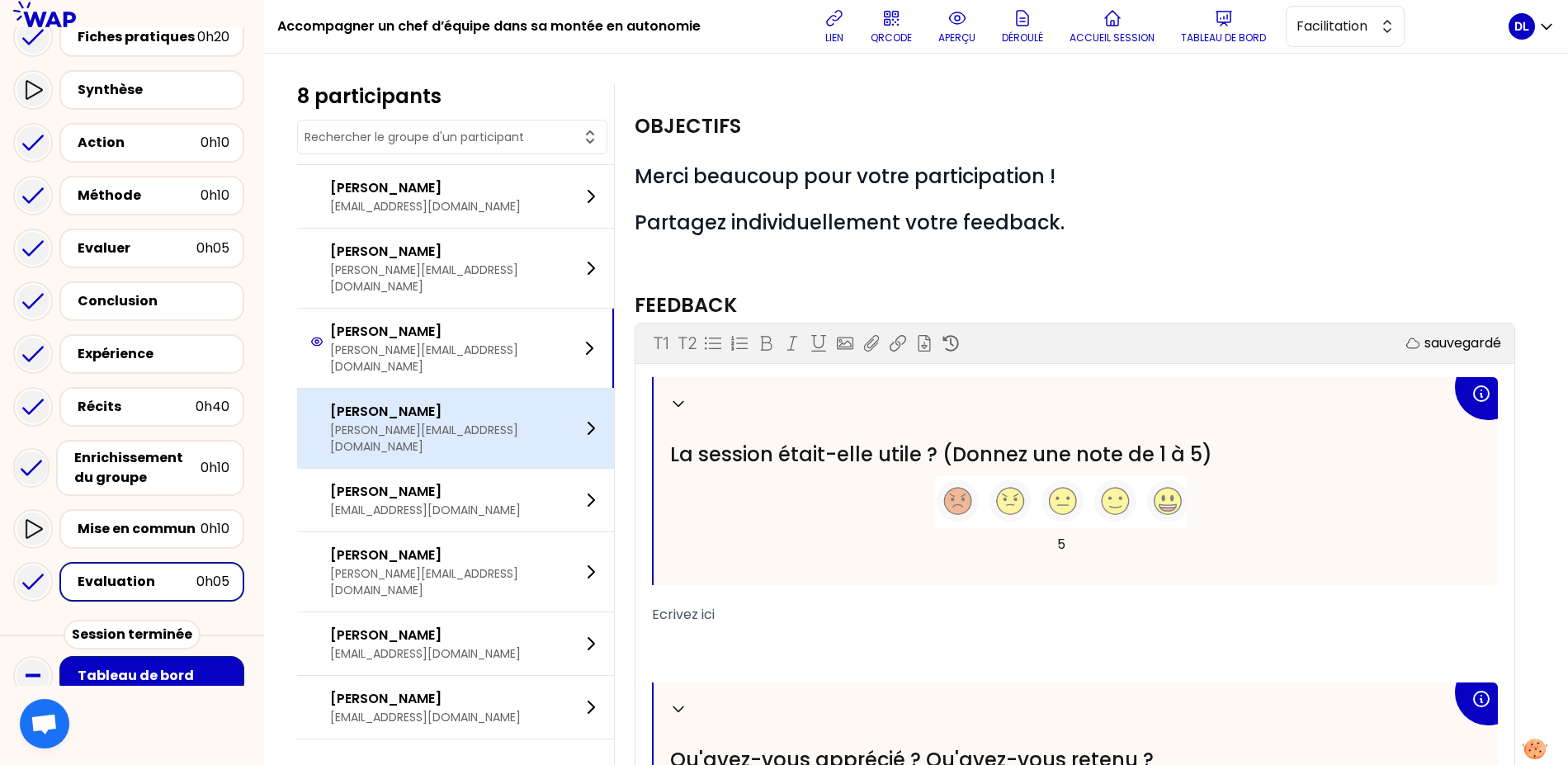
click at [424, 422] on p "[PERSON_NAME][EMAIL_ADDRESS][DOMAIN_NAME]" at bounding box center [455, 438] width 251 height 33
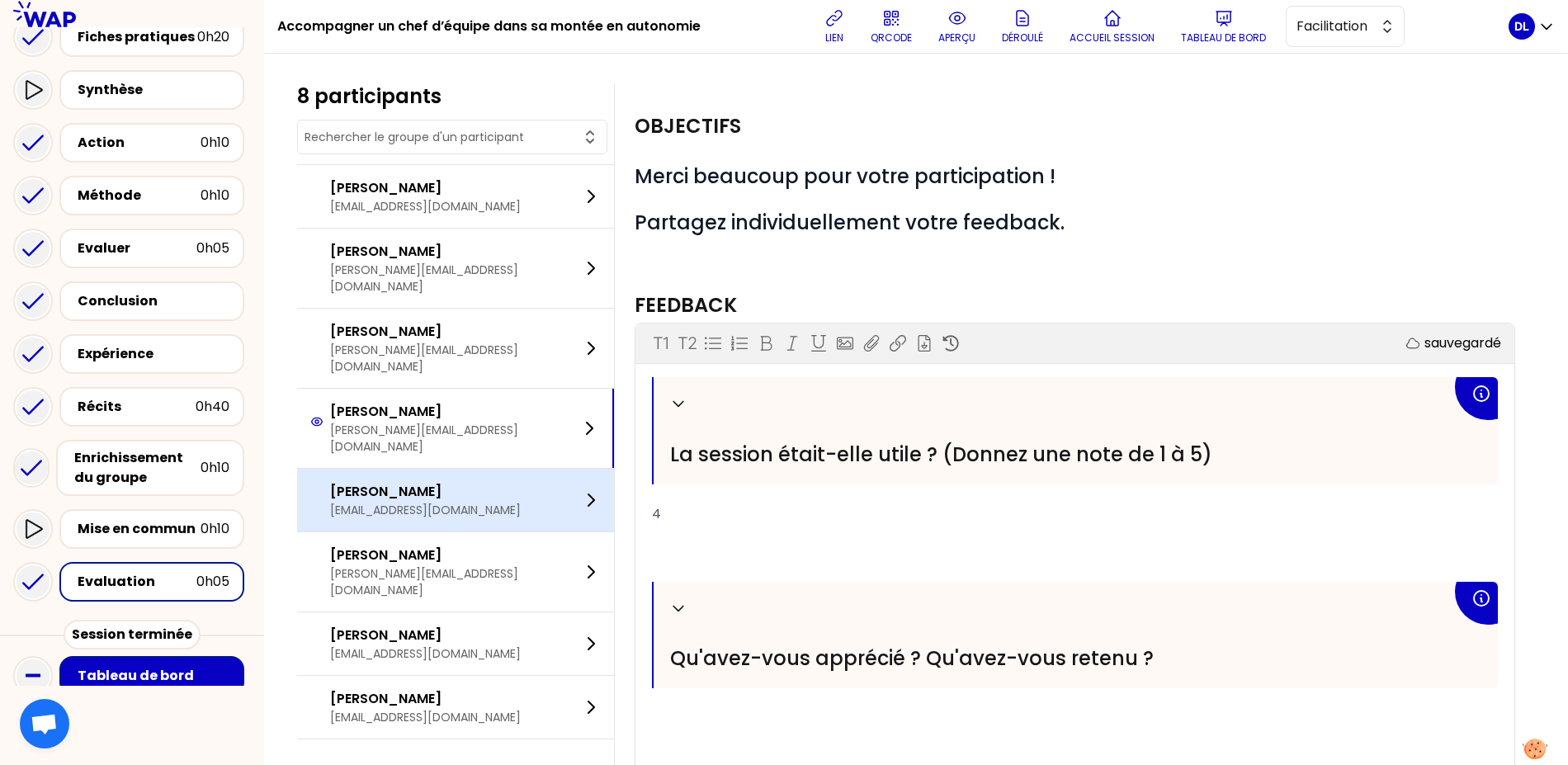
click at [443, 502] on p "[EMAIL_ADDRESS][DOMAIN_NAME]" at bounding box center [425, 510] width 191 height 17
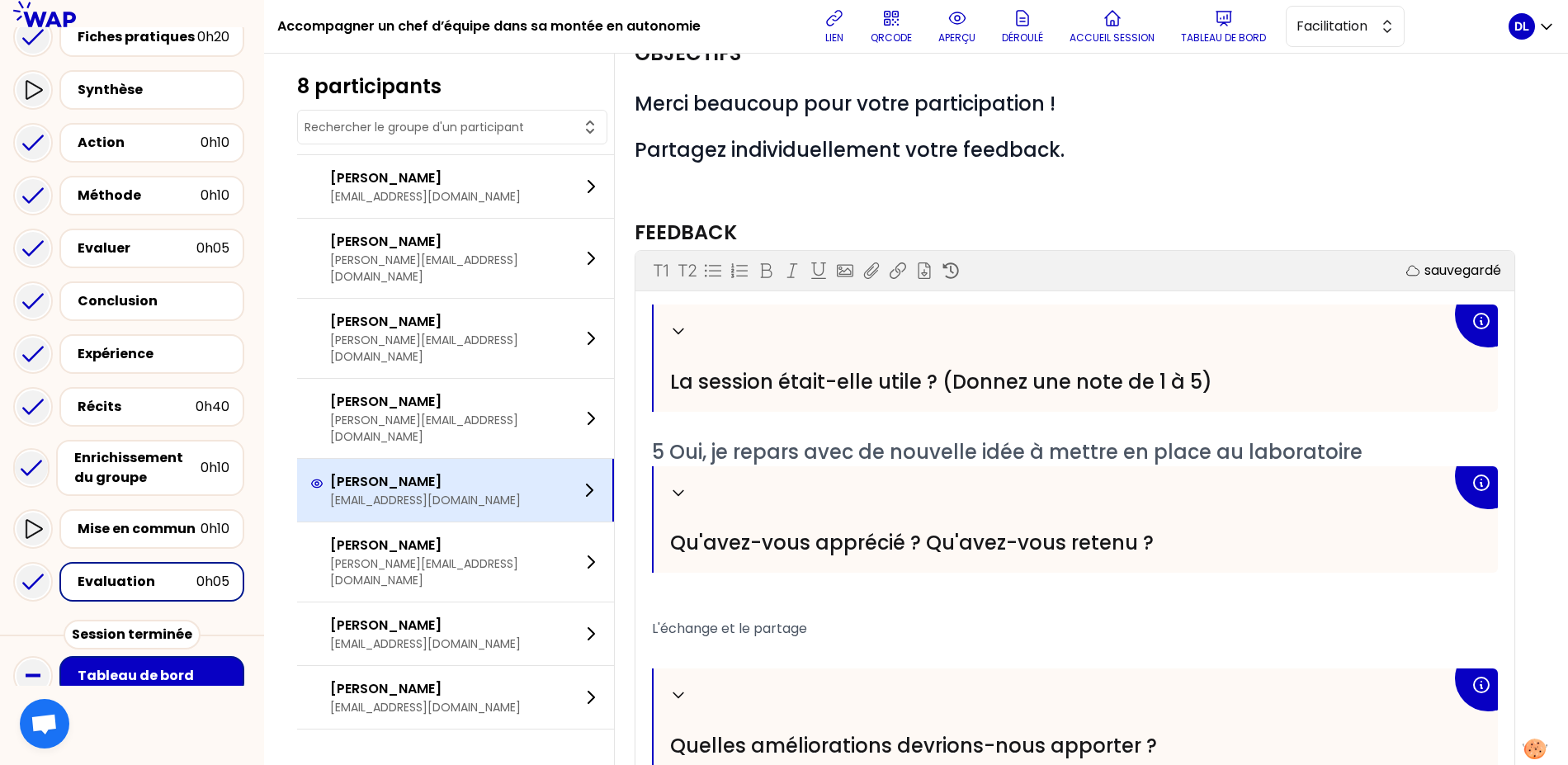
scroll to position [87, 0]
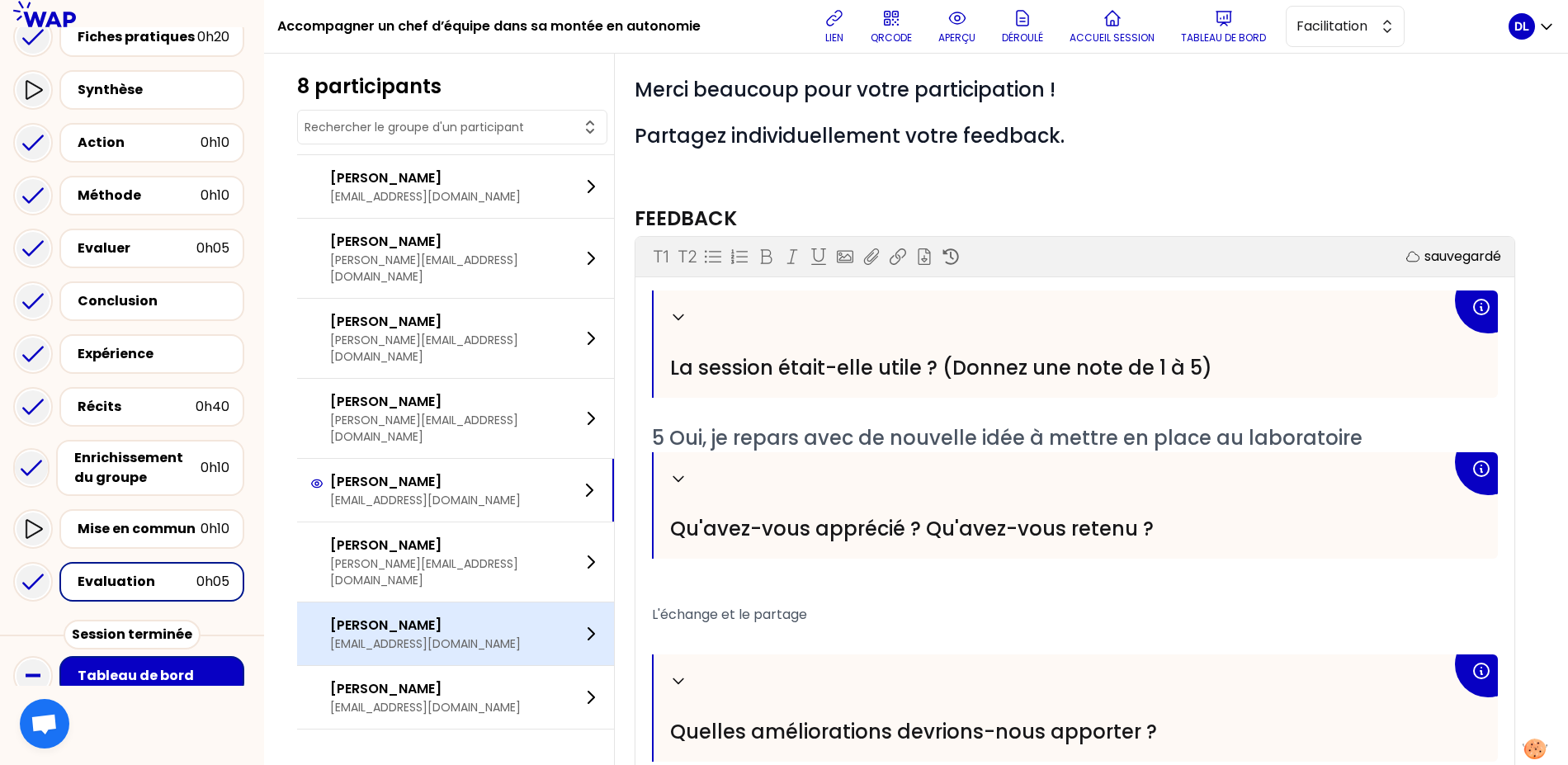
click at [422, 615] on p "[PERSON_NAME]" at bounding box center [425, 625] width 191 height 20
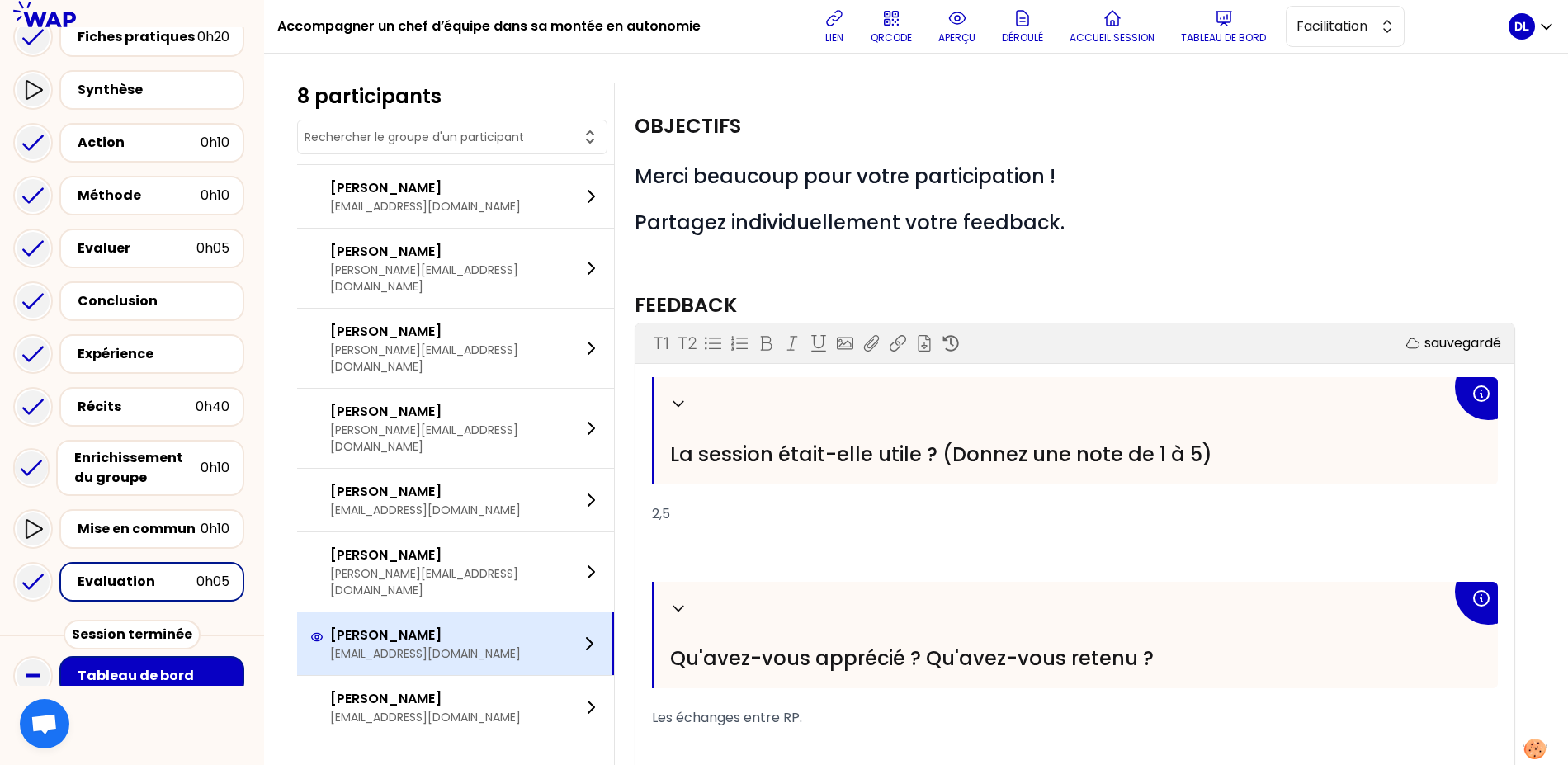
scroll to position [305, 0]
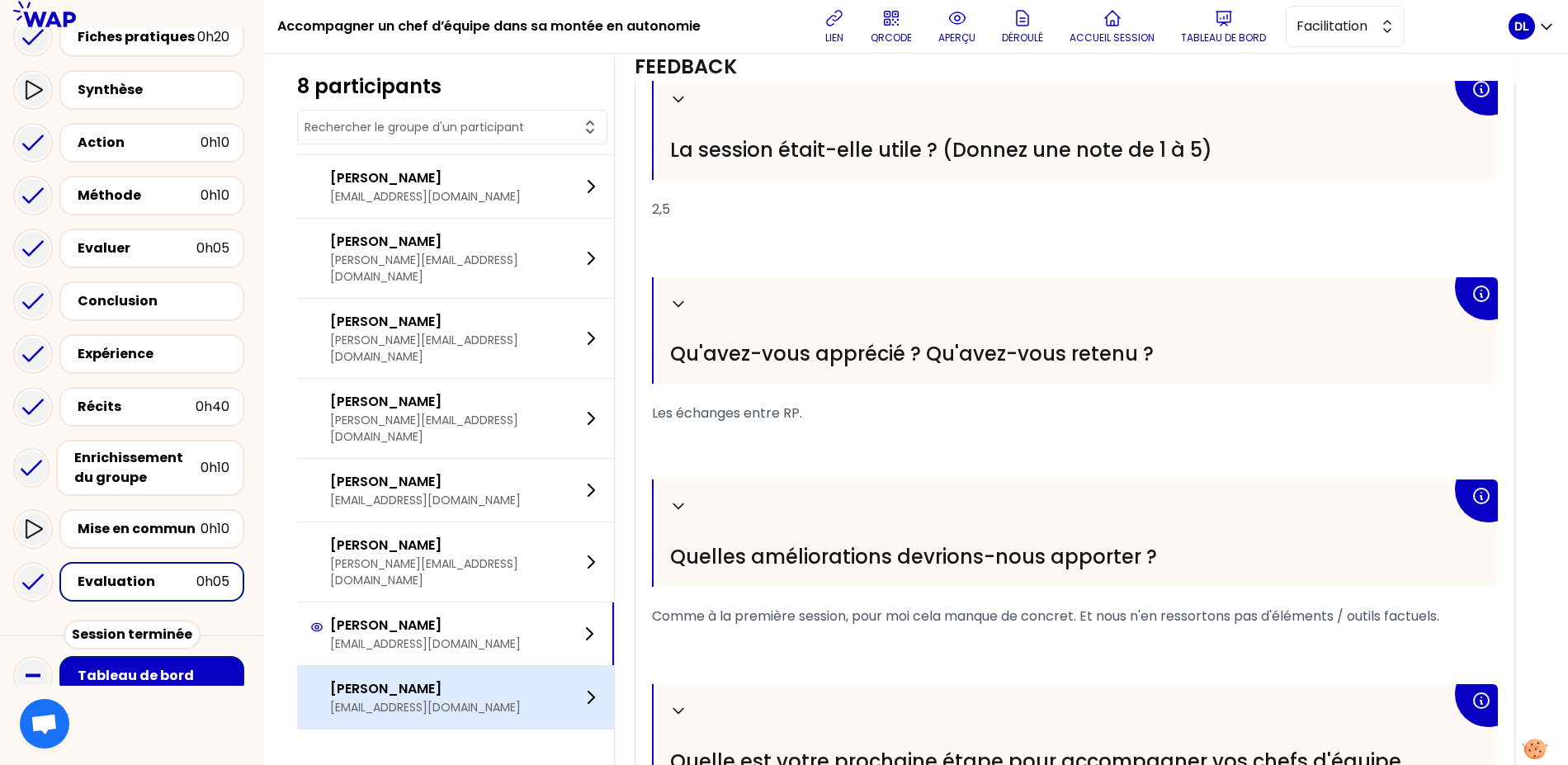
click at [457, 666] on div "aurelien caffy [EMAIL_ADDRESS][DOMAIN_NAME]" at bounding box center [455, 697] width 317 height 63
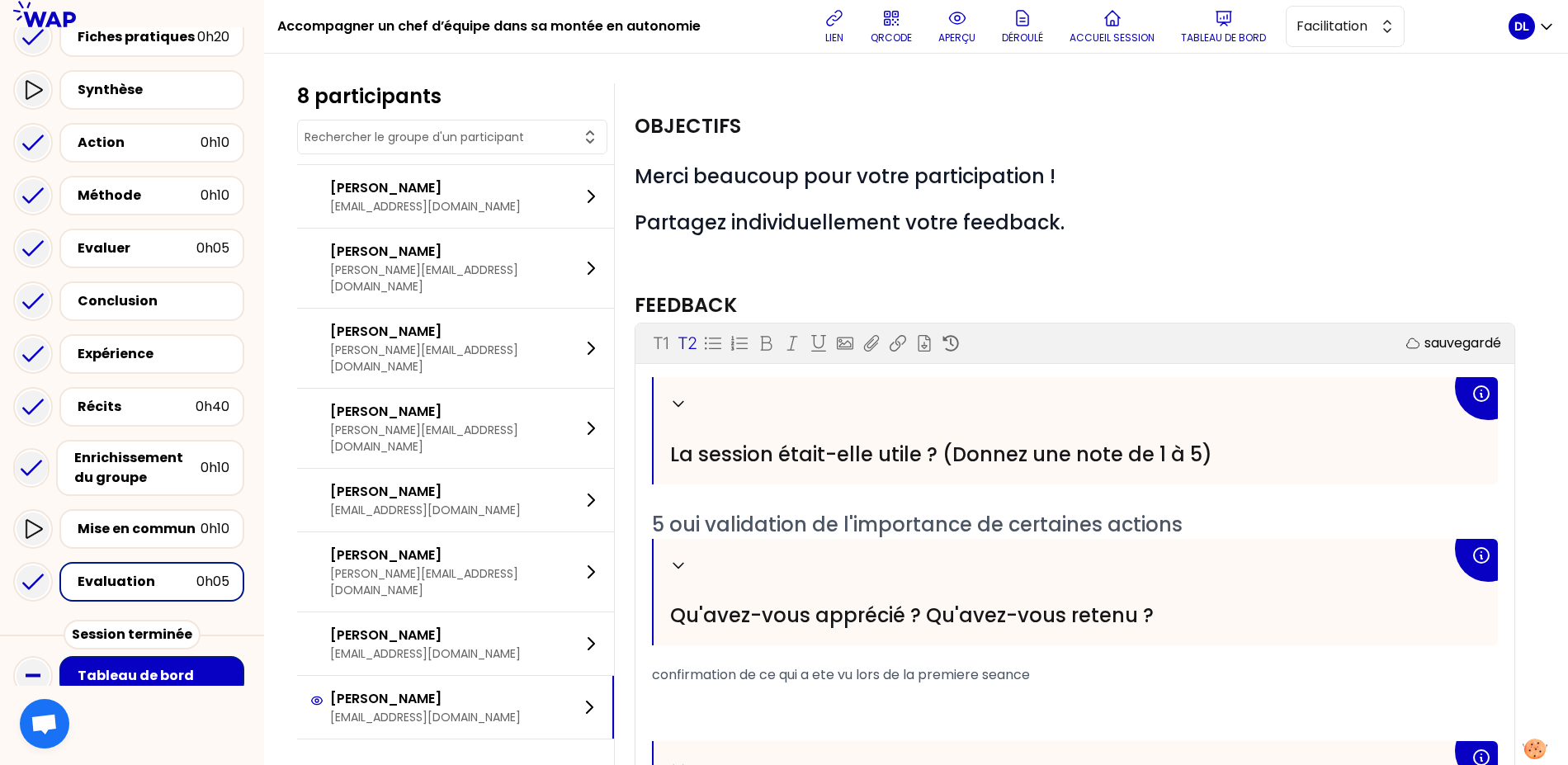
click at [835, 520] on span "5 oui validation de l'importance de certaines actions" at bounding box center [917, 524] width 531 height 27
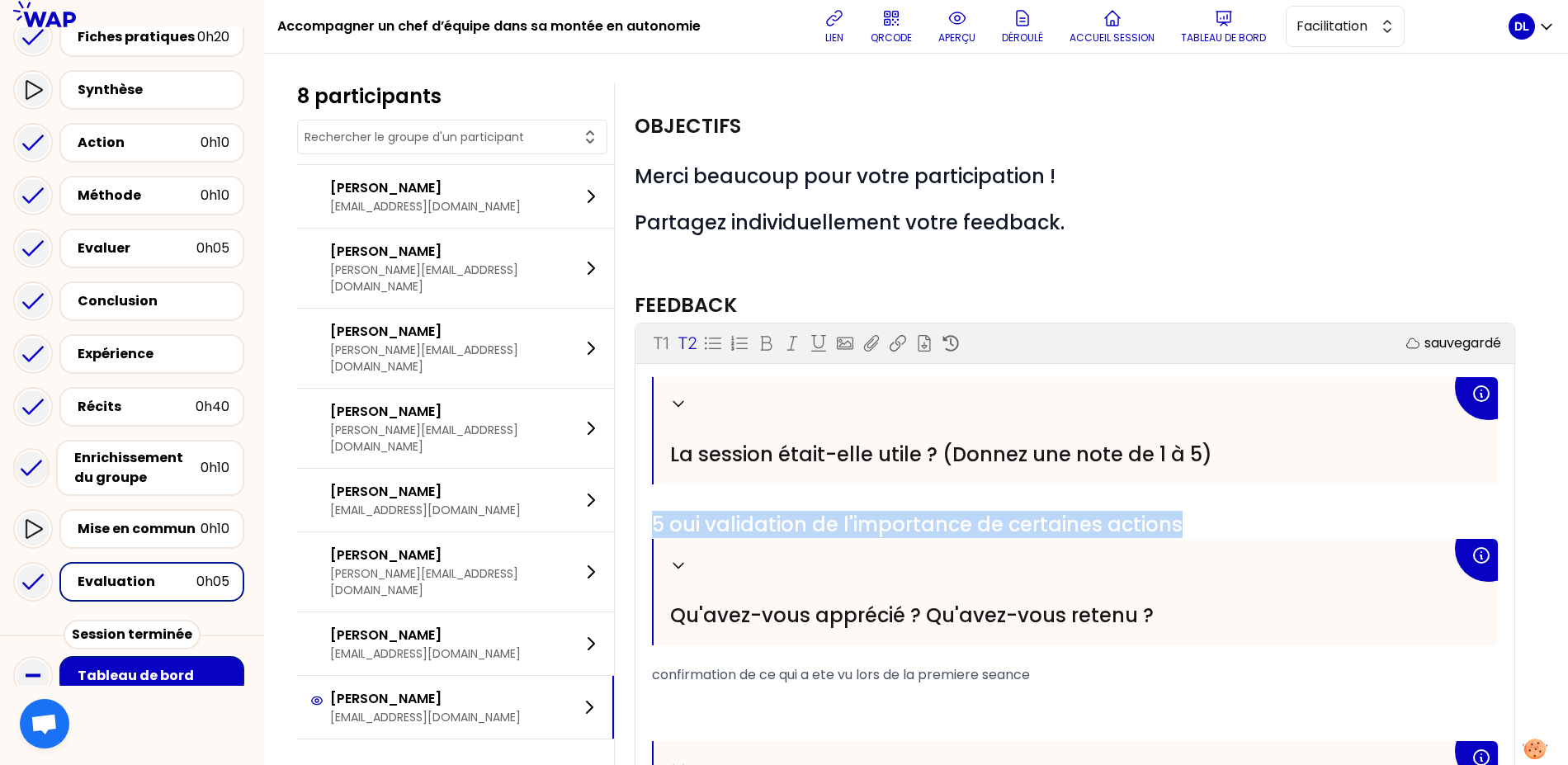
click at [835, 520] on span "5 oui validation de l'importance de certaines actions" at bounding box center [917, 524] width 531 height 27
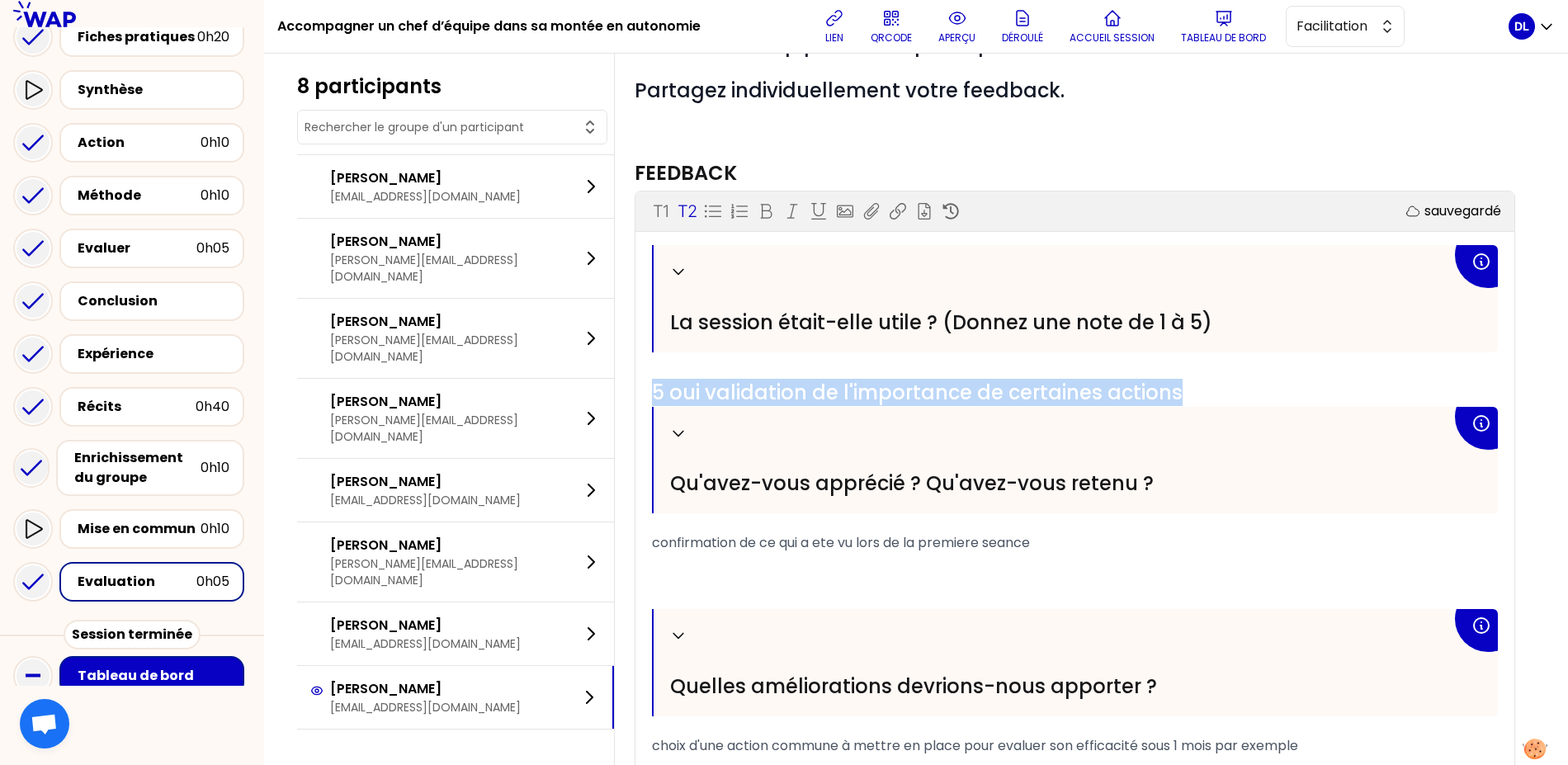
scroll to position [175, 0]
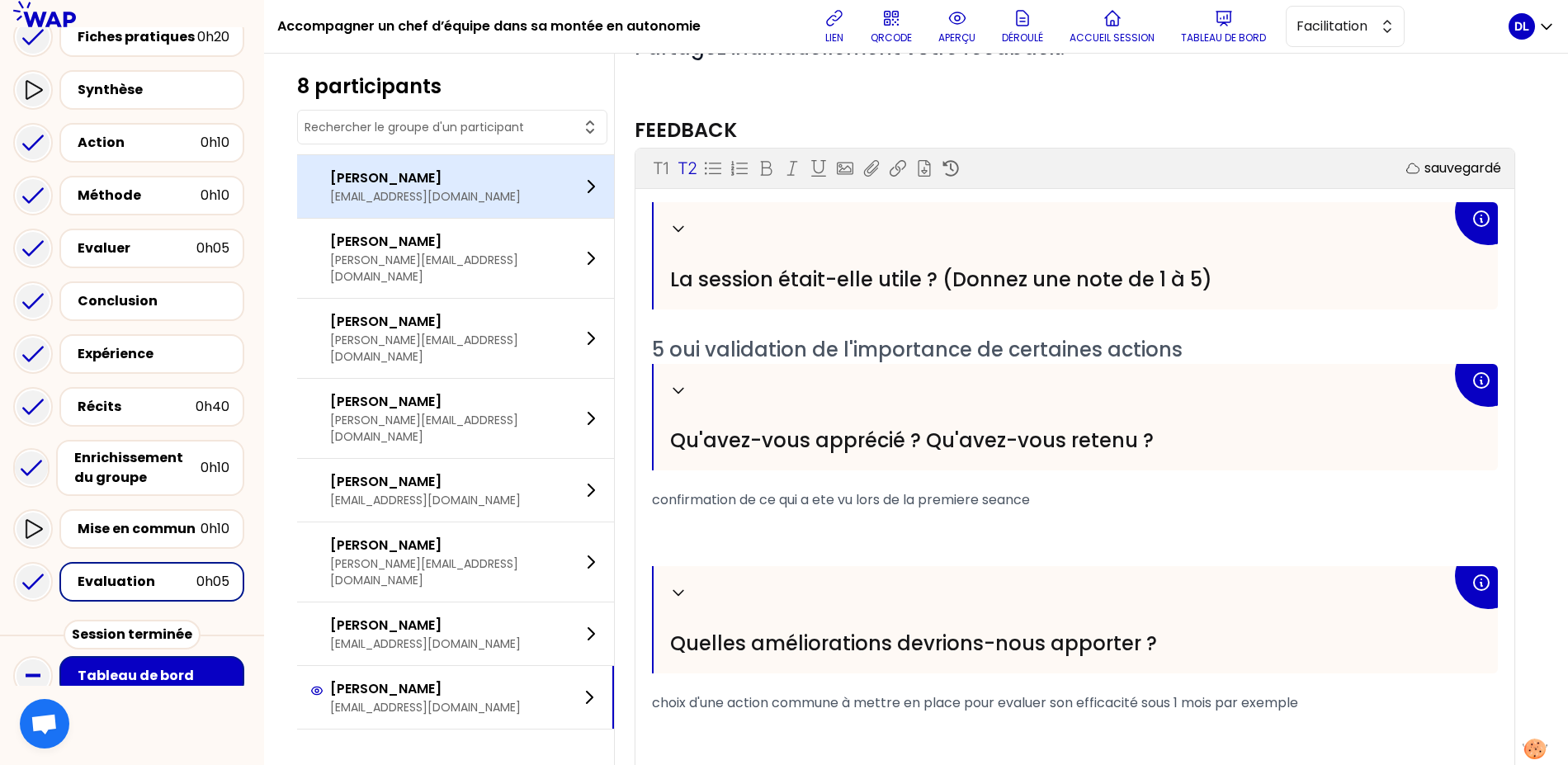
click at [379, 202] on p "[EMAIL_ADDRESS][DOMAIN_NAME]" at bounding box center [425, 197] width 191 height 17
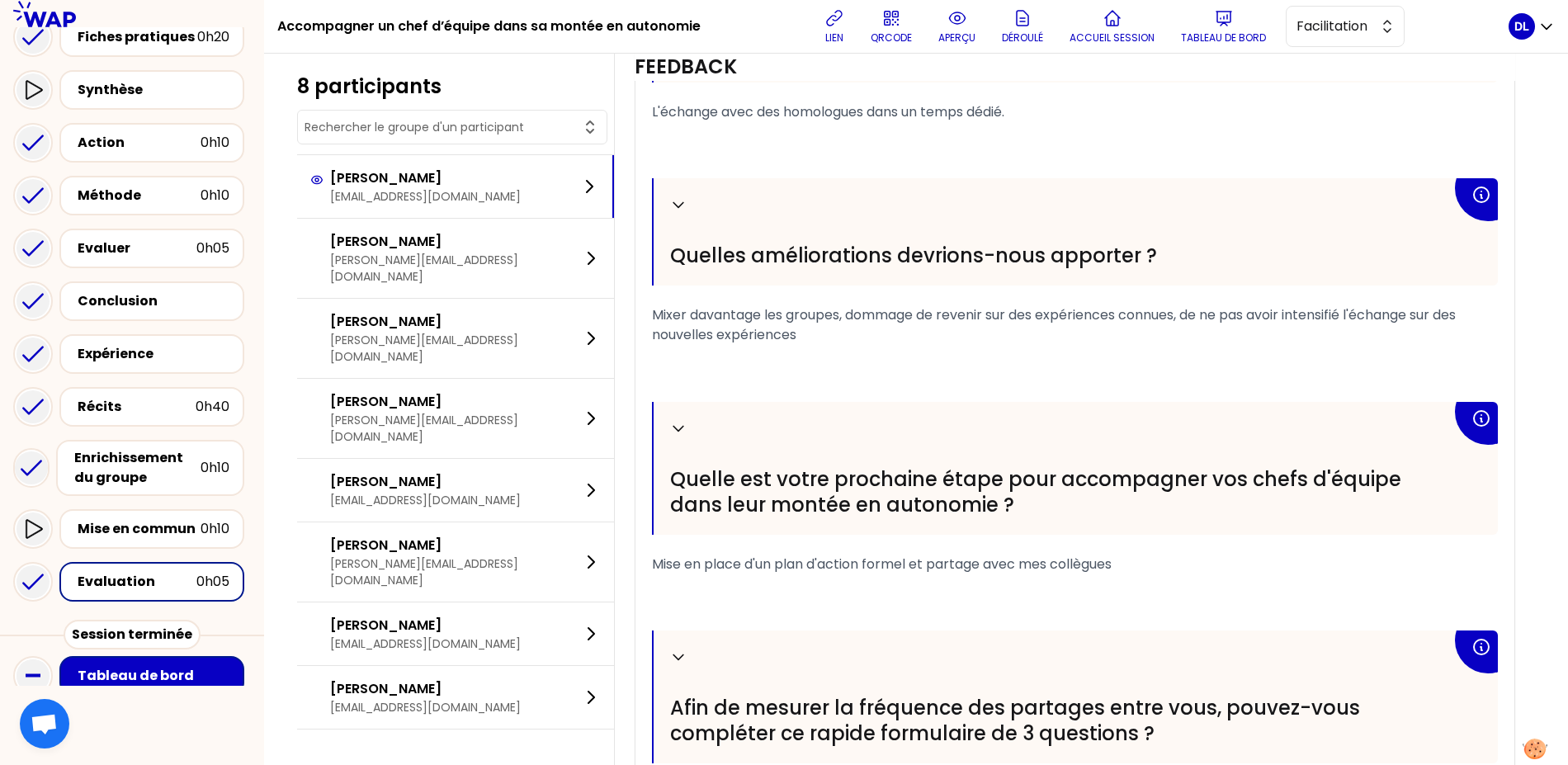
scroll to position [696, 0]
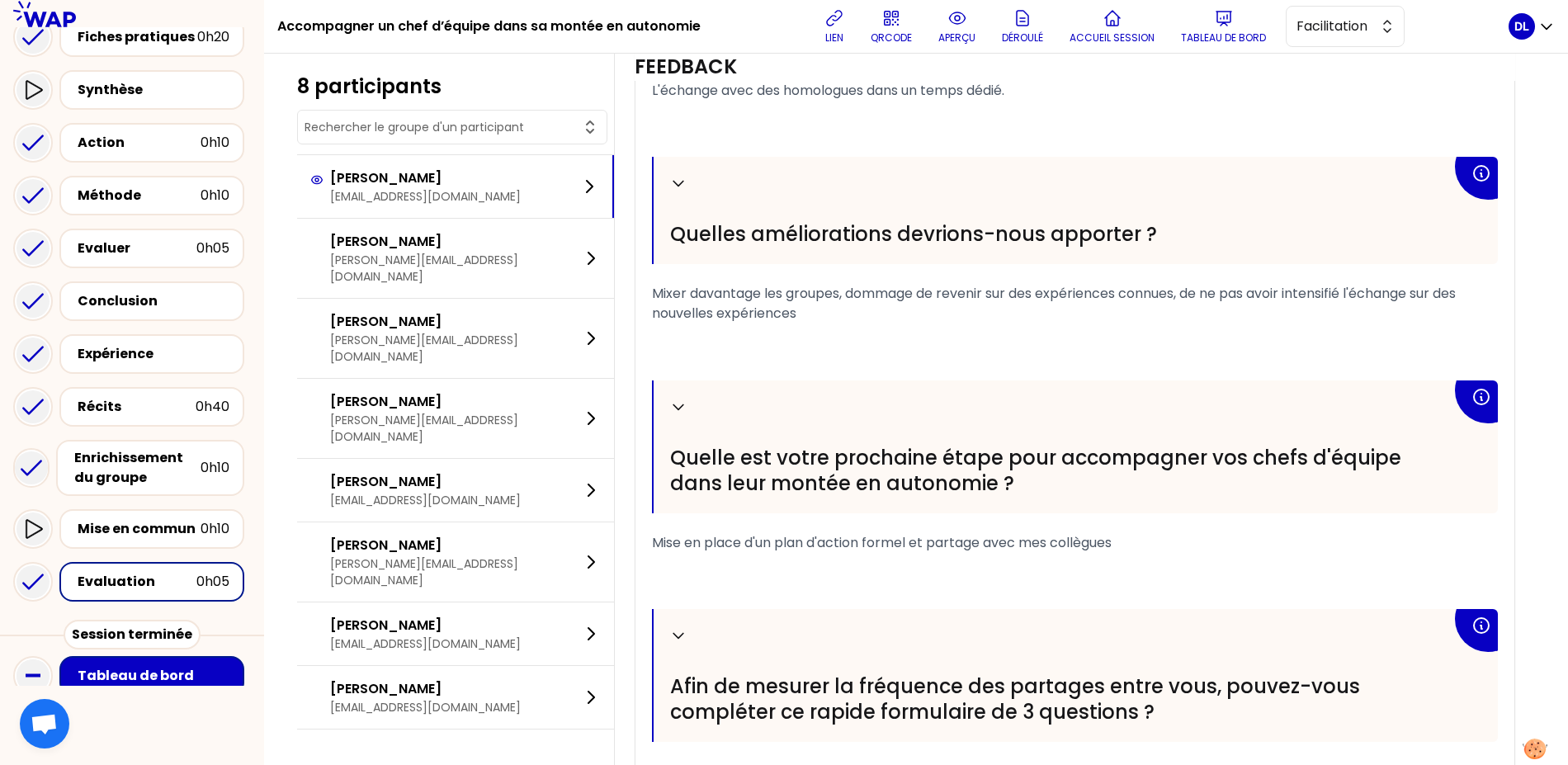
click at [769, 544] on span "Mise en place d'un plan d'action formel et partage avec mes collègues" at bounding box center [881, 543] width 460 height 19
copy div "Mise en place d'un plan d'action formel et partage avec mes collègues ﻿"
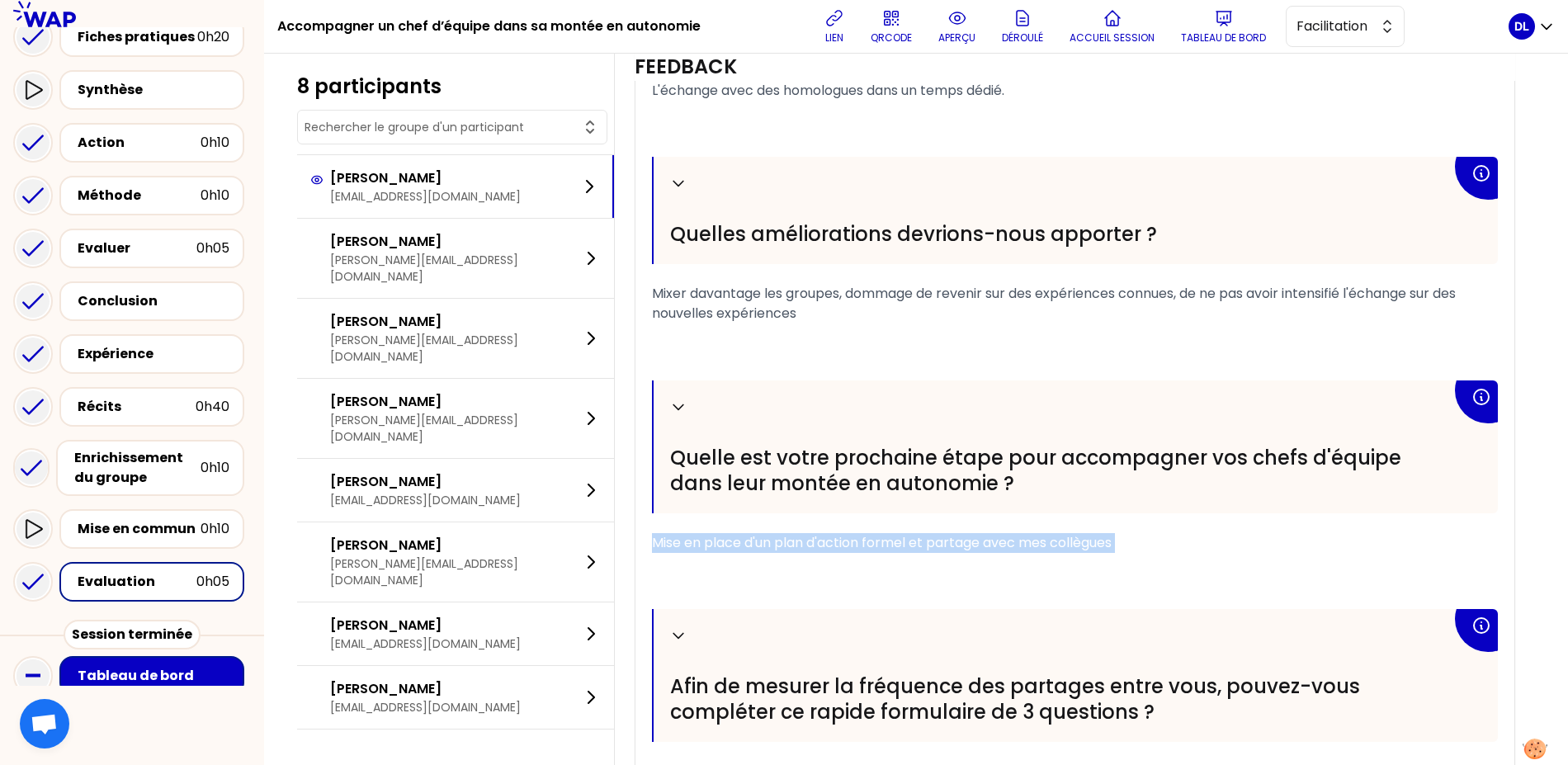
scroll to position [912, 0]
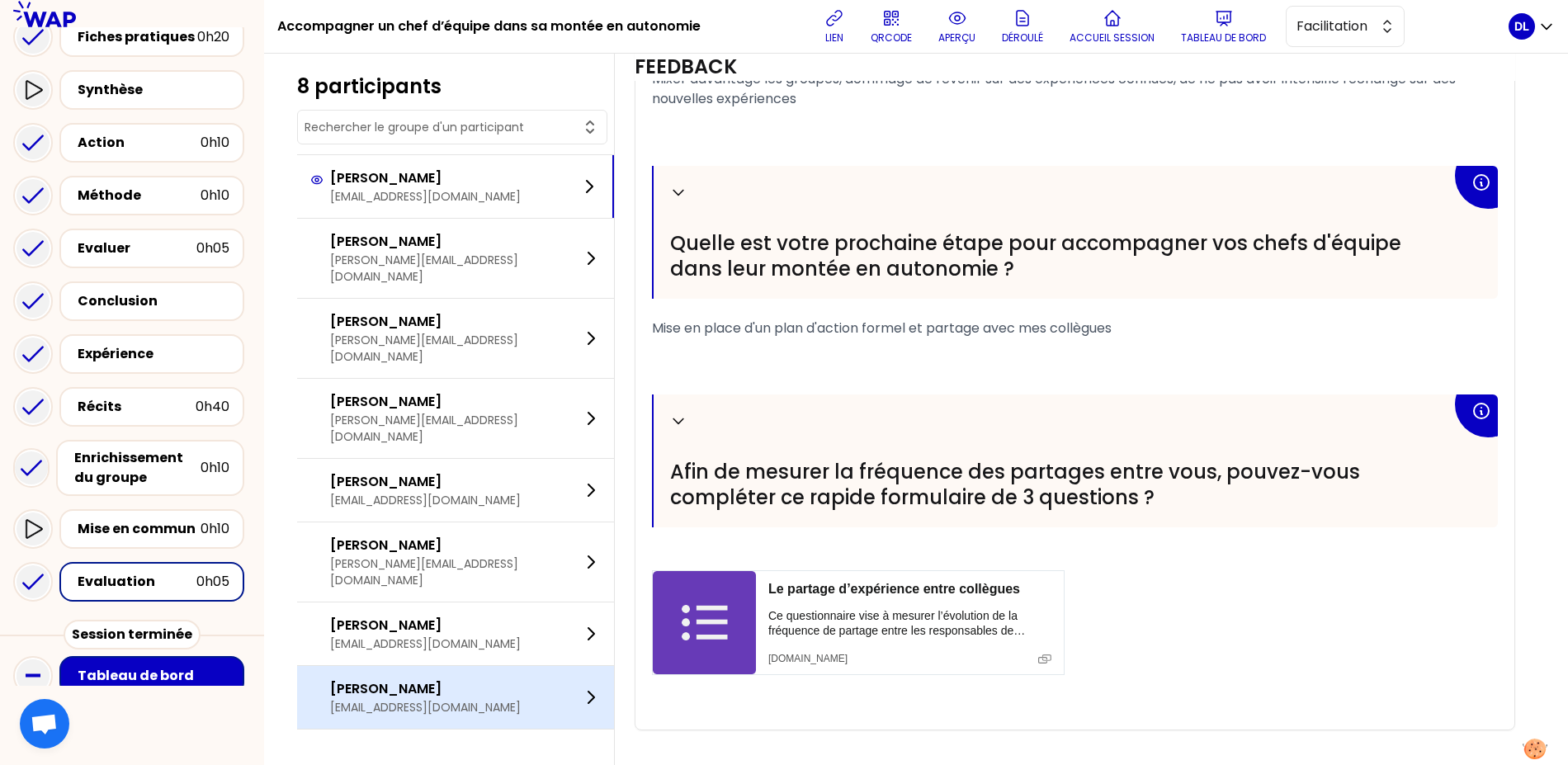
click at [405, 699] on p "[EMAIL_ADDRESS][DOMAIN_NAME]" at bounding box center [425, 708] width 191 height 17
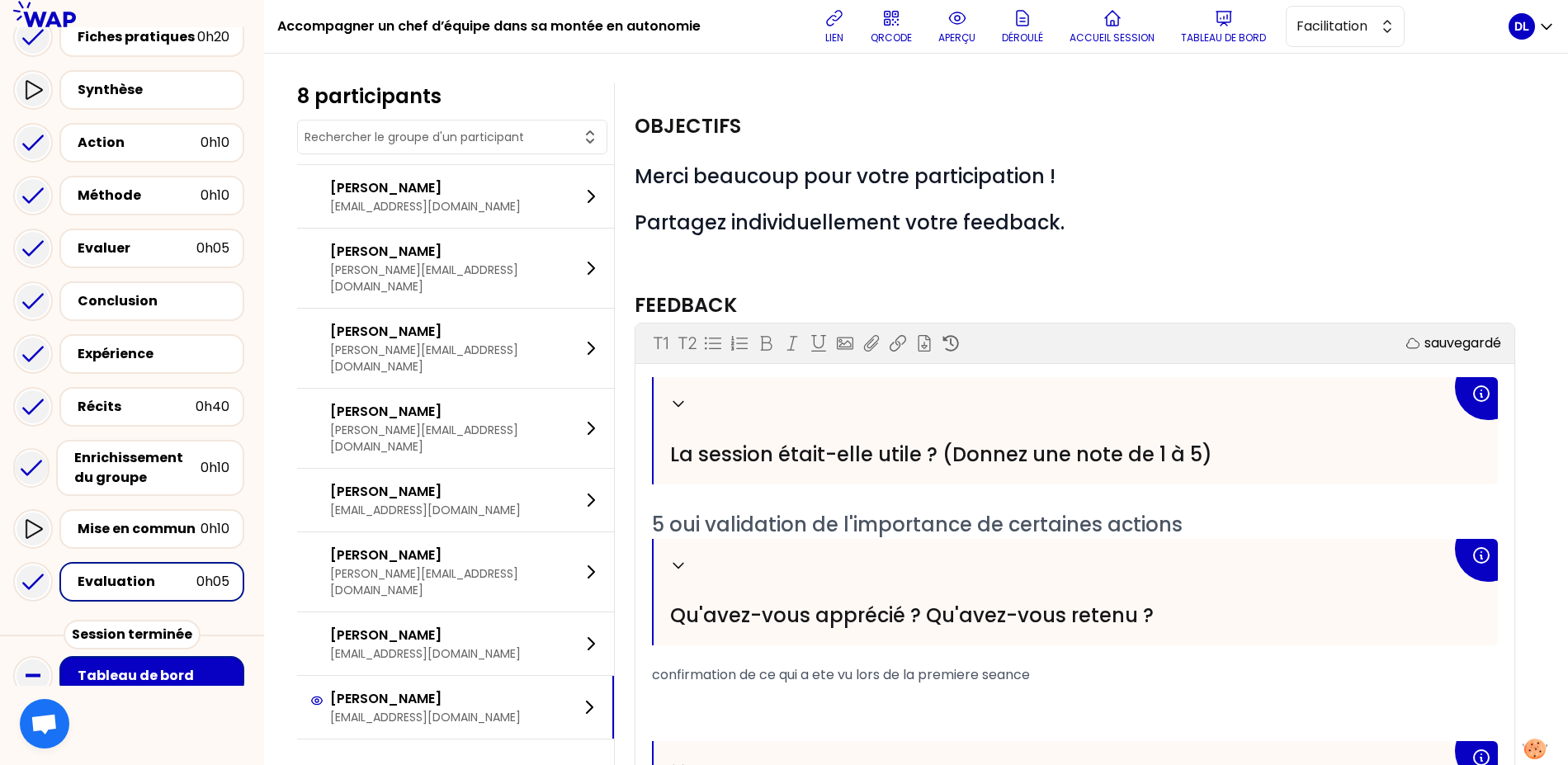
click at [756, 673] on span "confirmation de ce qui a ete vu lors de la premiere seance" at bounding box center [841, 675] width 378 height 19
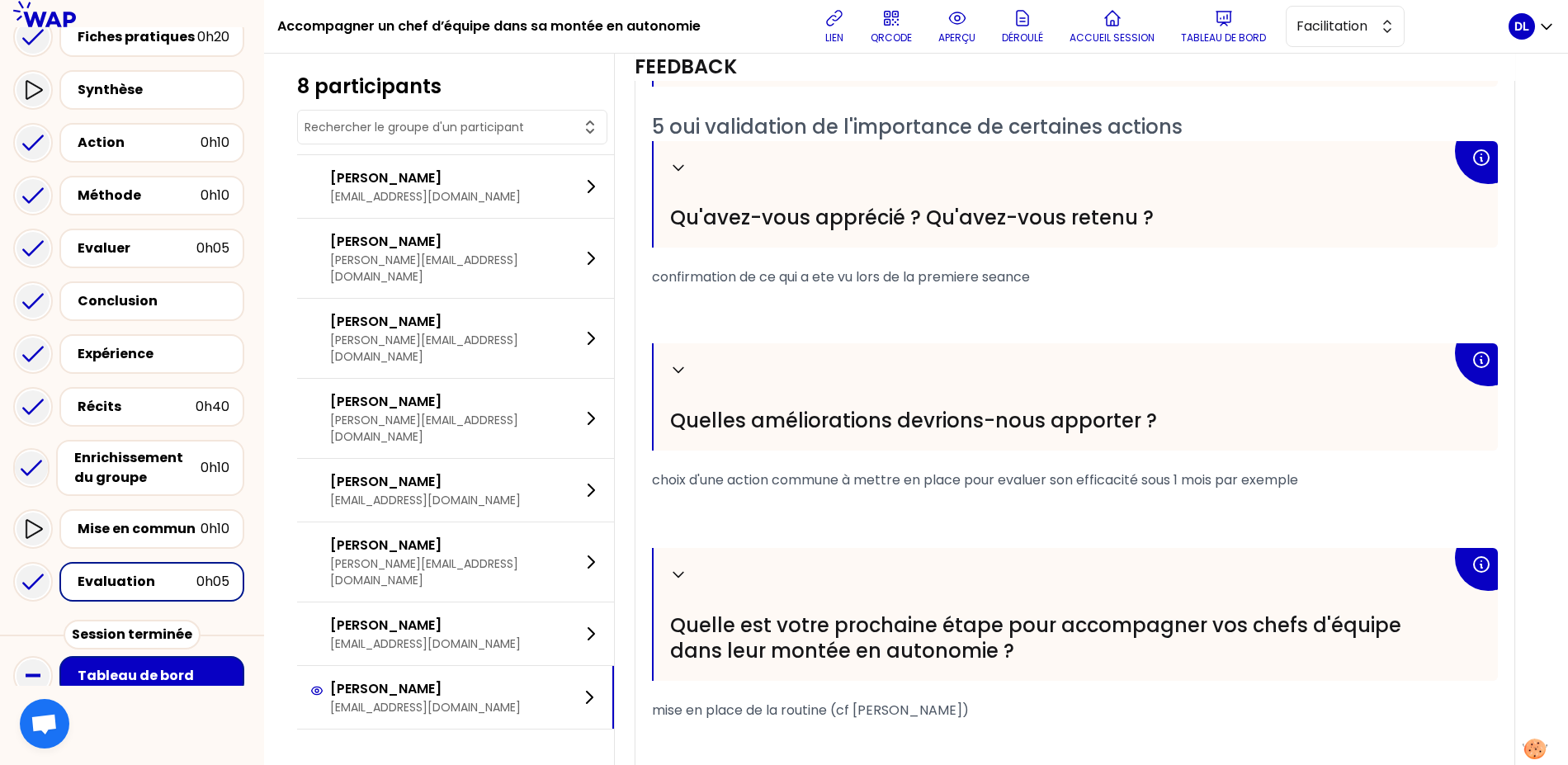
click at [820, 483] on span "choix d'une action commune à mettre en place pour evaluer son efficacité sous 1…" at bounding box center [974, 480] width 646 height 19
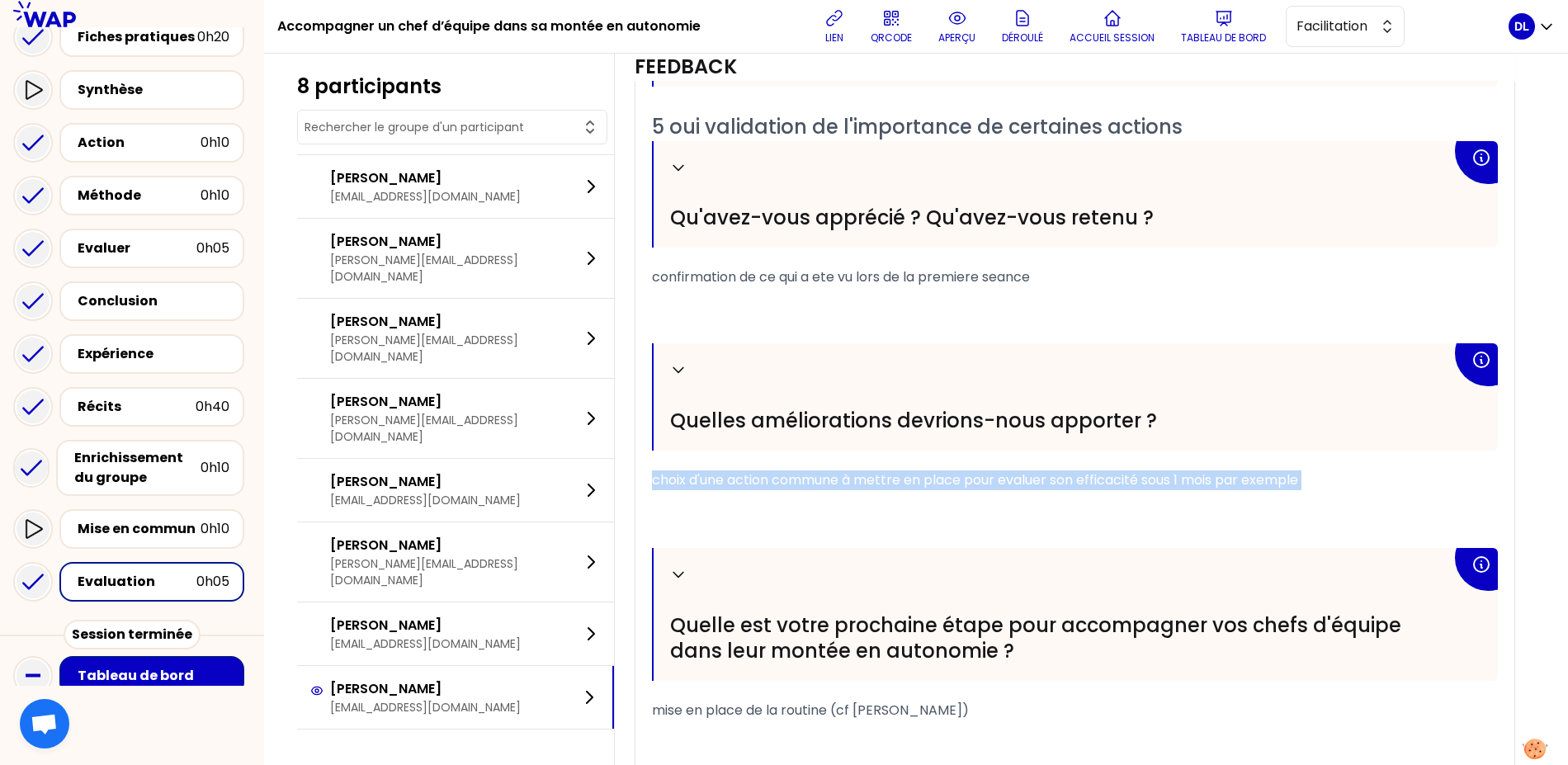
click at [820, 483] on span "choix d'une action commune à mettre en place pour evaluer son efficacité sous 1…" at bounding box center [974, 480] width 646 height 19
copy div "choix d'une action commune à mettre en place pour evaluer son efficacité sous 1…"
click at [1212, 31] on p "Tableau de bord" at bounding box center [1223, 38] width 85 height 13
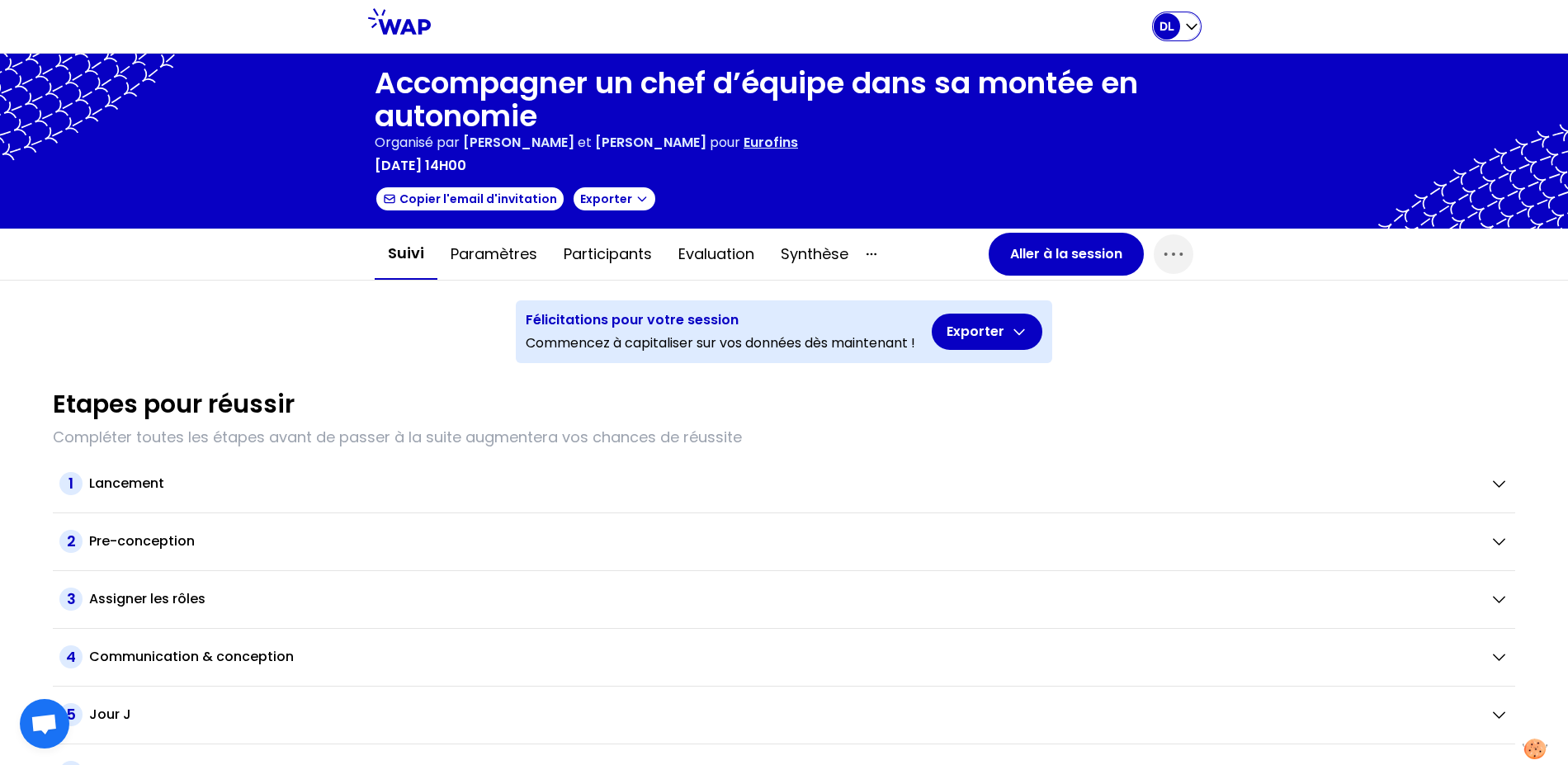
click at [1192, 37] on div "DL" at bounding box center [1176, 26] width 46 height 26
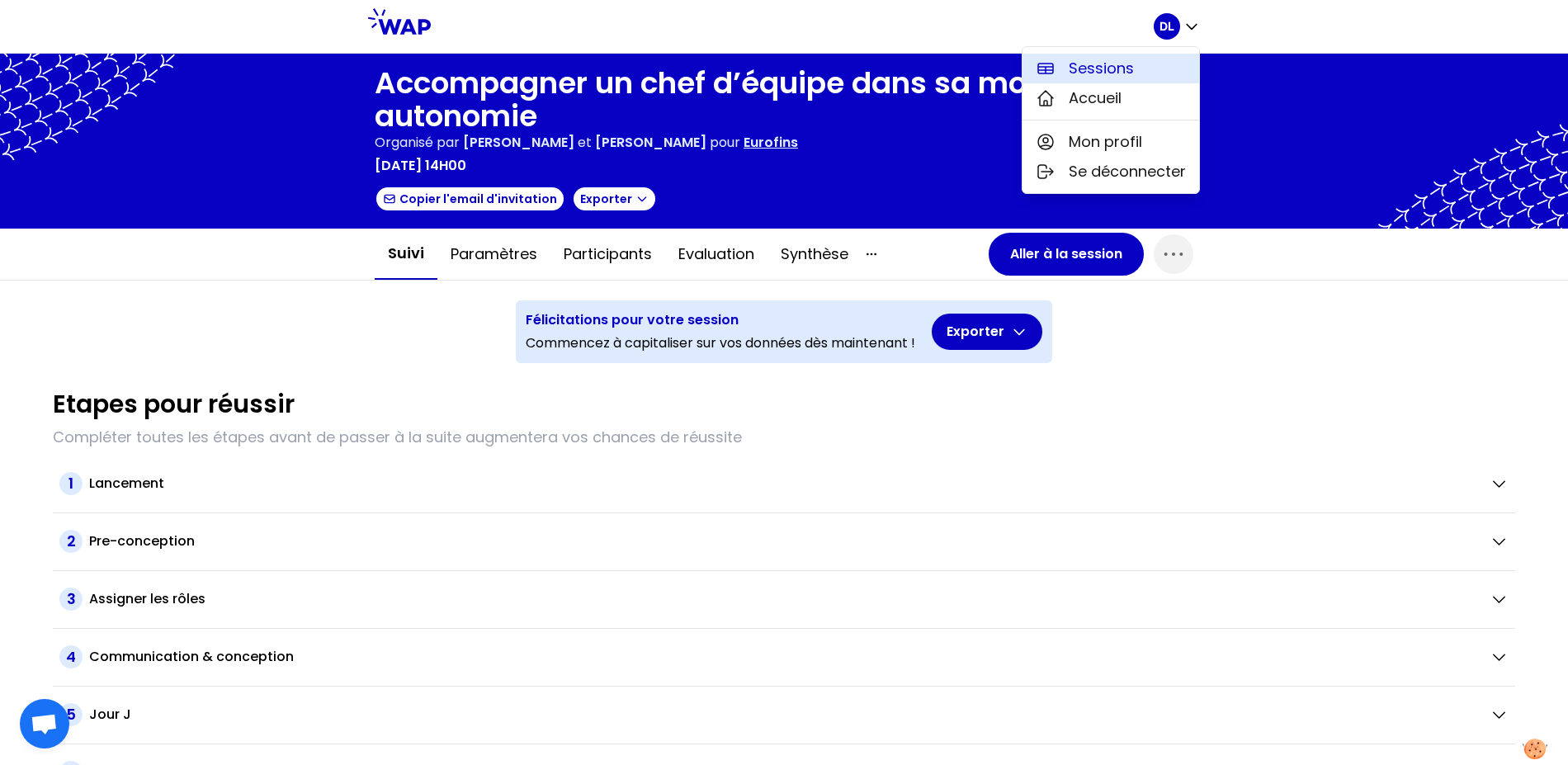
click at [1131, 64] on span "Sessions" at bounding box center [1101, 69] width 65 height 24
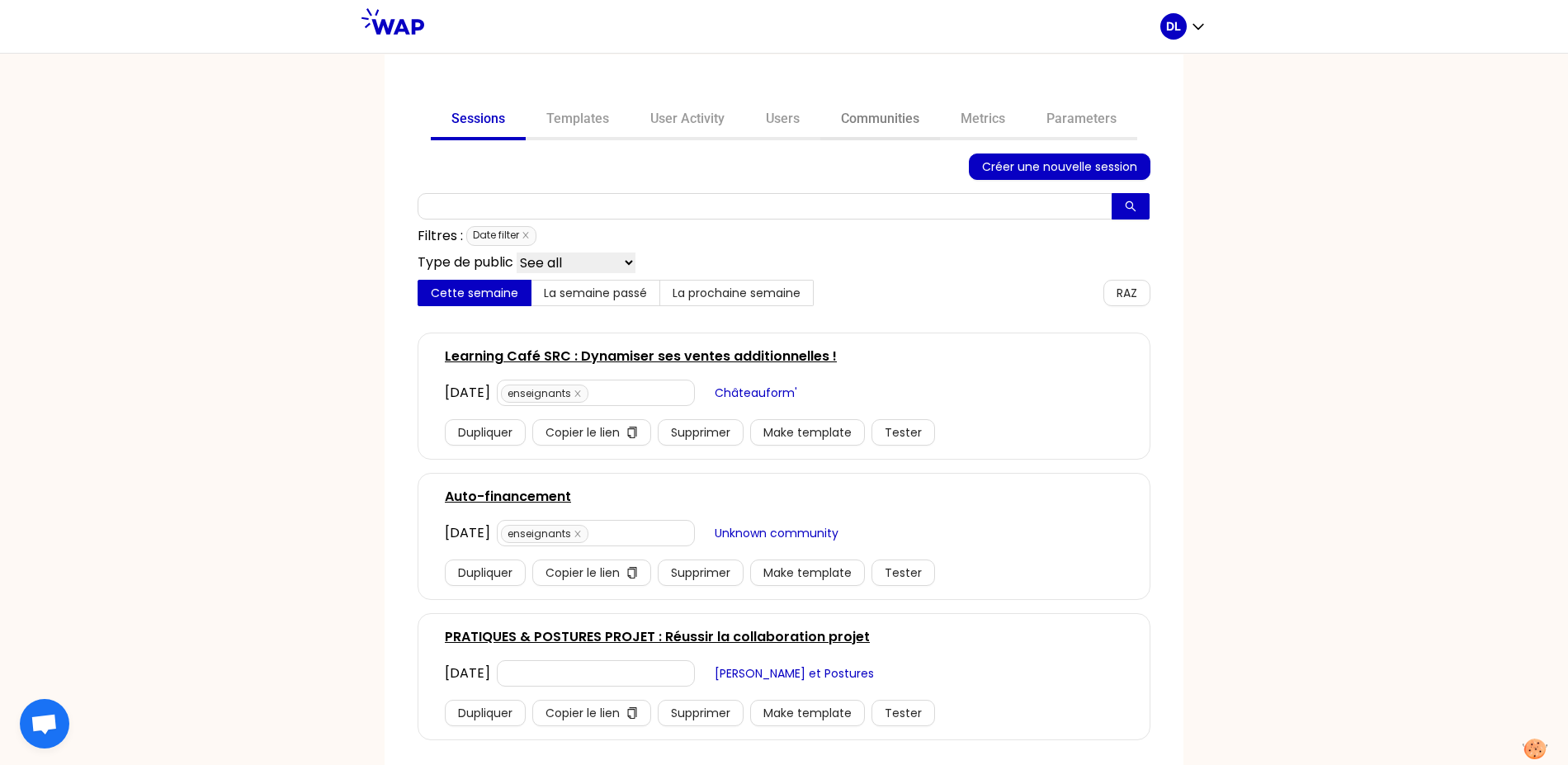
click at [883, 124] on link "Communities" at bounding box center [879, 120] width 119 height 40
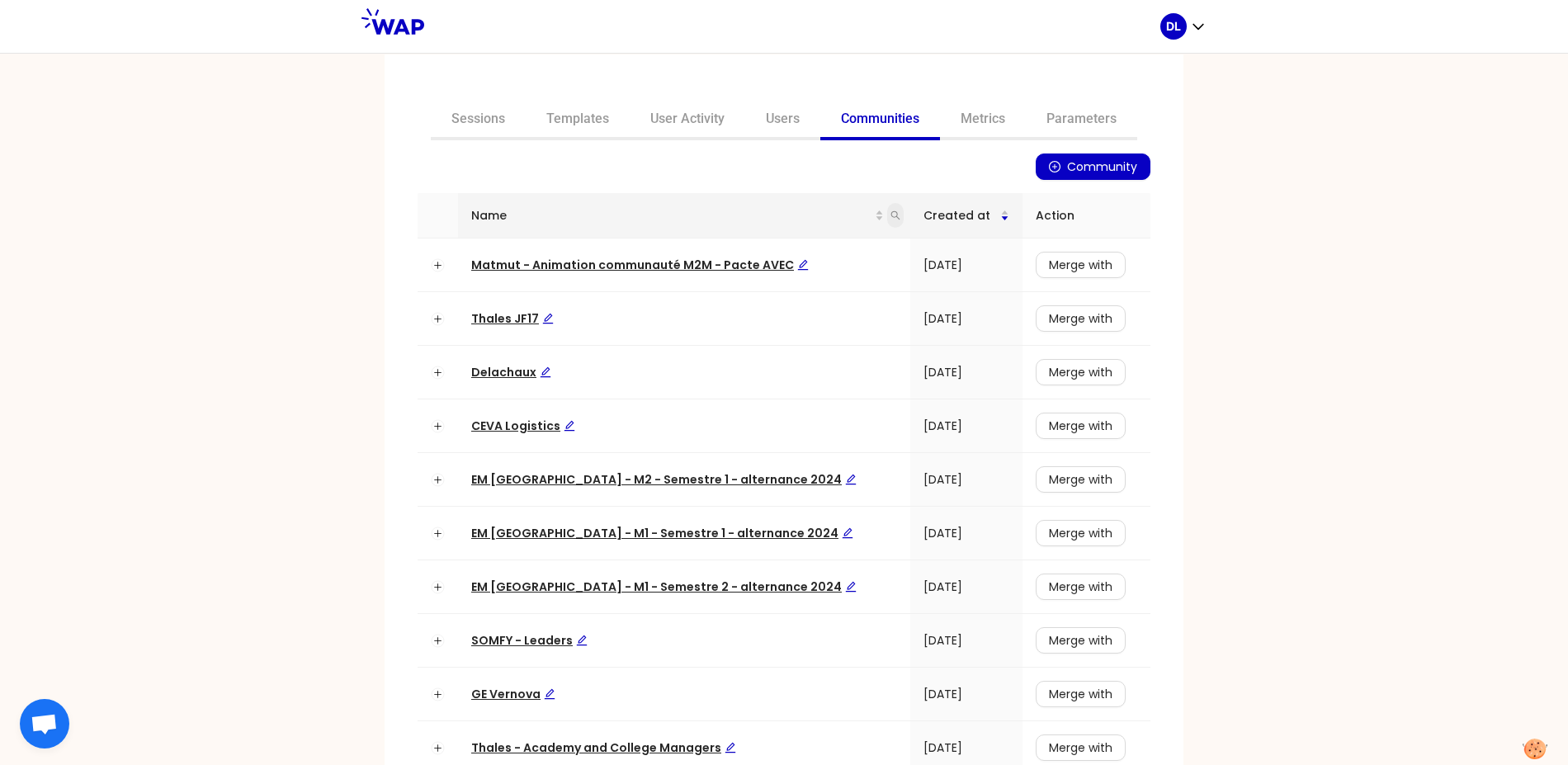
click at [891, 216] on icon "search" at bounding box center [895, 216] width 9 height 9
type input "capgemini"
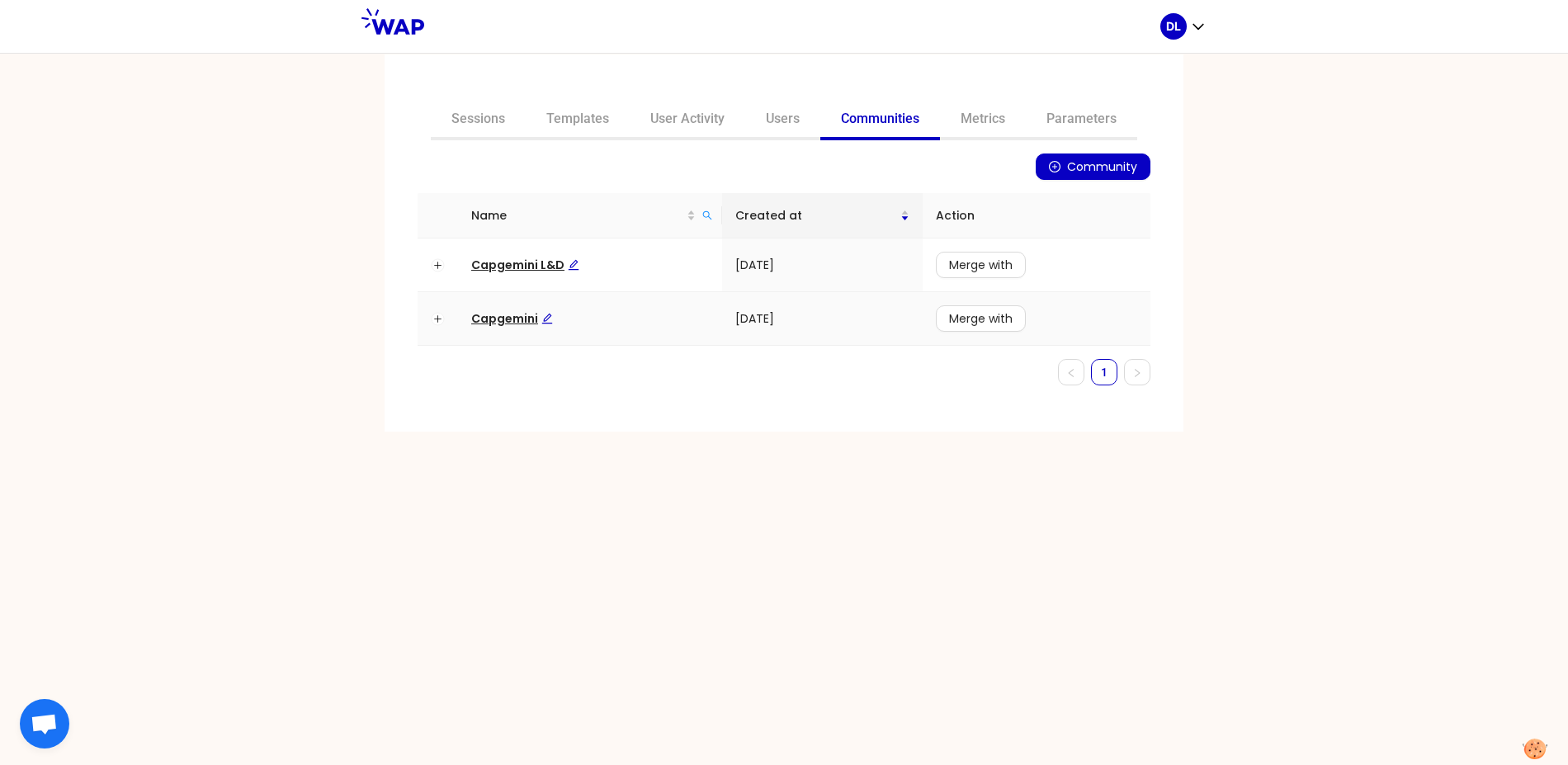
click at [501, 320] on span "Capgemini" at bounding box center [512, 319] width 82 height 17
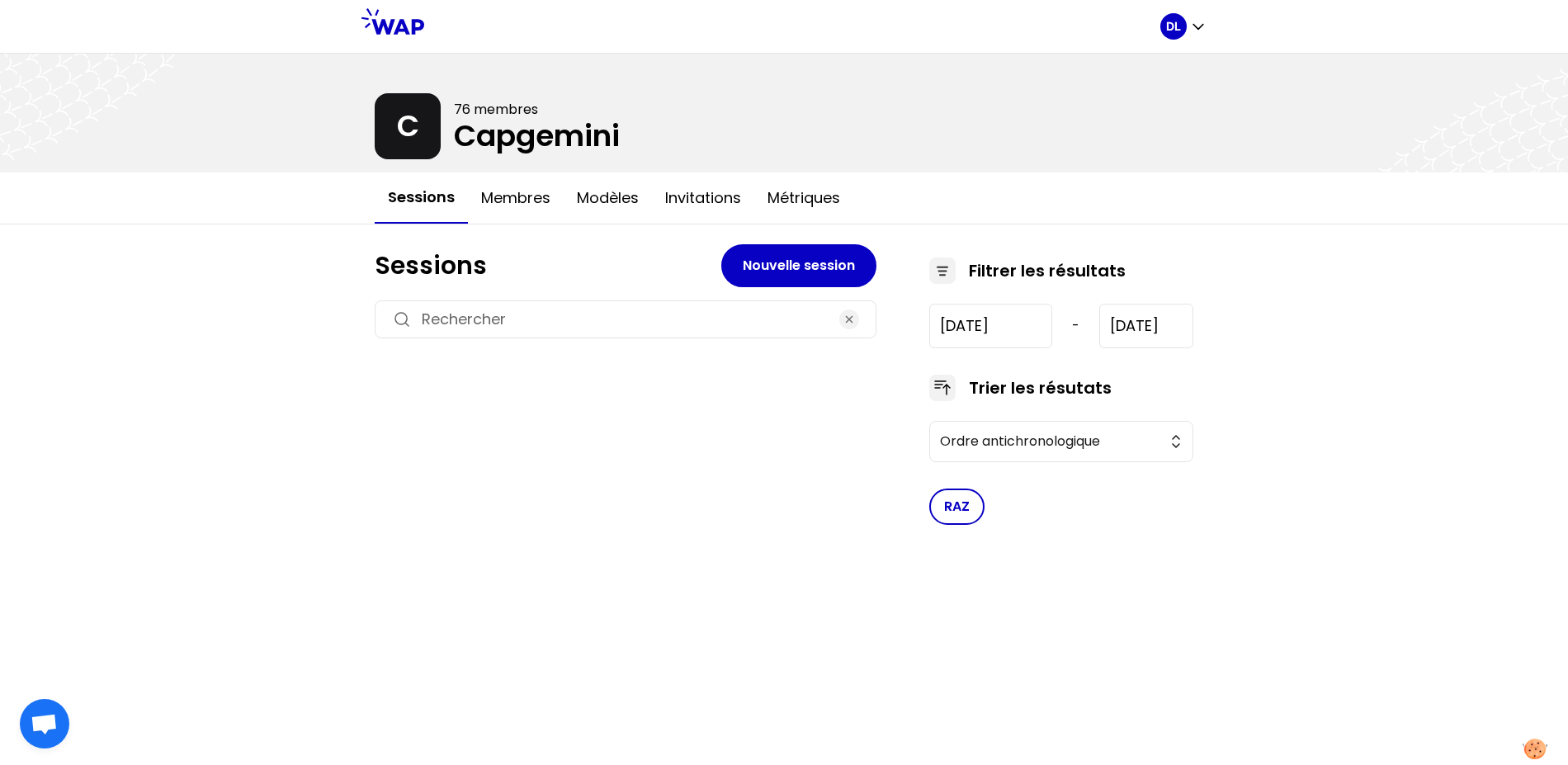
type input "[DATE]"
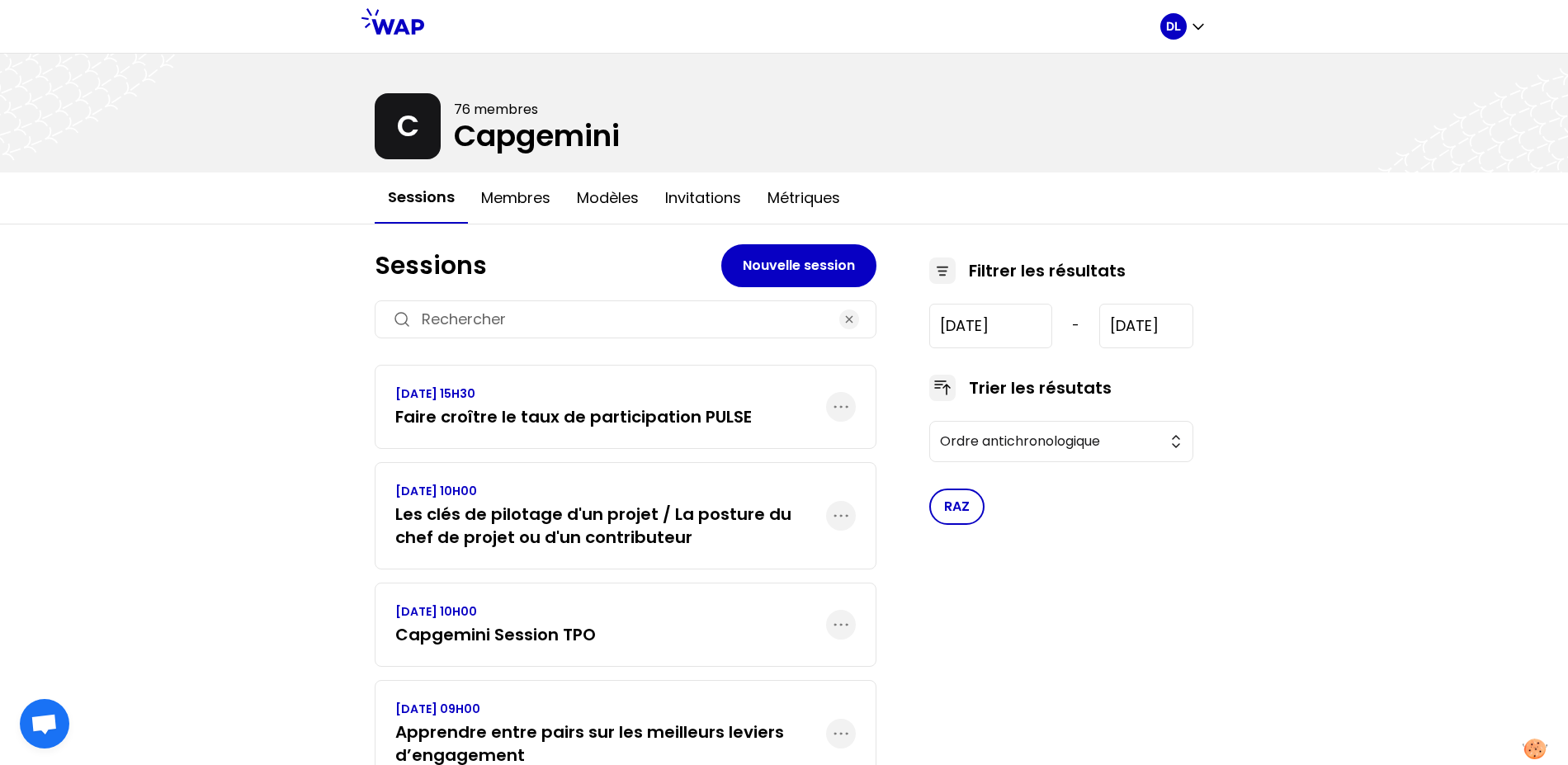
scroll to position [72, 0]
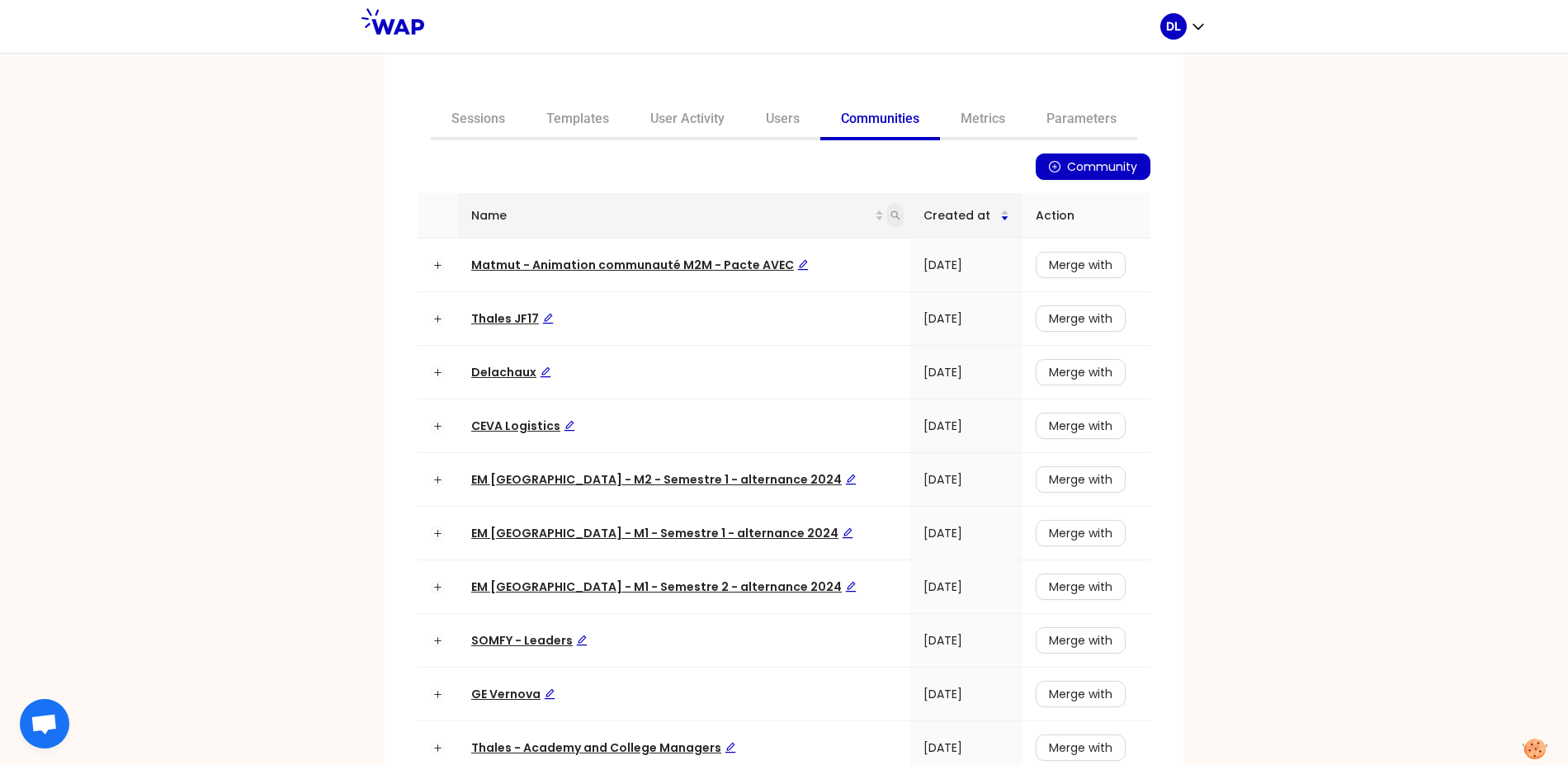
click at [891, 215] on icon "search" at bounding box center [895, 215] width 10 height 10
type input "capgemini"
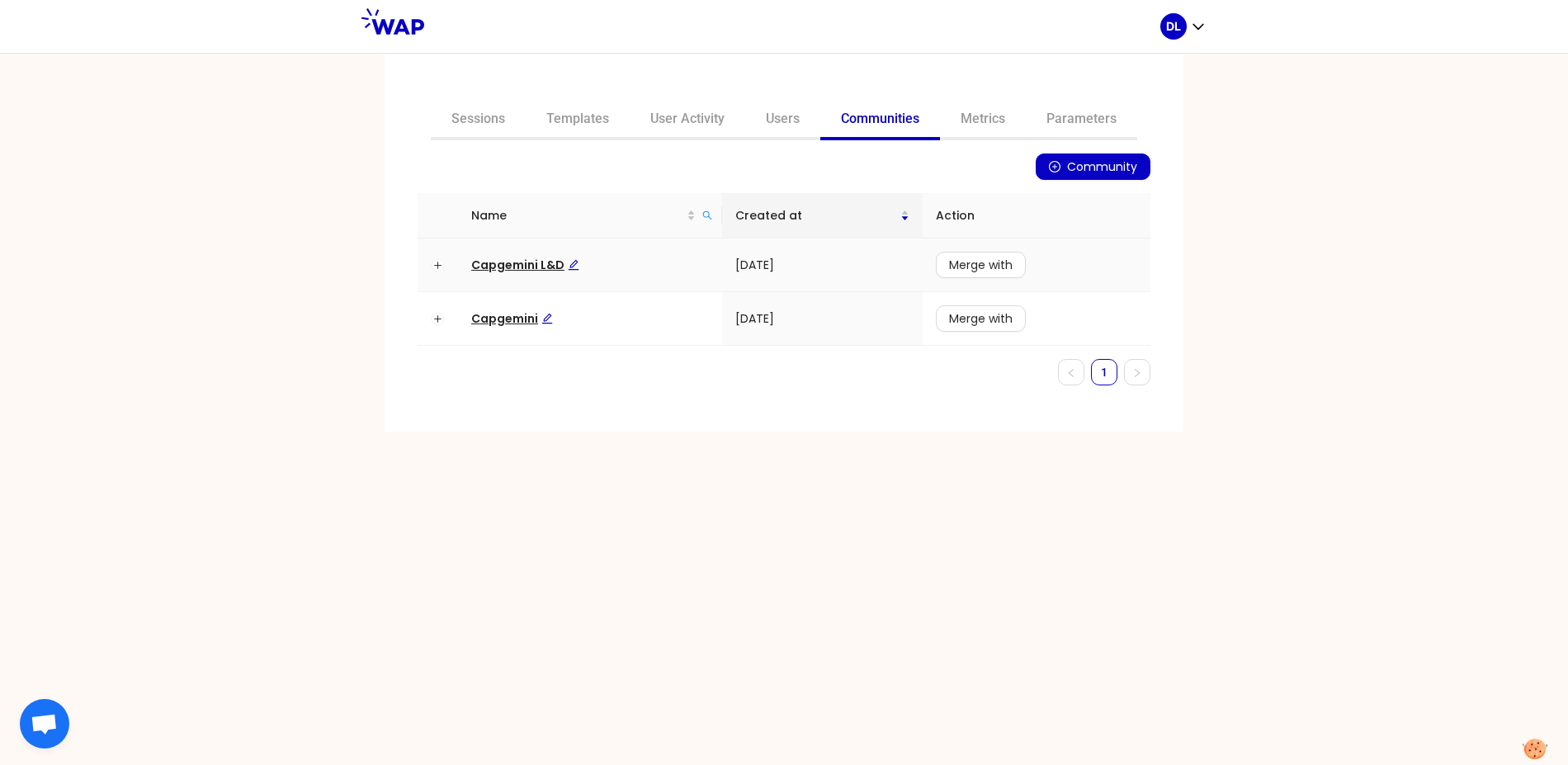
click at [500, 269] on span "Capgemini L&D" at bounding box center [525, 265] width 108 height 17
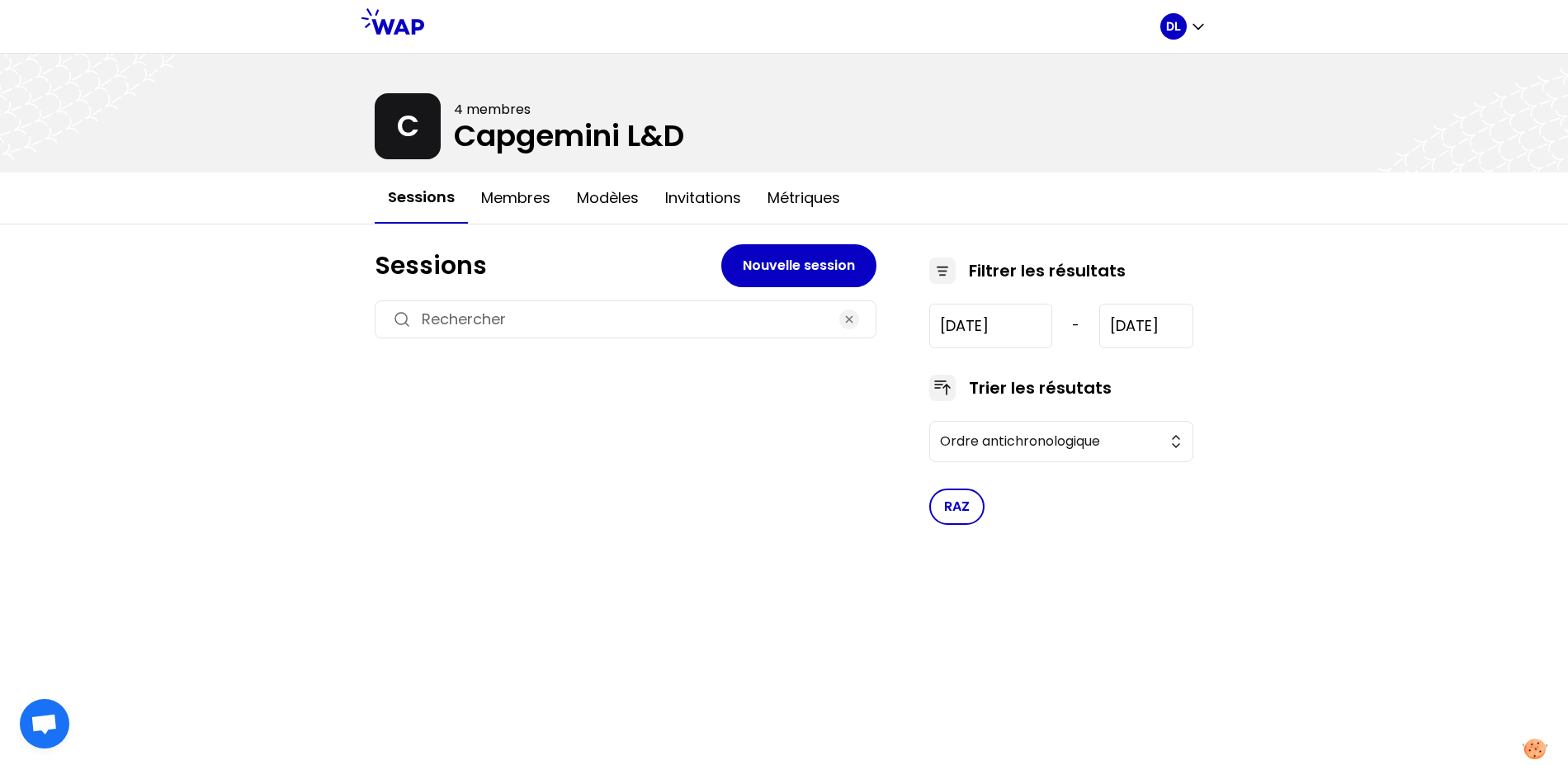
type input "[DATE]"
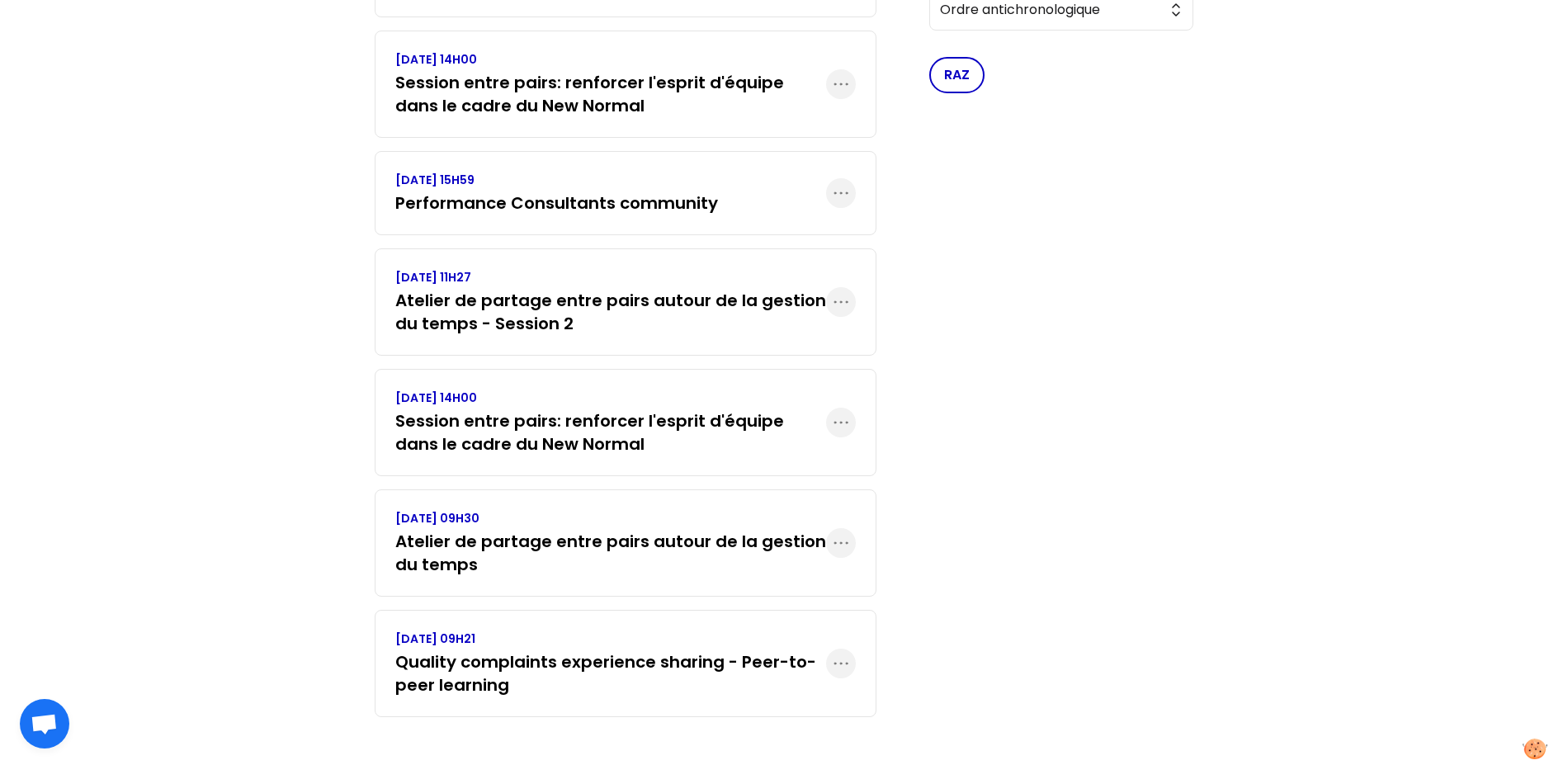
scroll to position [337, 0]
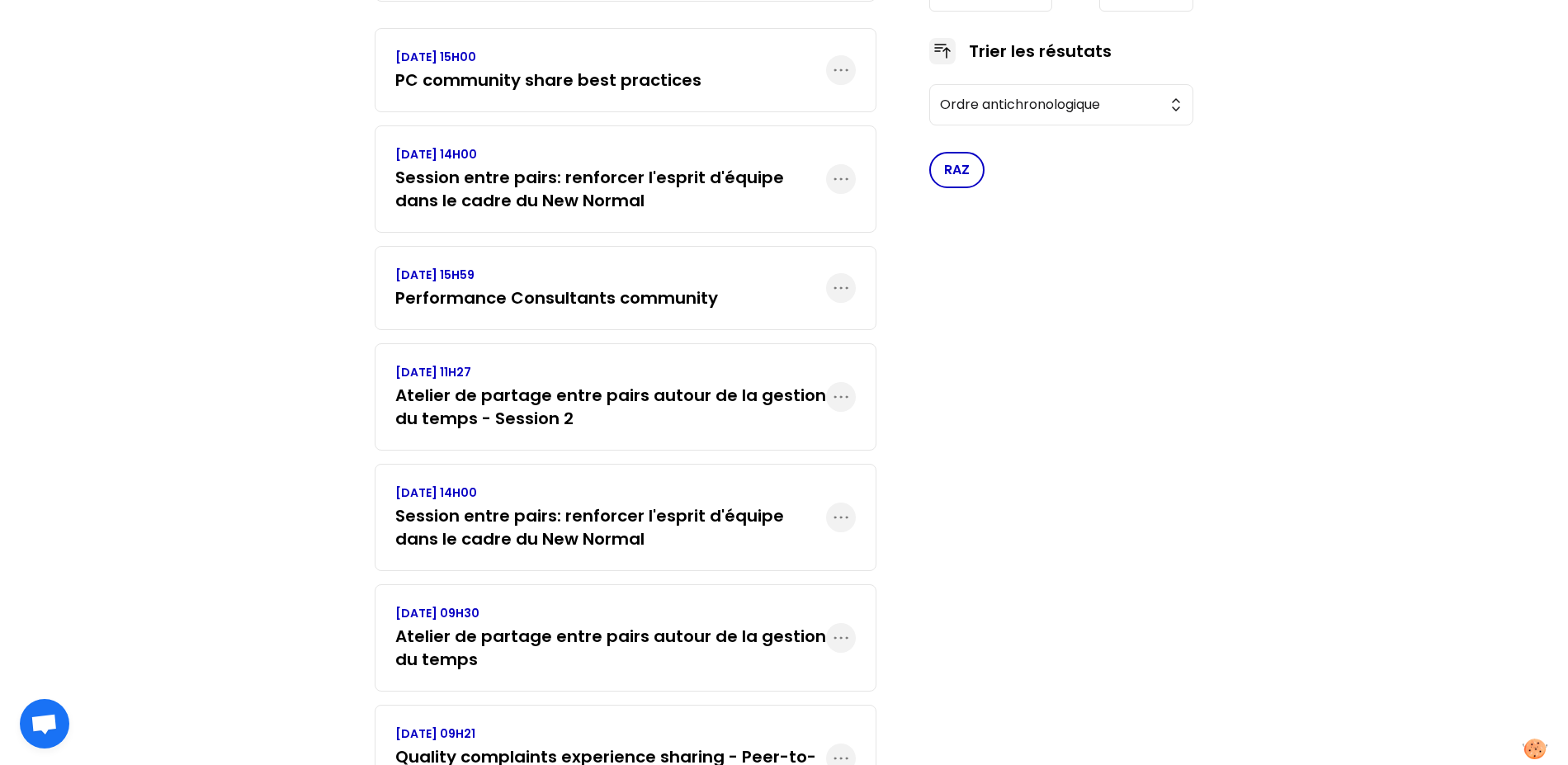
click at [530, 398] on h3 "Atelier de partage entre pairs autour de la gestion du temps - Session 2" at bounding box center [610, 406] width 431 height 46
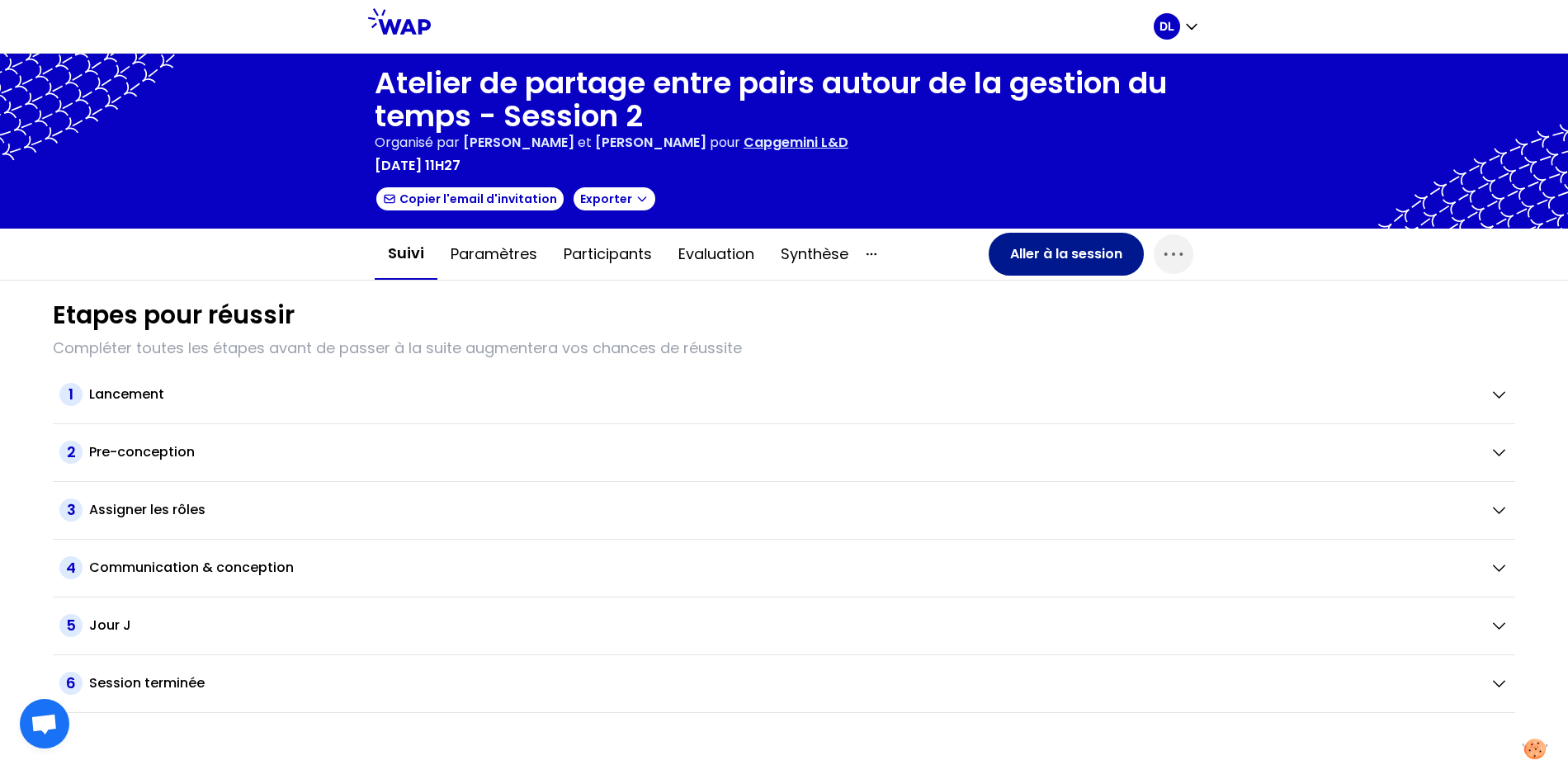
click at [1025, 265] on button "Aller à la session" at bounding box center [1066, 254] width 155 height 43
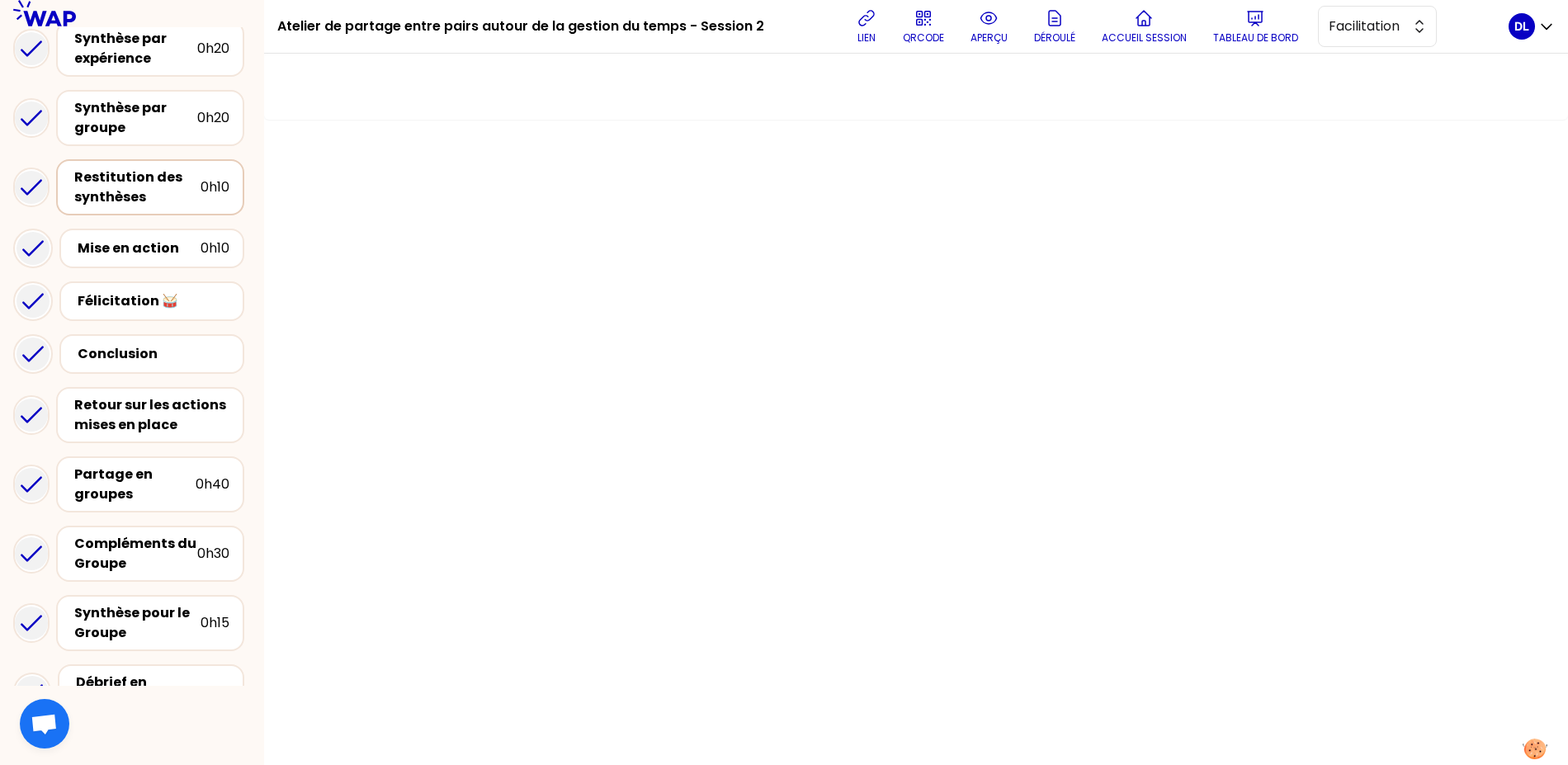
scroll to position [629, 0]
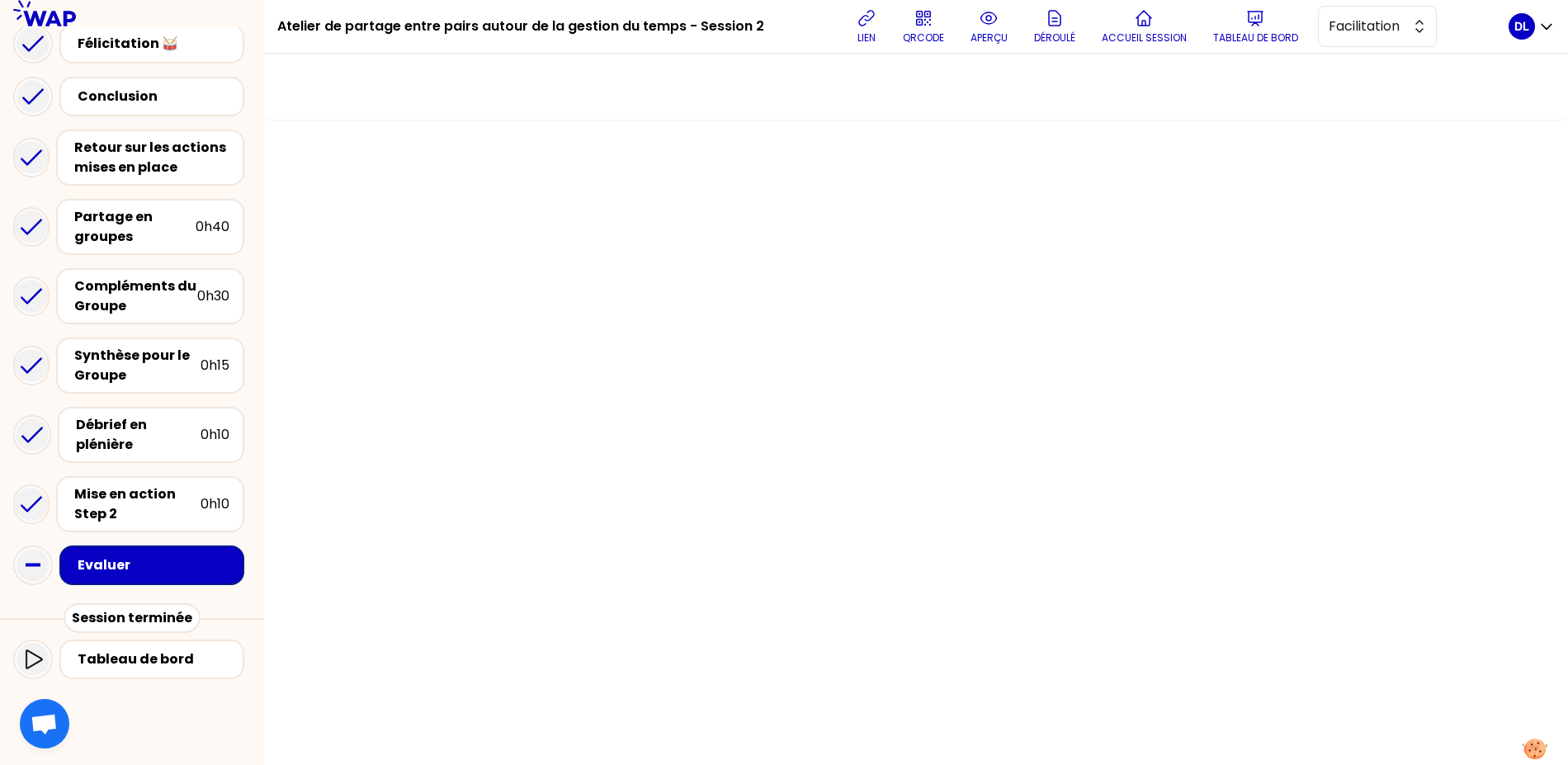
click at [127, 554] on div "Evaluer" at bounding box center [151, 566] width 155 height 24
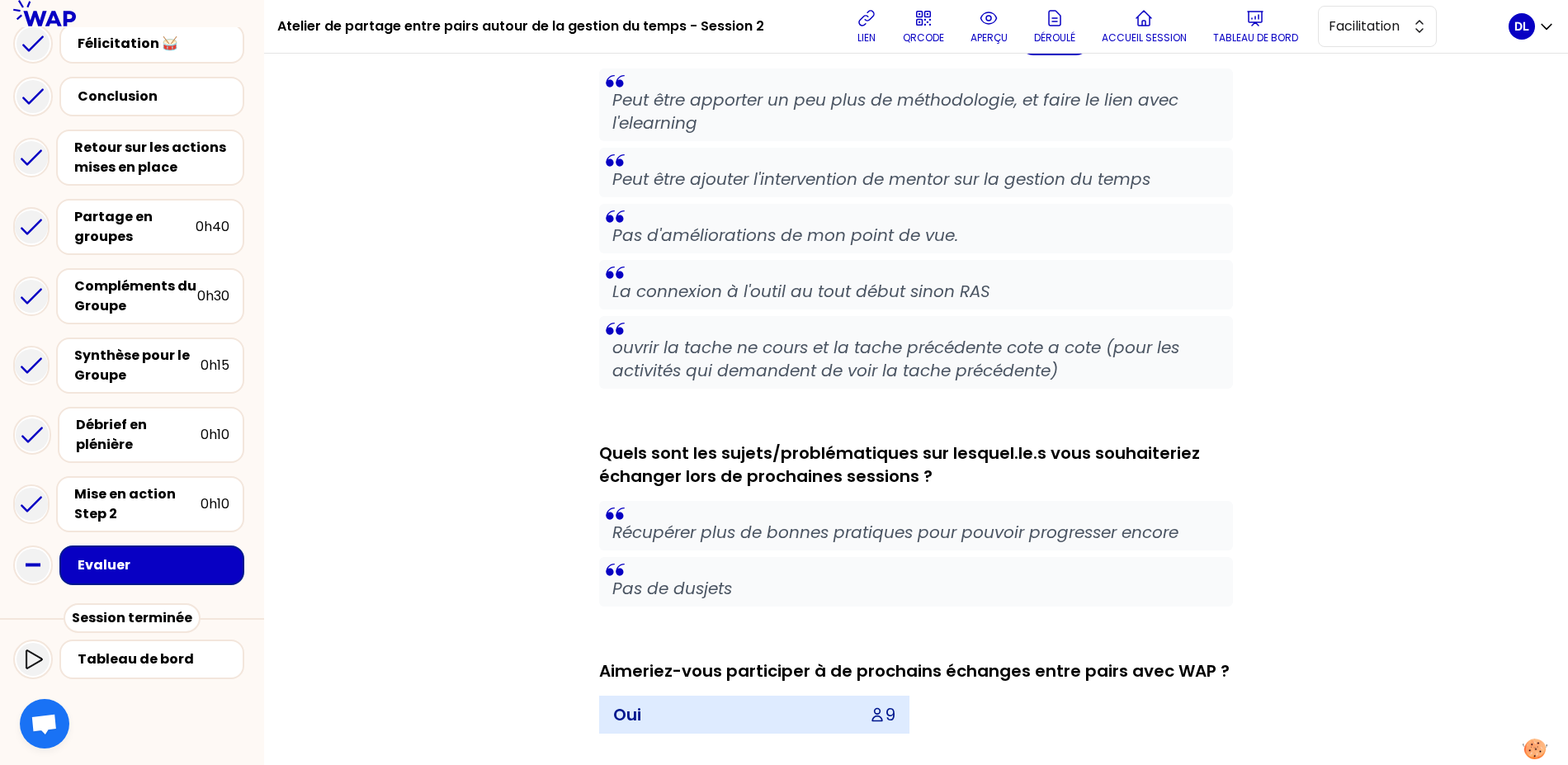
scroll to position [693, 0]
